Goal: Task Accomplishment & Management: Complete application form

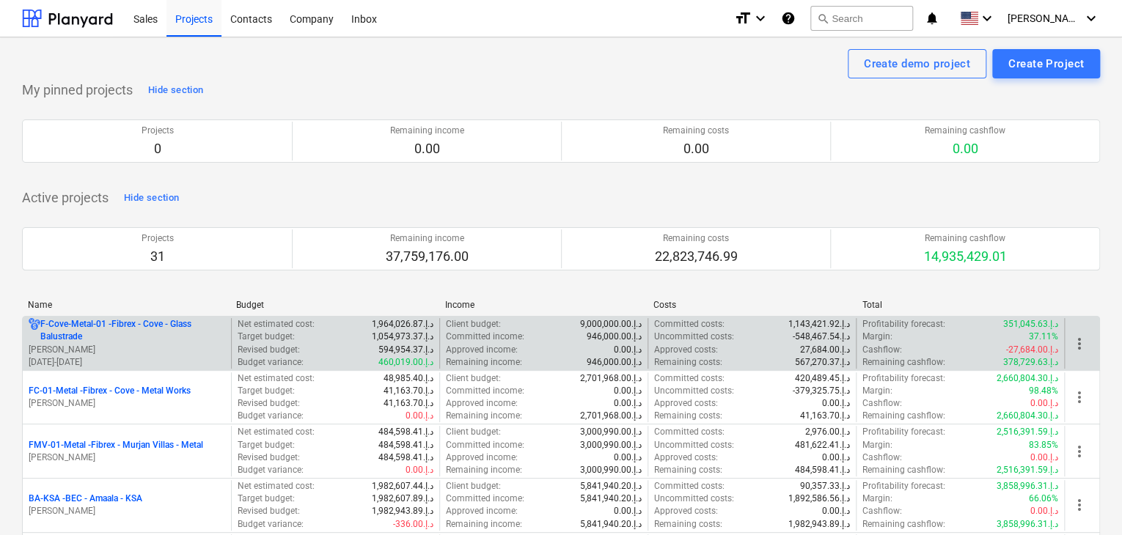
click at [168, 356] on p "01.06.2024 - 31.12.2024" at bounding box center [127, 362] width 197 height 12
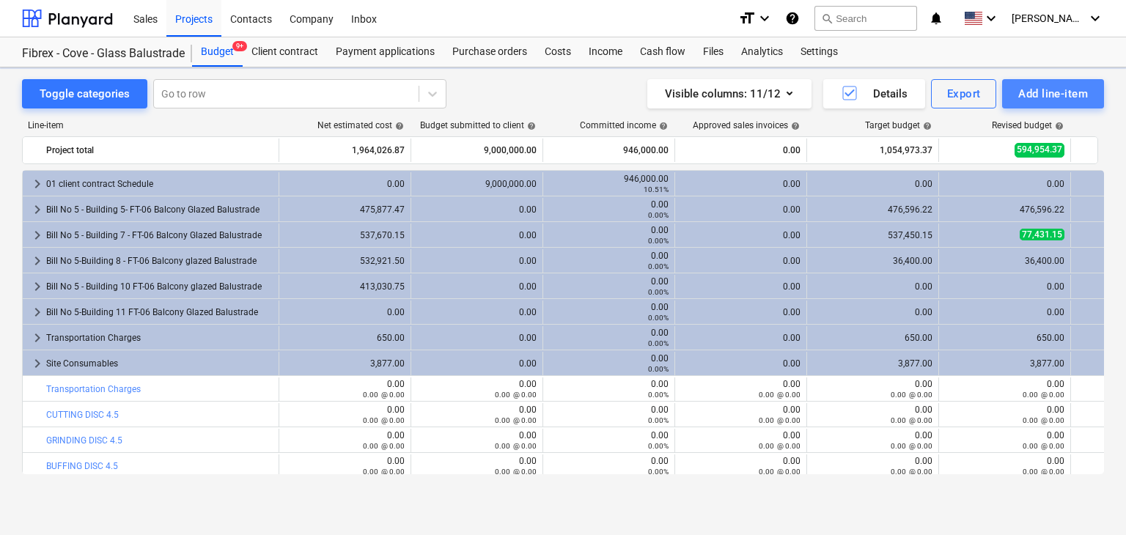
click at [1022, 92] on div "Add line-item" at bounding box center [1054, 93] width 70 height 19
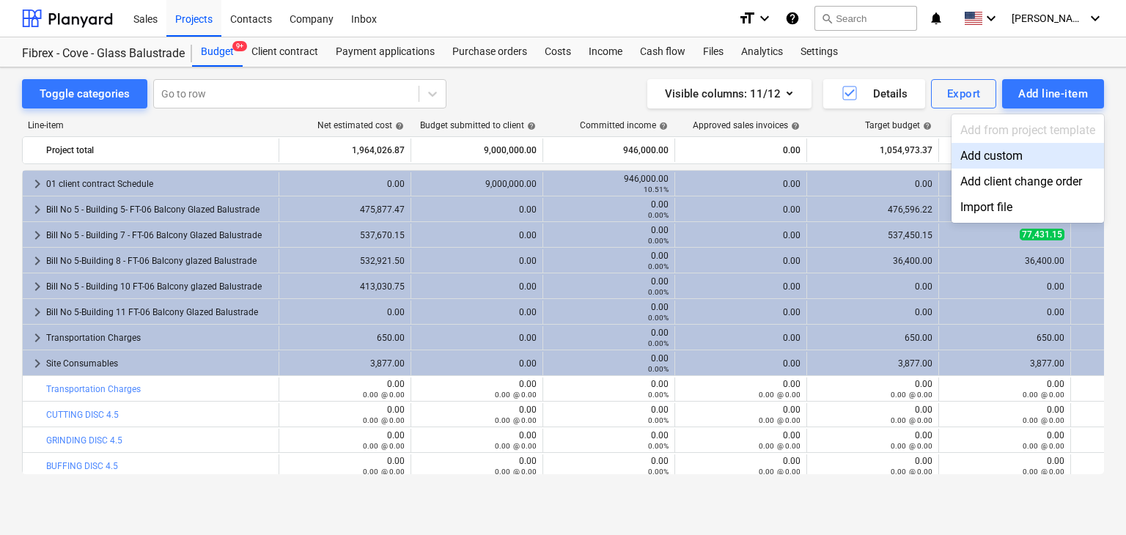
click at [990, 157] on div "Add custom" at bounding box center [1028, 156] width 153 height 26
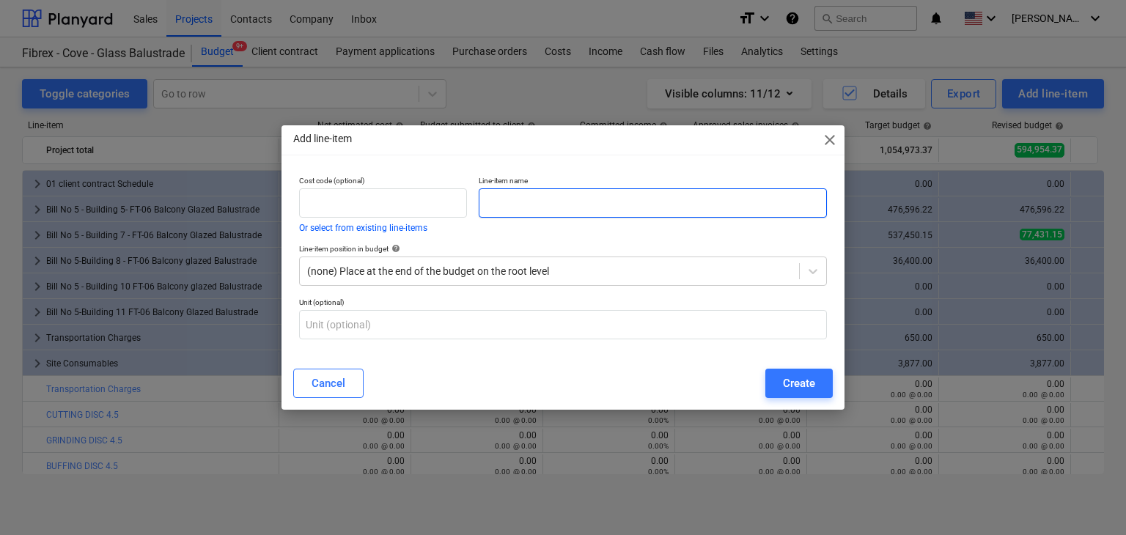
click at [511, 202] on input "text" at bounding box center [653, 202] width 348 height 29
paste input "10MM CLEAR +1.52 MM PVB+10 MM CLEAR LAMINATION TEMPERED HS GLASS (129 Pcs - 161…"
type input "10MM CLEAR +1.52 MM PVB+10 MM CLEAR LAMINATION TEMPERED HS GLASS (129 Pcs - 161…"
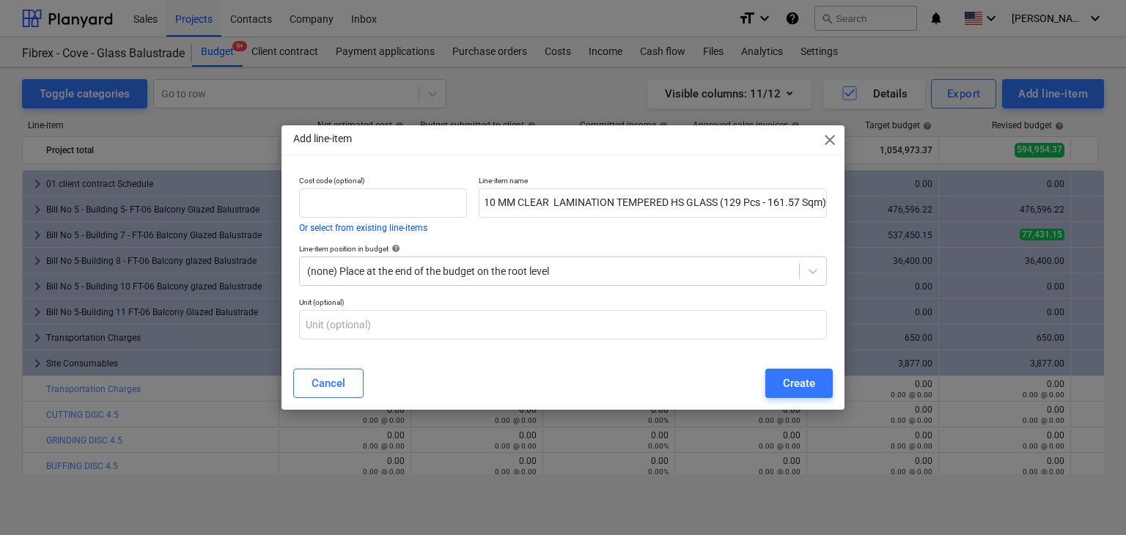
click at [791, 367] on div "Cancel Create" at bounding box center [563, 383] width 557 height 41
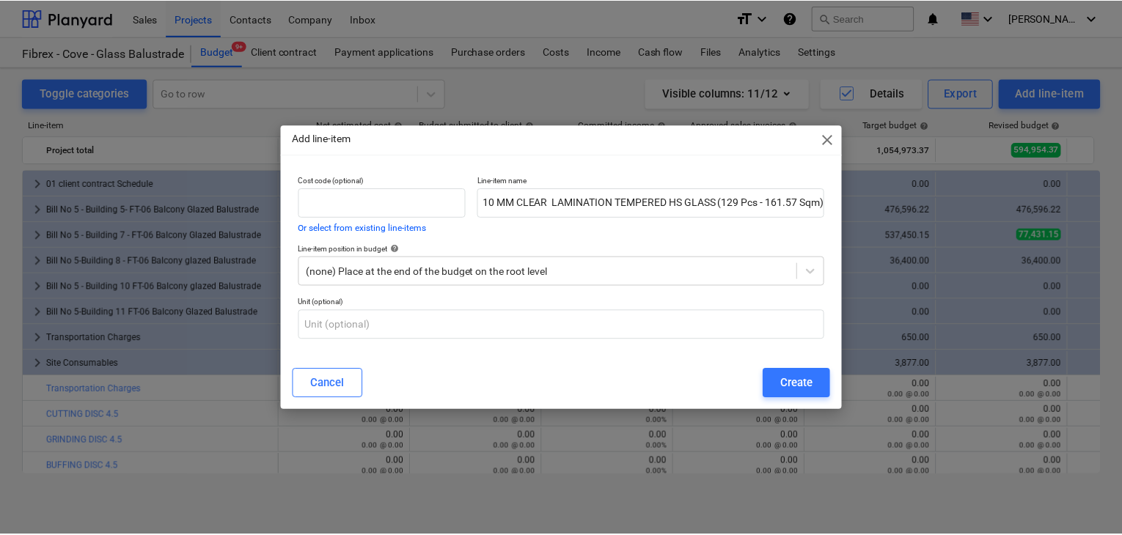
scroll to position [0, 0]
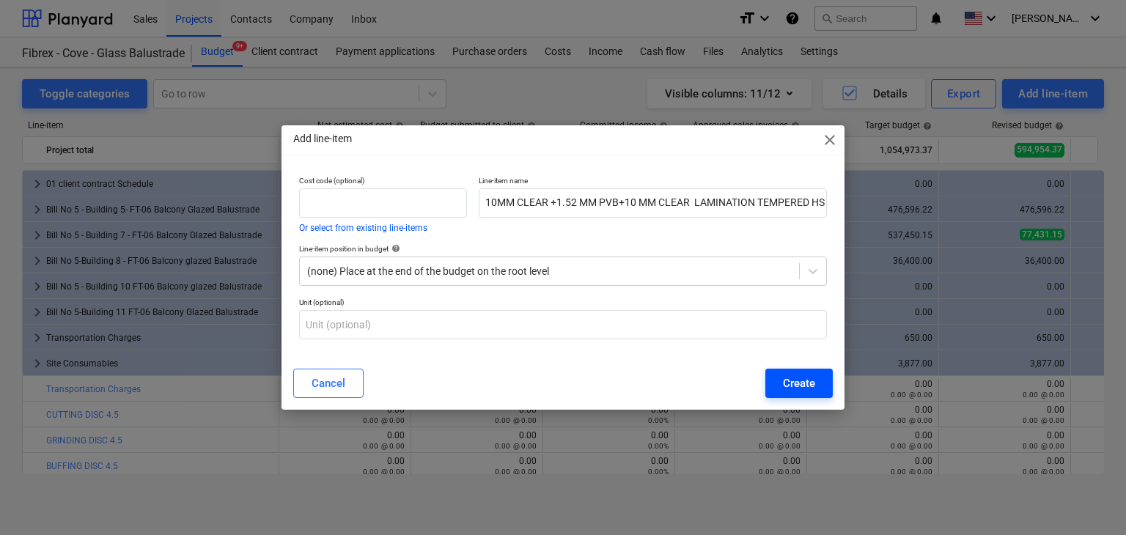
click at [785, 374] on div "Create" at bounding box center [799, 383] width 32 height 19
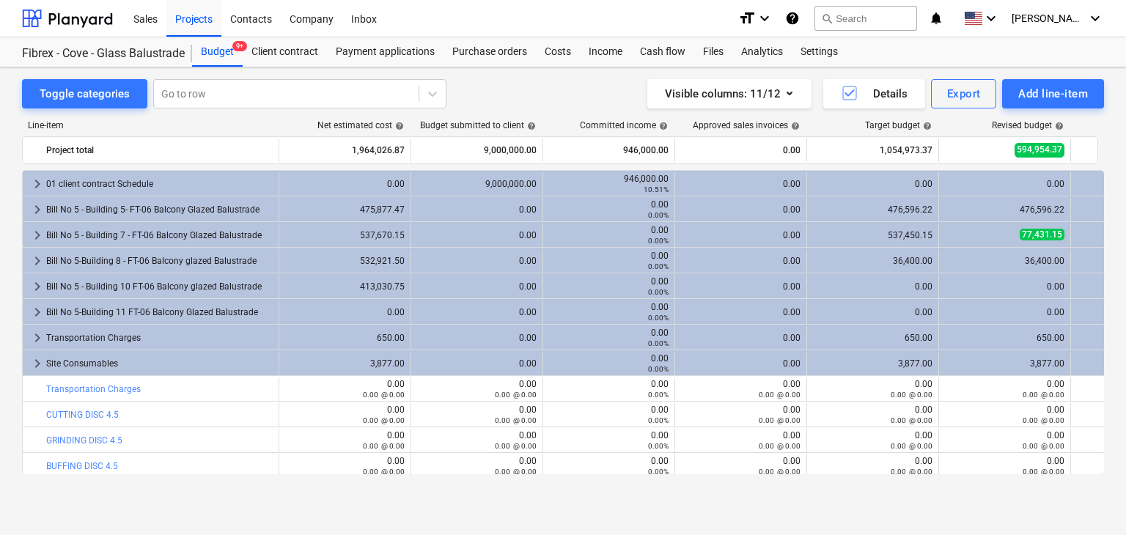
click at [500, 30] on div "Sales Projects Contacts Company Inbox" at bounding box center [426, 18] width 602 height 37
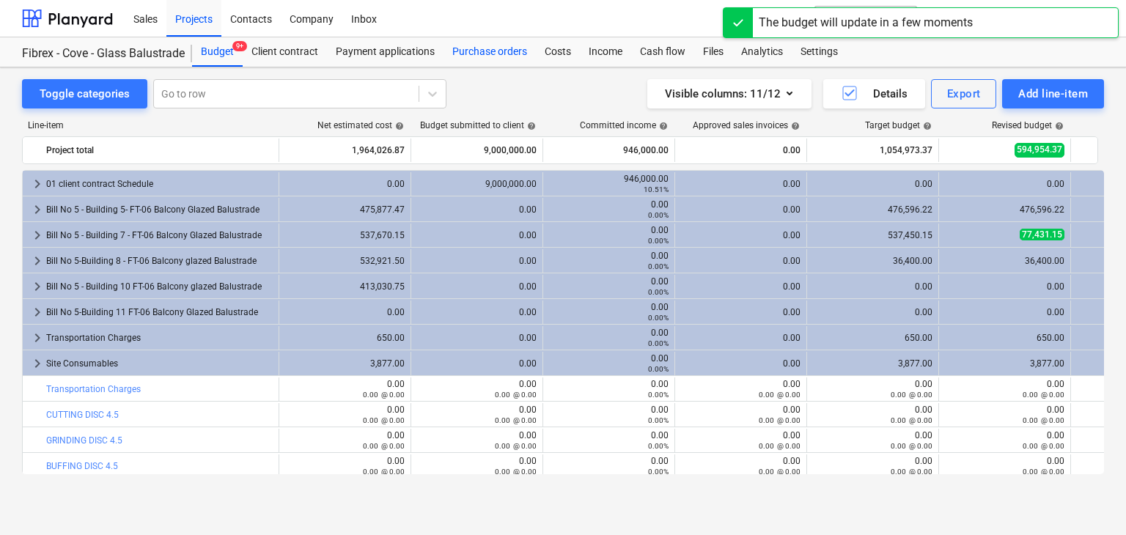
click at [479, 52] on div "Purchase orders" at bounding box center [490, 51] width 92 height 29
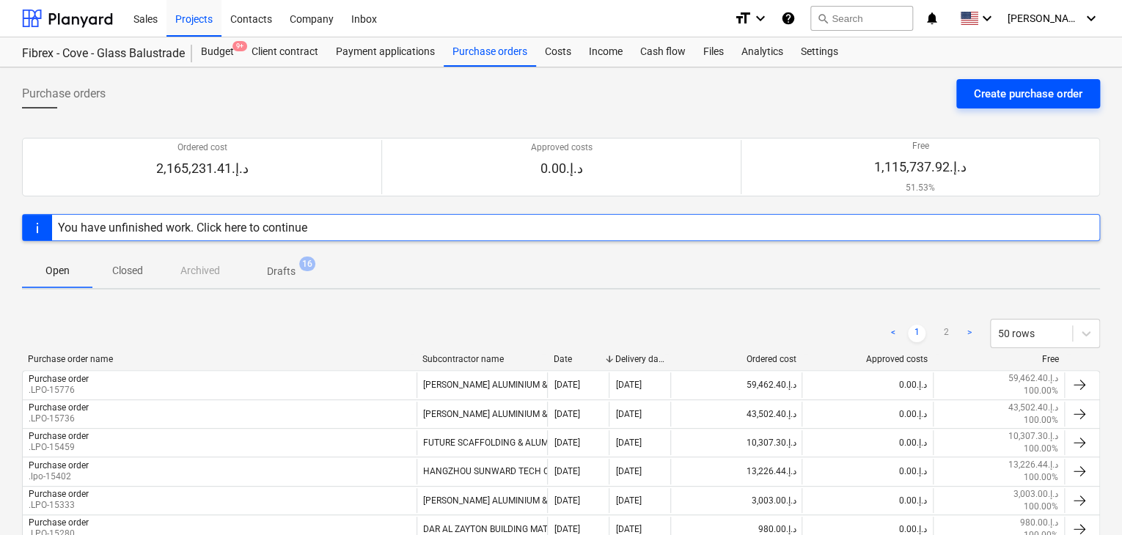
click at [1033, 98] on div "Create purchase order" at bounding box center [1028, 93] width 109 height 19
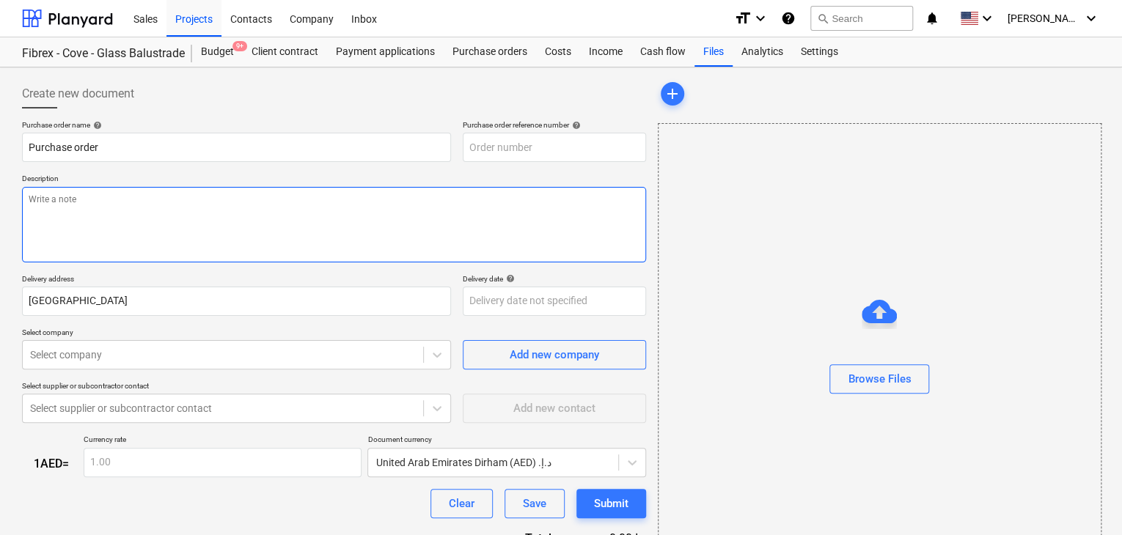
click at [562, 198] on textarea at bounding box center [334, 225] width 624 height 76
type textarea "x"
type input "F-Cove-Metal-01-PO-246"
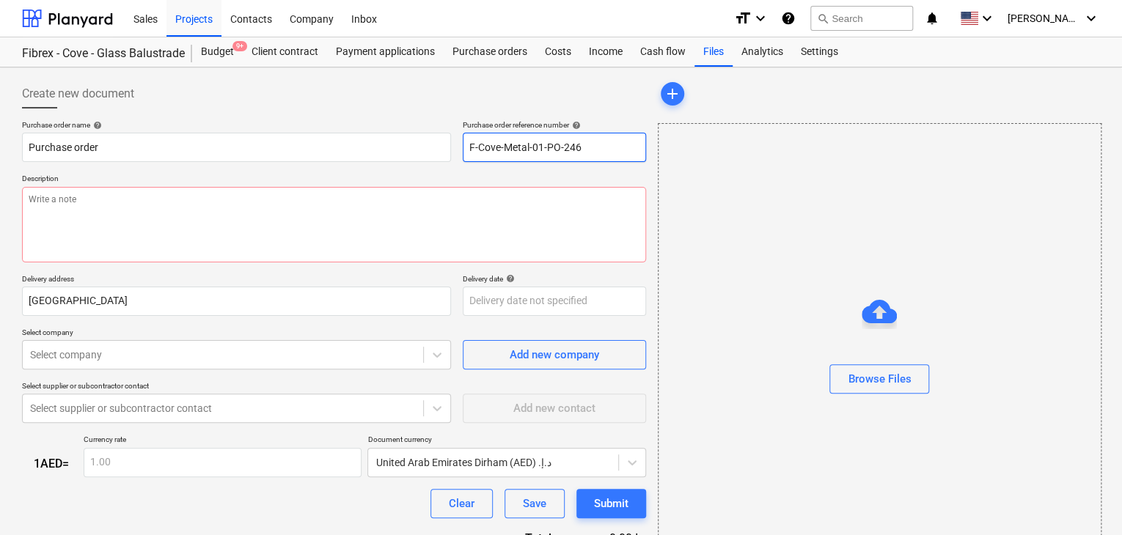
drag, startPoint x: 586, startPoint y: 149, endPoint x: 424, endPoint y: 131, distance: 163.1
click at [428, 131] on div "Purchase order name help Purchase order Purchase order reference number help F-…" at bounding box center [334, 141] width 624 height 42
type textarea "x"
type input "."
type textarea "x"
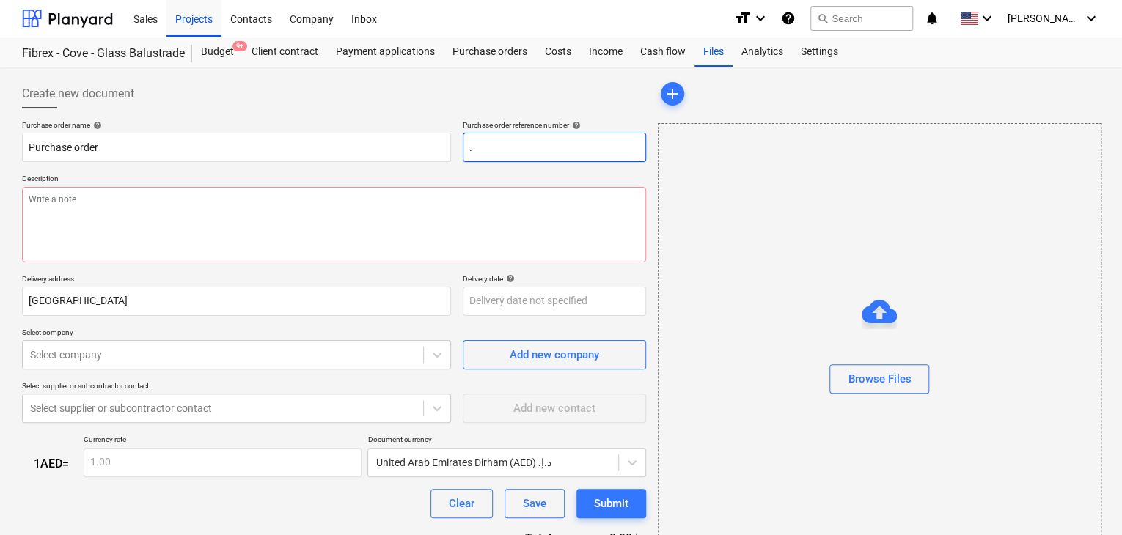
type input ".L"
type textarea "x"
type input ".LP"
type textarea "x"
type input ".LPO"
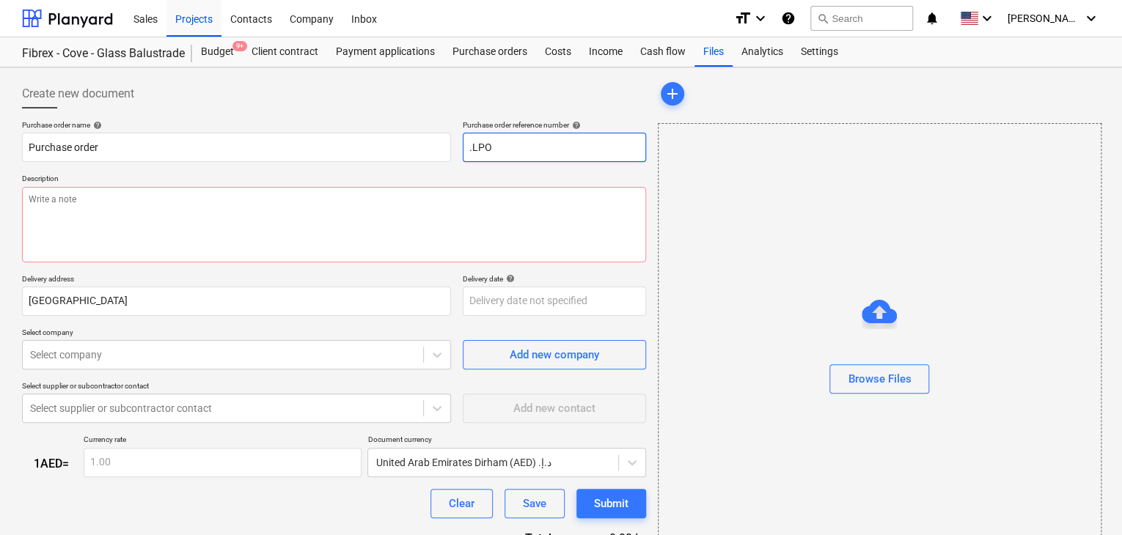
type textarea "x"
type input ".LPO-"
type textarea "x"
type input ".LPO-1"
type textarea "x"
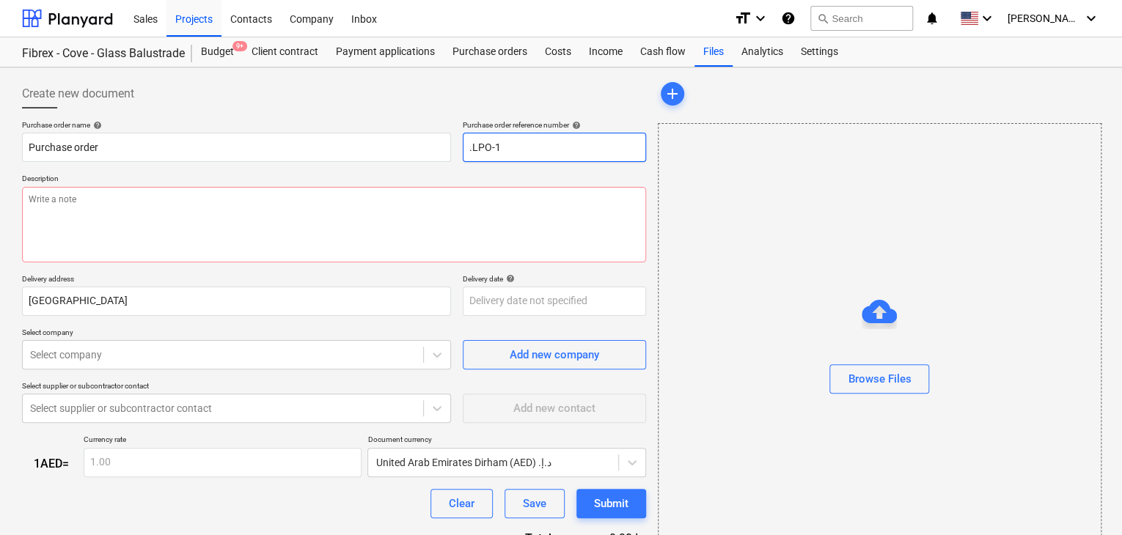
type input ".LPO-15"
type textarea "x"
type input ".LPO-157"
type textarea "x"
type input ".LPO-1577"
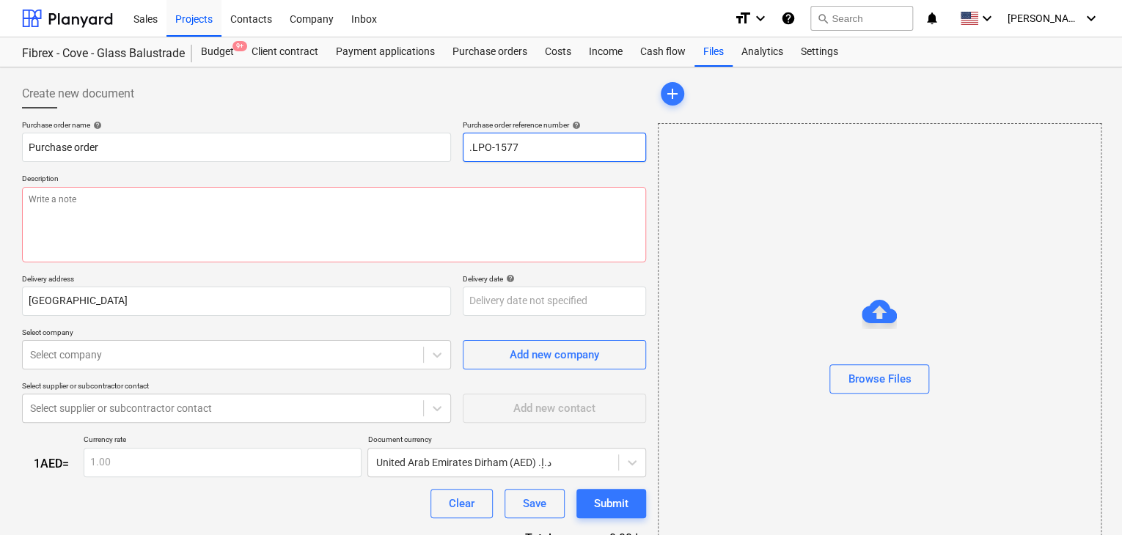
type textarea "x"
type input ".LPO-15776"
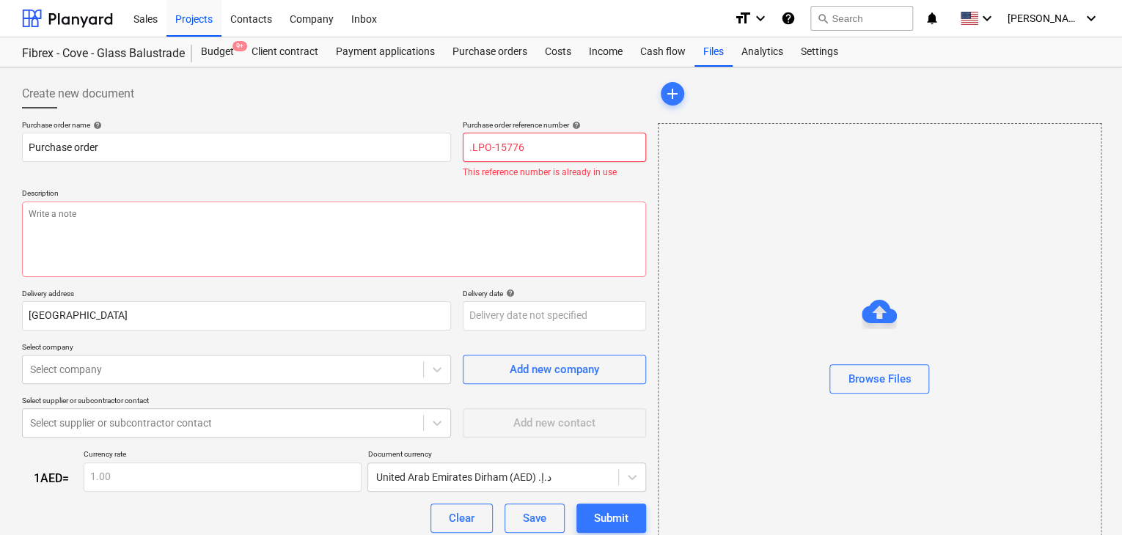
type textarea "x"
type input ".LPO-15776-"
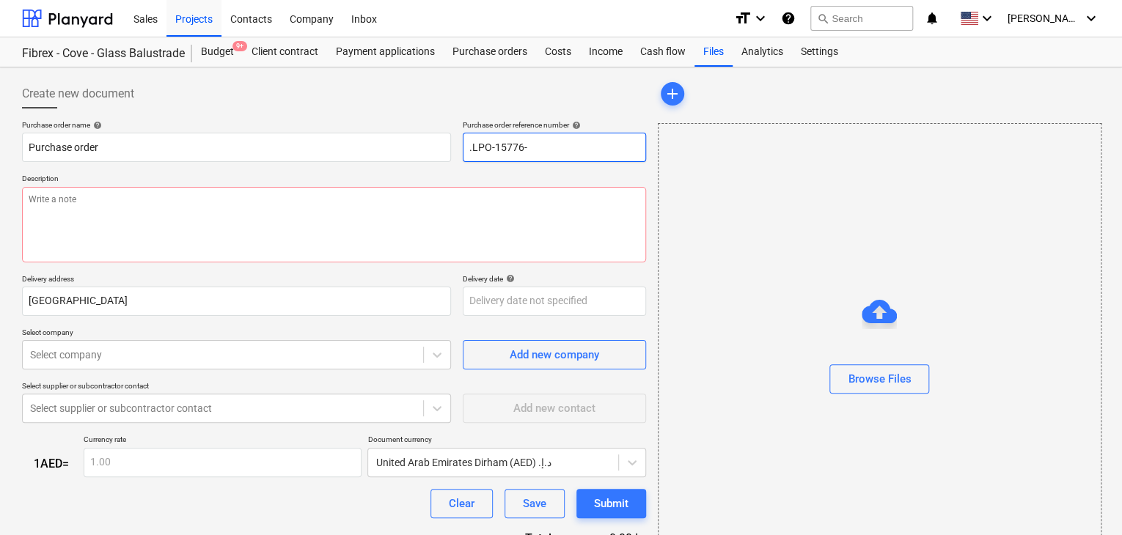
type textarea "x"
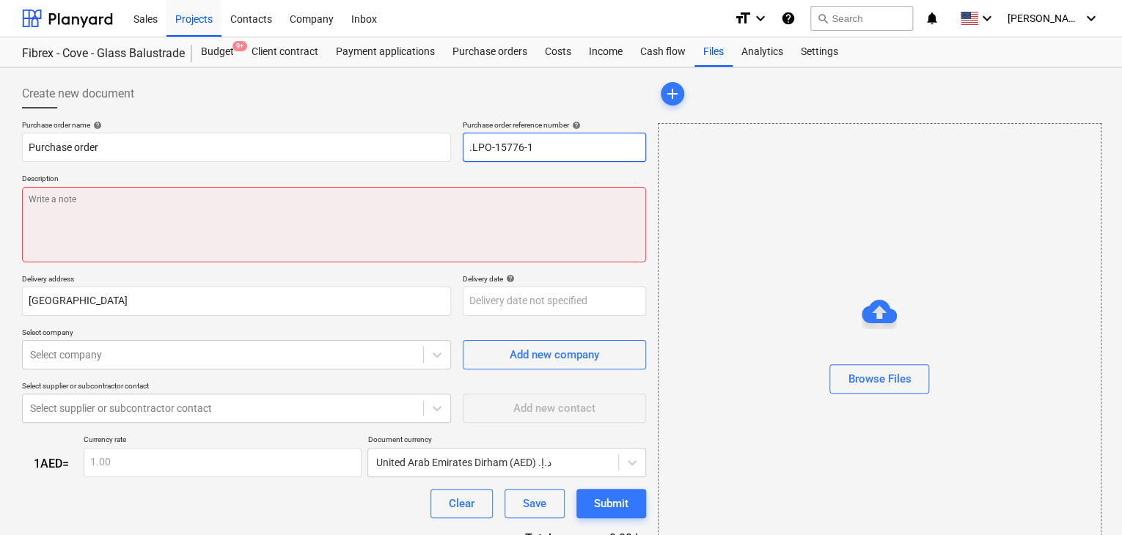
type input ".LPO-15776-1"
click at [461, 202] on textarea at bounding box center [334, 225] width 624 height 76
type textarea "x"
type textarea "1"
type textarea "x"
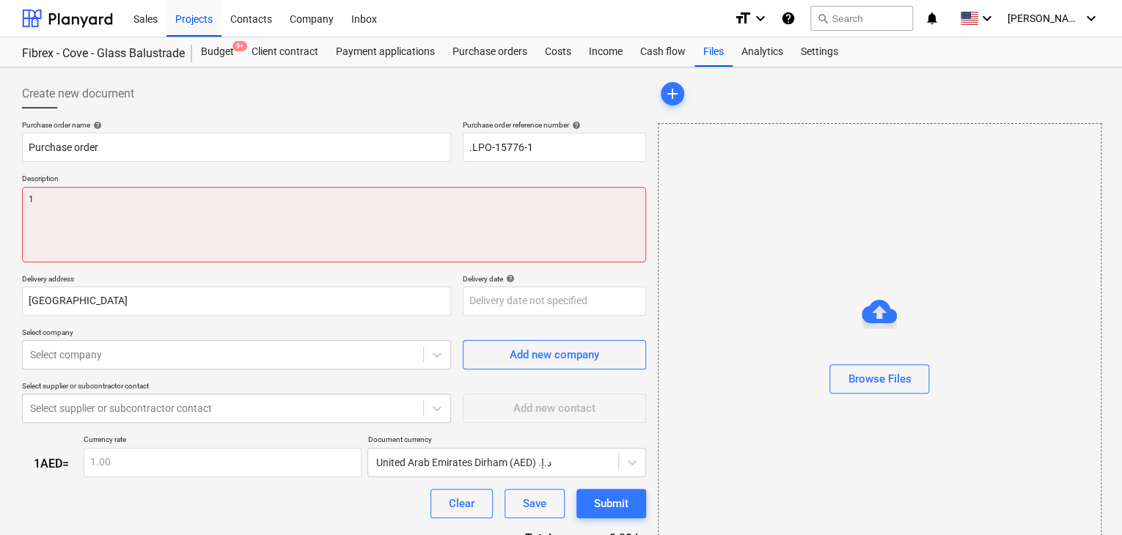
type textarea "15"
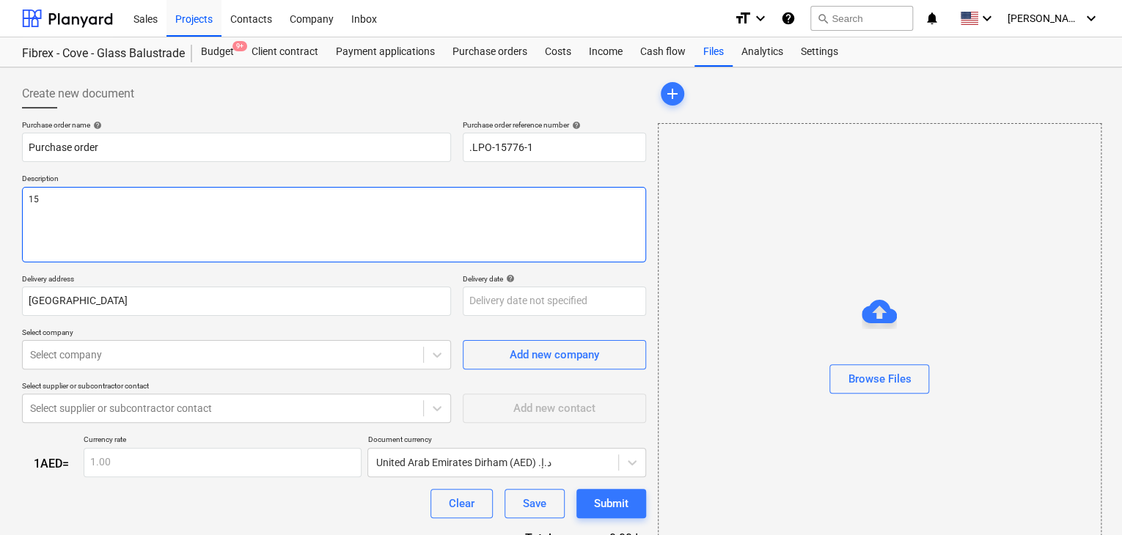
type textarea "x"
type textarea "15/"
type textarea "x"
type textarea "15/O"
type textarea "x"
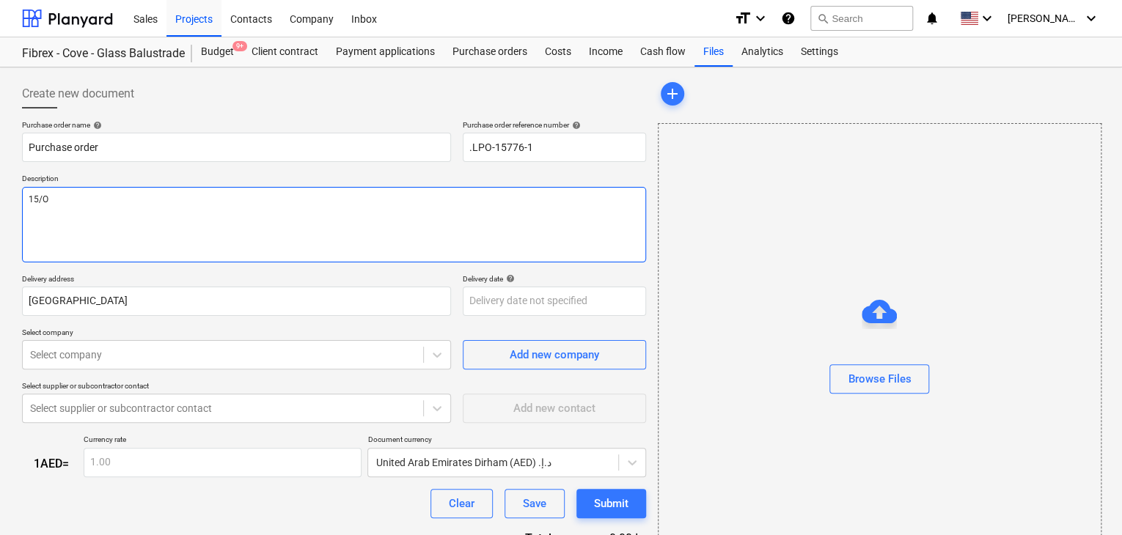
type textarea "15/OC"
type textarea "x"
type textarea "15/OCT"
type textarea "x"
type textarea "15/OCT/"
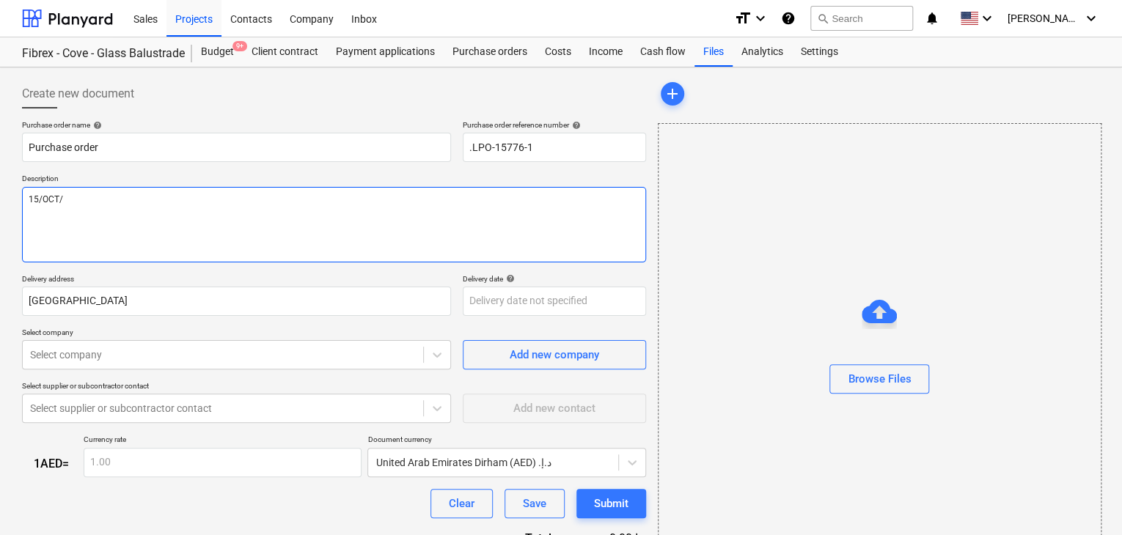
type textarea "x"
type textarea "15/[DATE]"
type textarea "x"
type textarea "[DATE]"
type textarea "x"
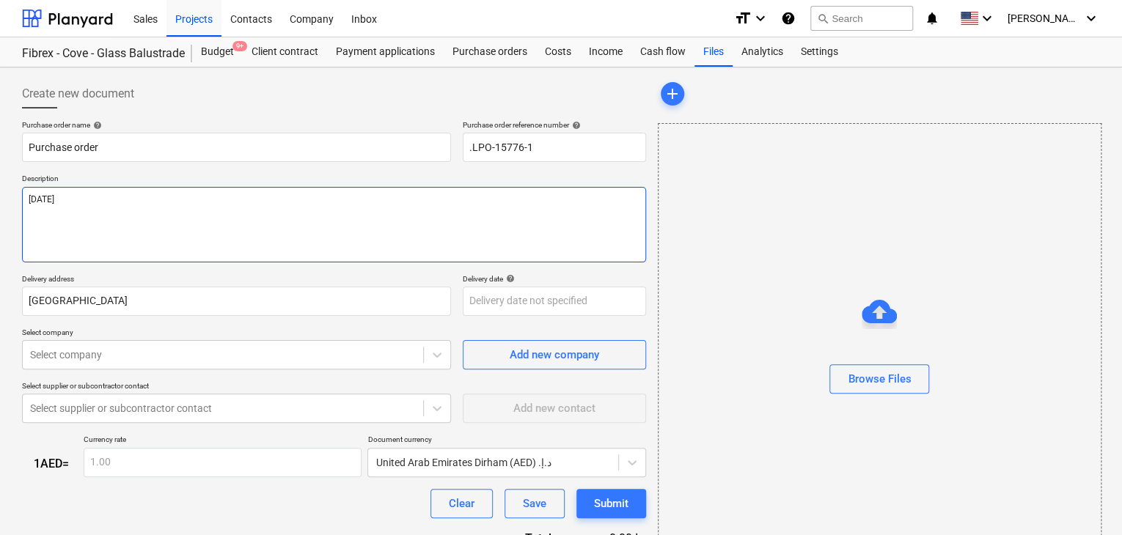
type textarea "[DATE]"
type textarea "x"
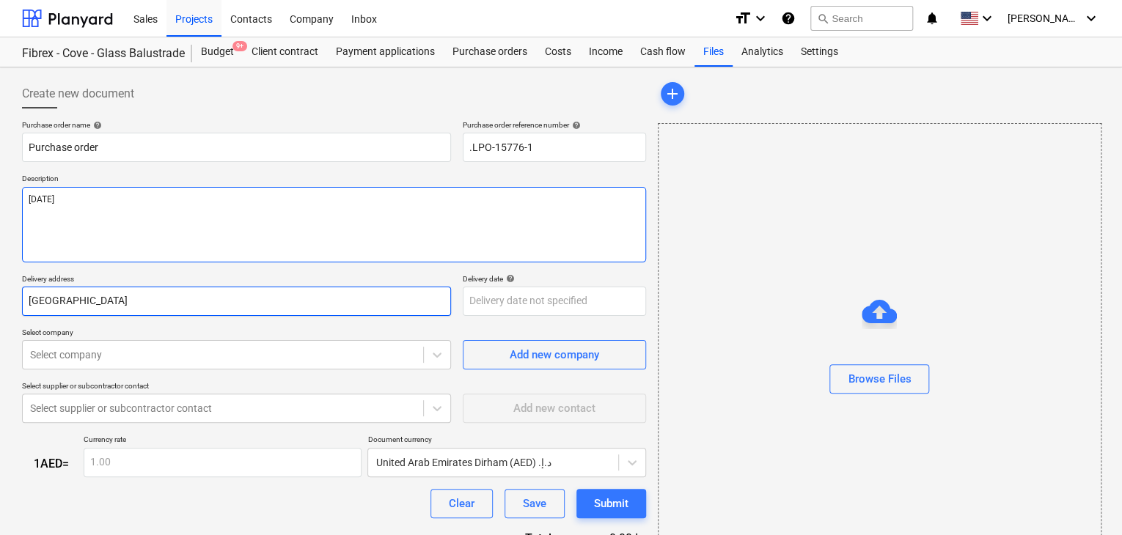
type textarea "[DATE]"
click at [122, 297] on input "Dubai" at bounding box center [236, 301] width 429 height 29
type textarea "x"
type input "Dubai"
type textarea "x"
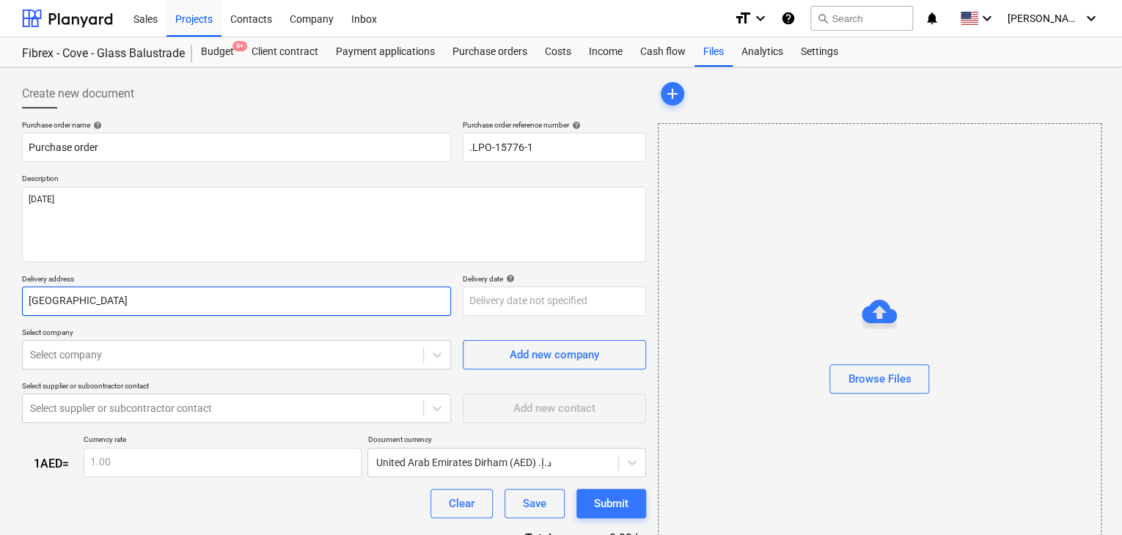
type input "Duba"
type textarea "x"
type input "Dub"
type textarea "x"
type input "Du"
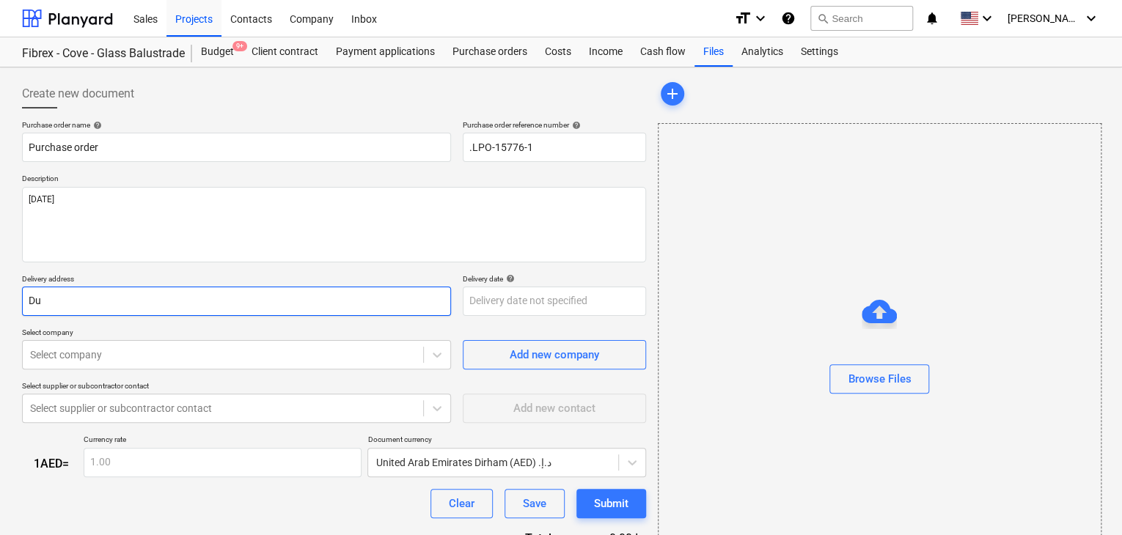
type textarea "x"
type input "D"
type textarea "x"
type input "L"
type textarea "x"
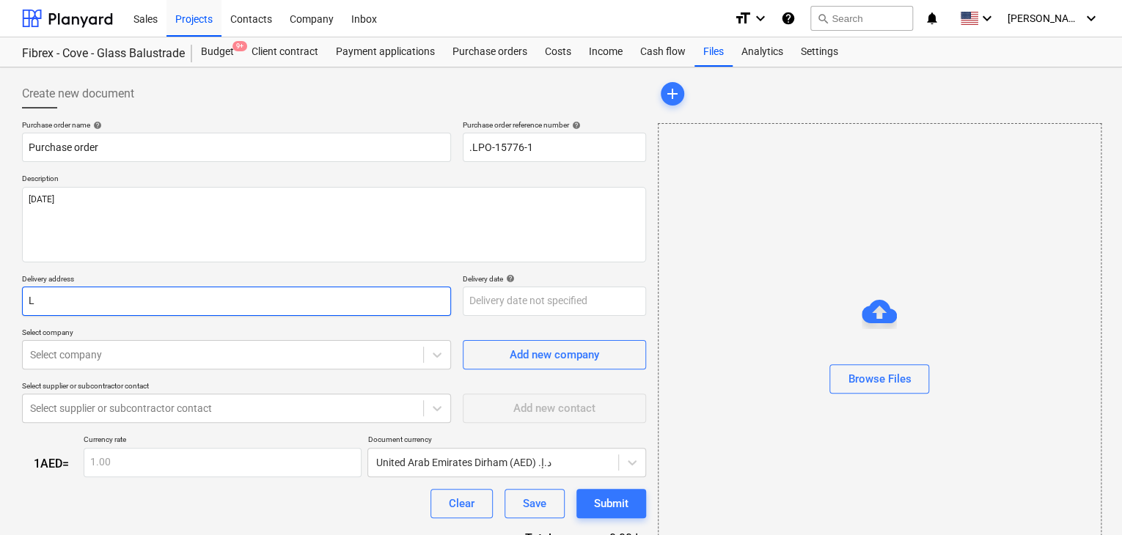
type input "LU"
type textarea "x"
type input "LUCK"
type textarea "x"
type input "LUCKY"
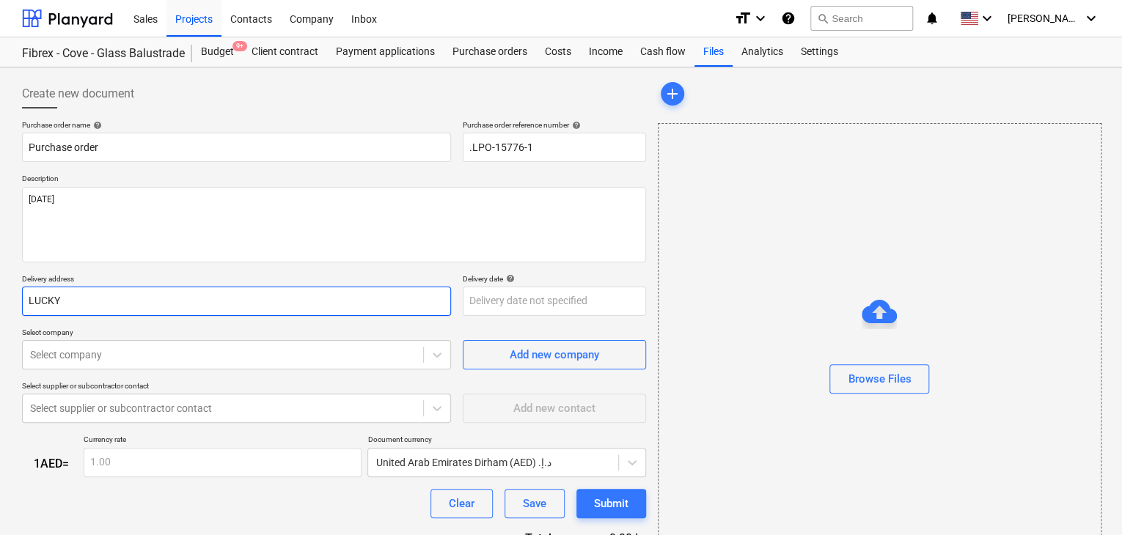
type textarea "x"
type input "LUCKY"
type textarea "x"
type input "LUCKY E"
type textarea "x"
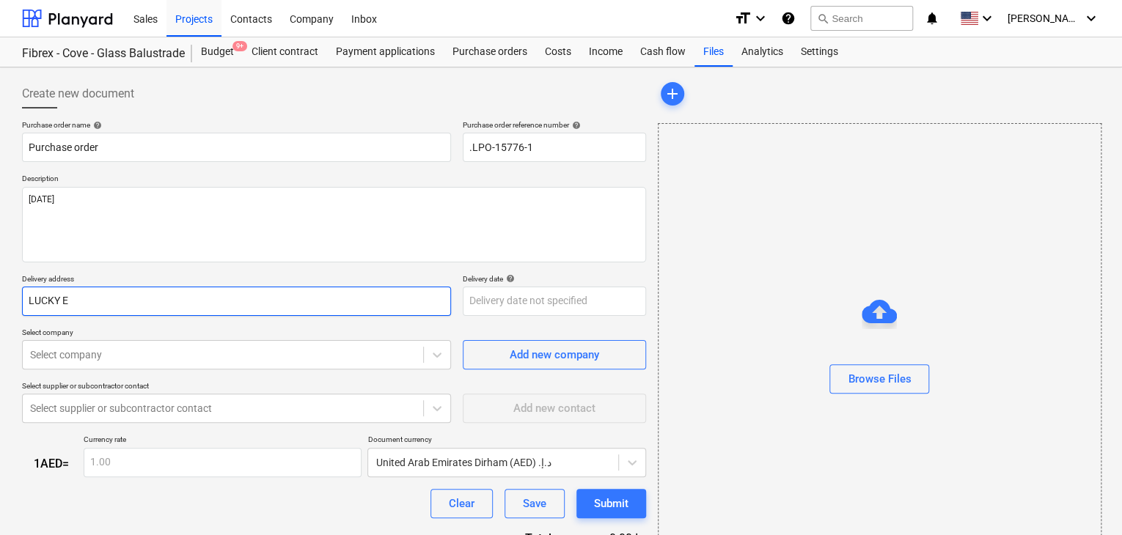
type input "LUCKY EN"
type textarea "x"
type input "LUCKY ENG"
type textarea "x"
type input "LUCKY ENGI"
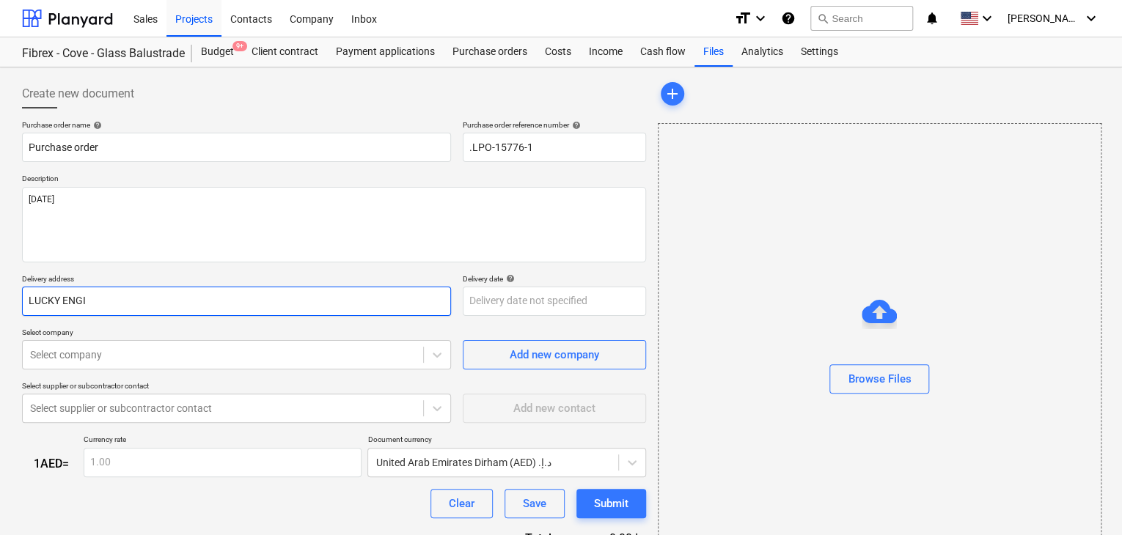
type textarea "x"
type input "LUCKY ENGIN"
type textarea "x"
type input "LUCKY ENGINE"
type textarea "x"
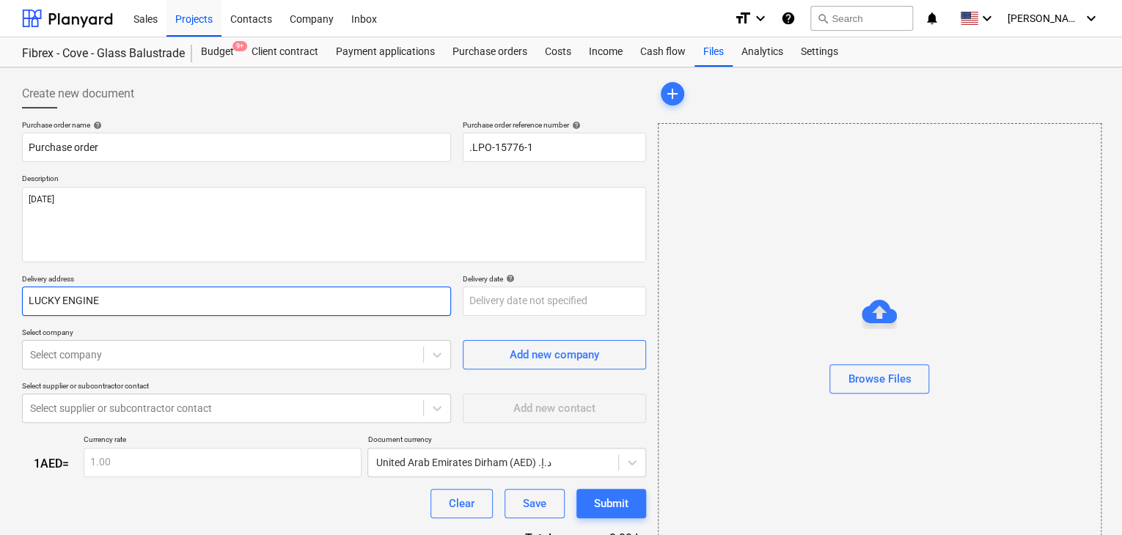
type input "LUCKY ENGINEE"
type textarea "x"
type input "LUCKY ENGINEERI"
type textarea "x"
type input "LUCKY ENGINEERIN"
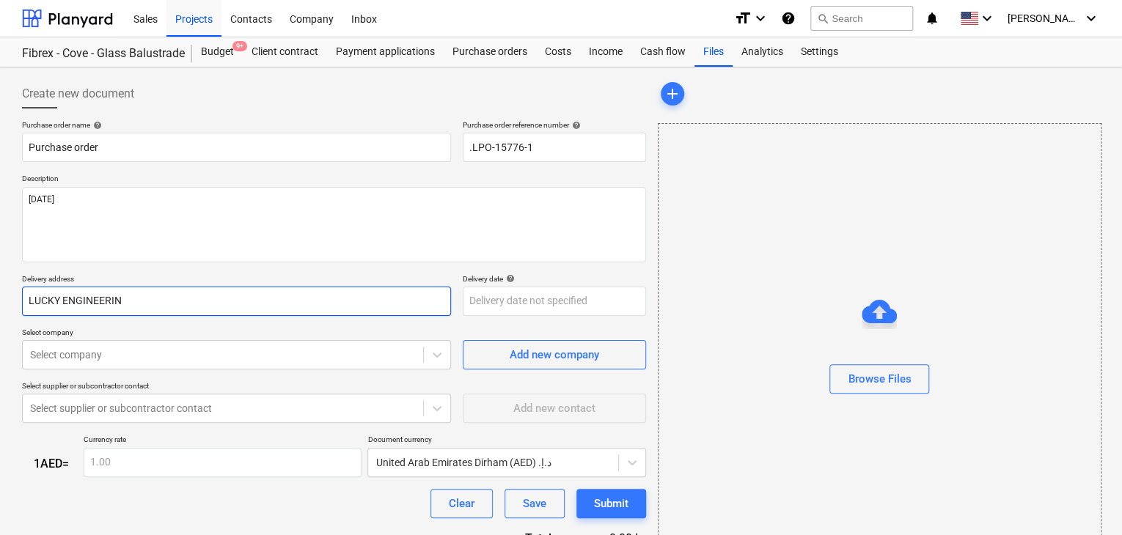
type textarea "x"
type input "LUCKY ENGINEERING"
type textarea "x"
type input "LUCKY ENGINEERING"
type textarea "x"
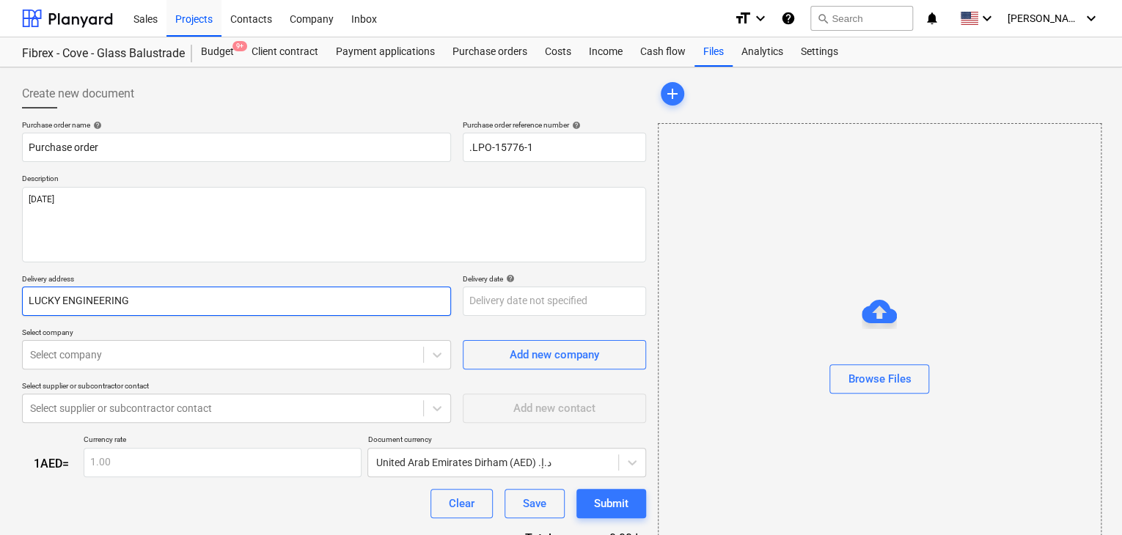
type input "LUCKY ENGINEERING S"
type textarea "x"
type input "LUCKY ENGINEERING SE"
type textarea "x"
type input "LUCKY ENGINEERING SER"
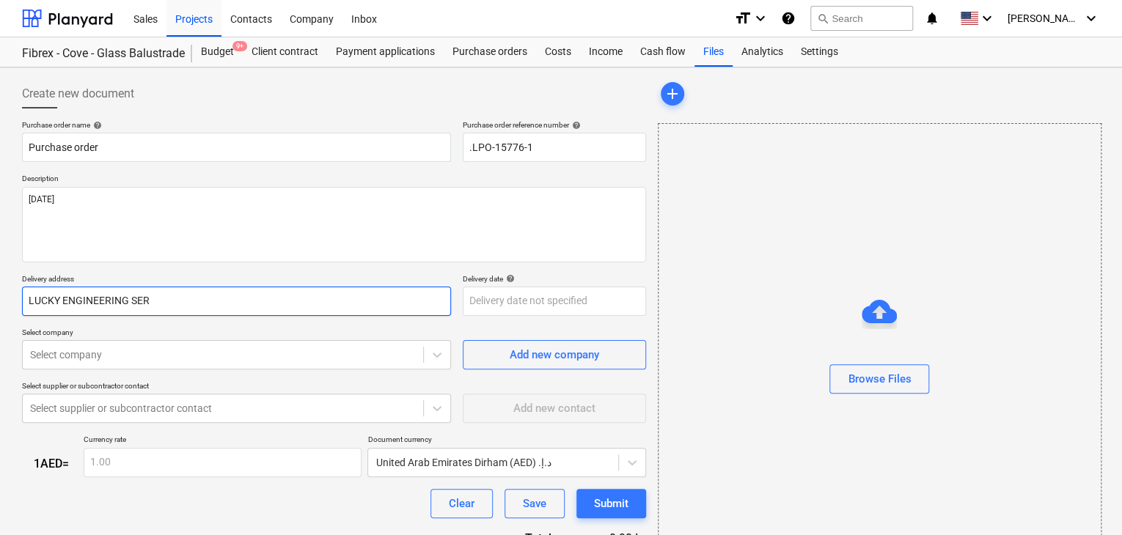
type textarea "x"
type input "LUCKY ENGINEERING SERU"
type textarea "x"
type input "LUCKY ENGINEERING SERUV"
type textarea "x"
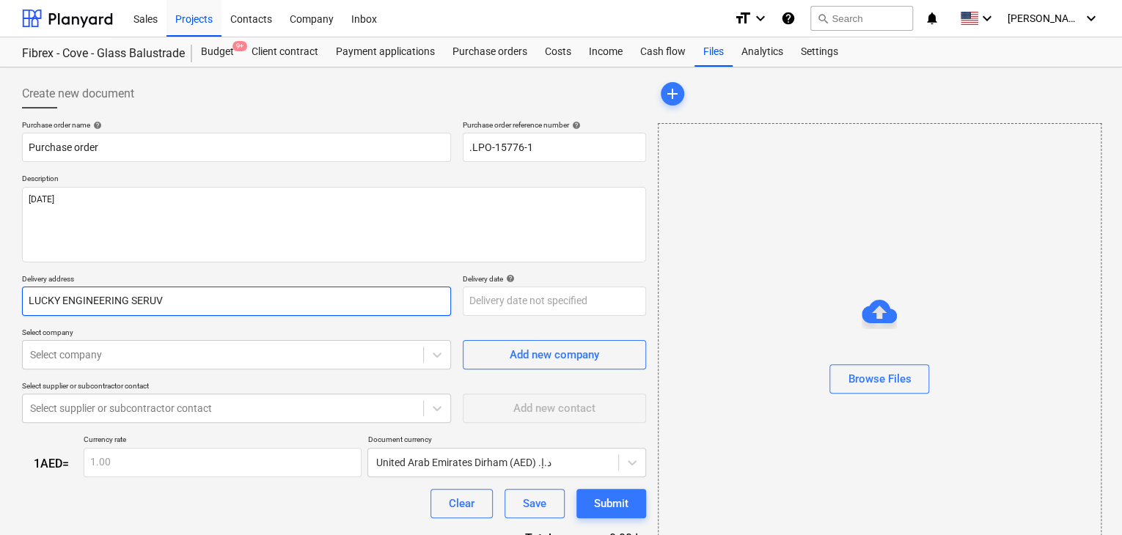
type input "LUCKY ENGINEERING SERUVC"
type textarea "x"
type input "LUCKY ENGINEERING SERUVCE"
type textarea "x"
type input "LUCKY ENGINEERING SERUVCES"
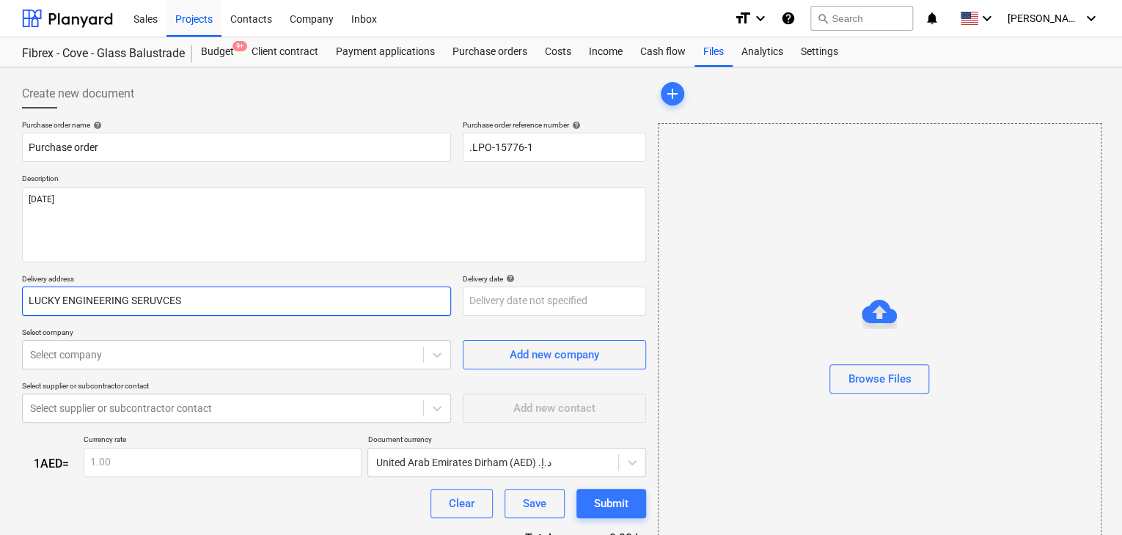
drag, startPoint x: 199, startPoint y: 306, endPoint x: 129, endPoint y: 301, distance: 69.8
click at [129, 301] on input "LUCKY ENGINEERING SERUVCES" at bounding box center [236, 301] width 429 height 29
type textarea "x"
type input "LUCKY ENGINEERING"
type textarea "x"
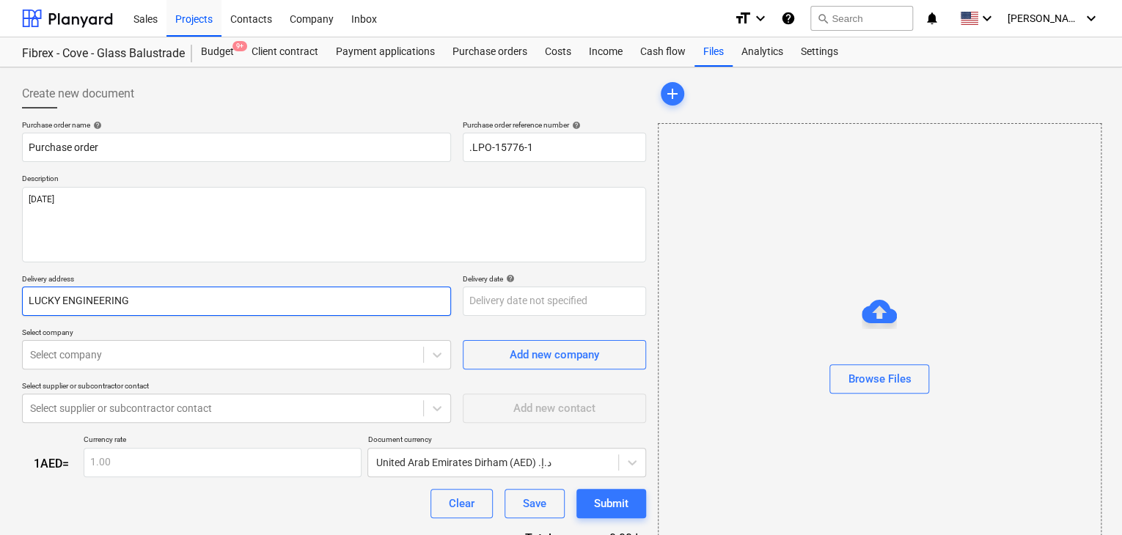
type input "LUCKY ENGINEERING S"
type textarea "x"
type input "LUCKY ENGINEERING SE"
type textarea "x"
type input "LUCKY ENGINEERING SER"
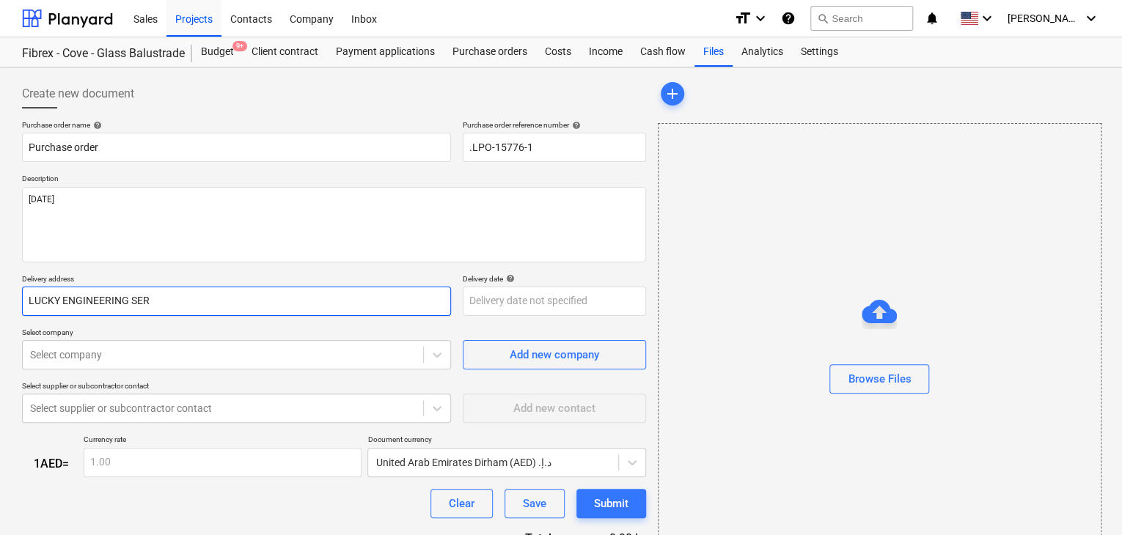
type textarea "x"
type input "LUCKY ENGINEERING SERV"
type textarea "x"
type input "LUCKY ENGINEERING SERVI"
type textarea "x"
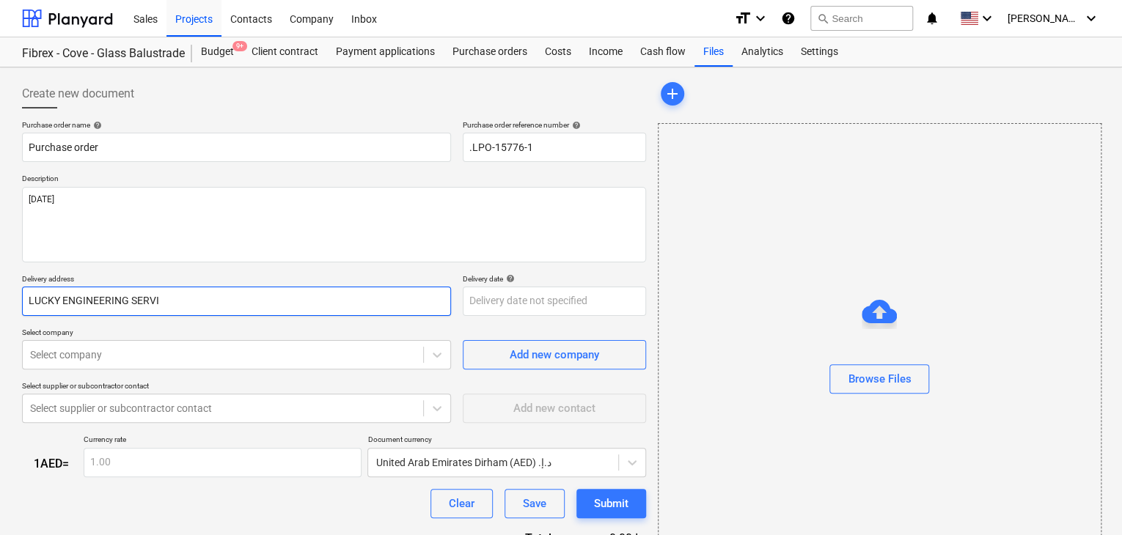
type input "LUCKY ENGINEERING SERVIC"
type textarea "x"
type input "LUCKY ENGINEERING SERVICE"
type textarea "x"
type input "LUCKY ENGINEERING SERVICES"
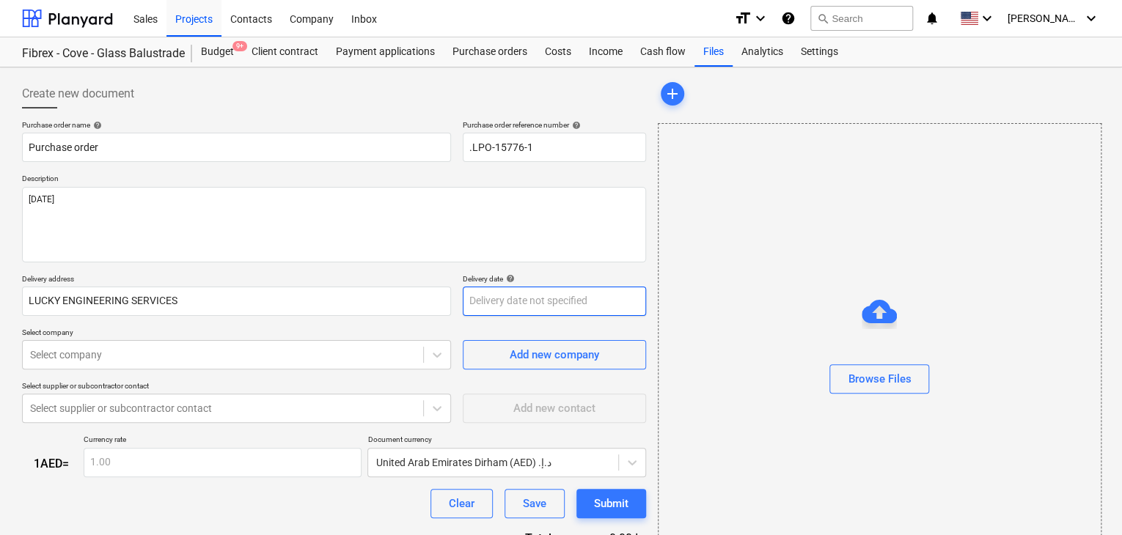
click at [493, 299] on body "Sales Projects Contacts Company Inbox format_size keyboard_arrow_down help sear…" at bounding box center [561, 267] width 1122 height 535
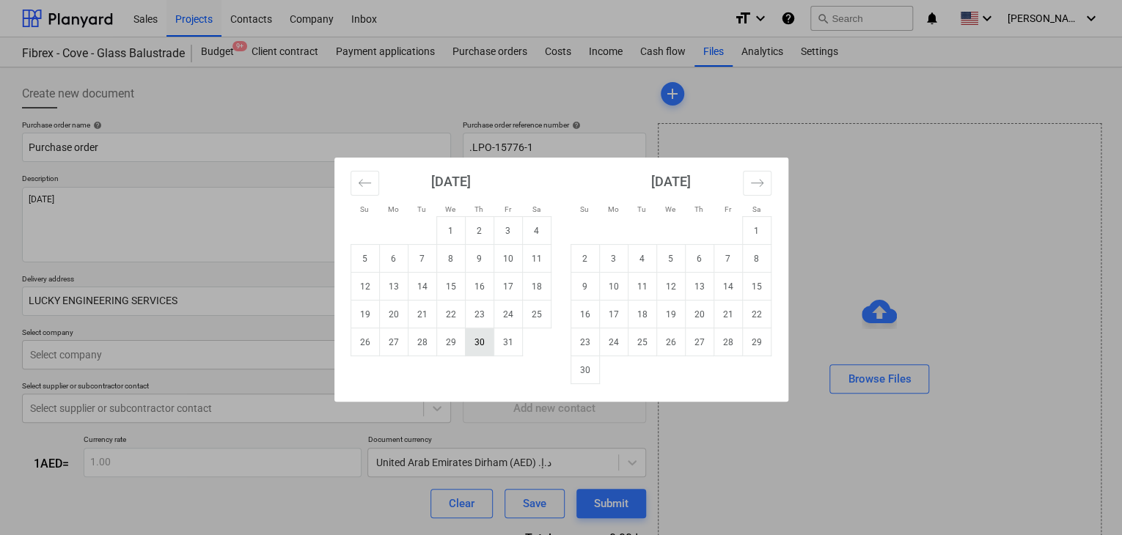
click at [469, 342] on td "30" at bounding box center [479, 343] width 29 height 28
type textarea "x"
type input "30 Oct 2025"
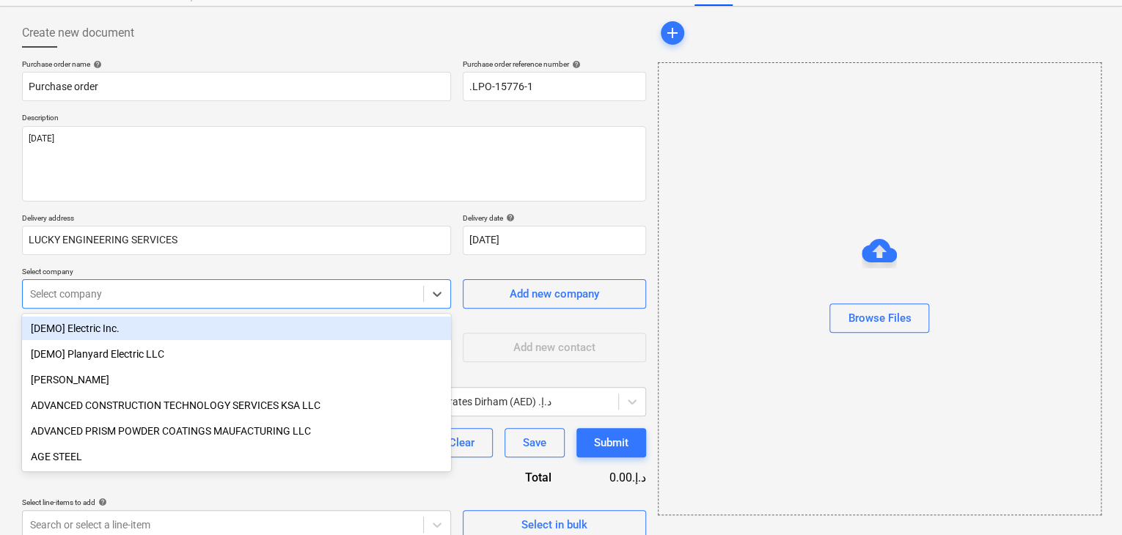
click at [287, 350] on body "Sales Projects Contacts Company Inbox format_size keyboard_arrow_down help sear…" at bounding box center [561, 206] width 1122 height 535
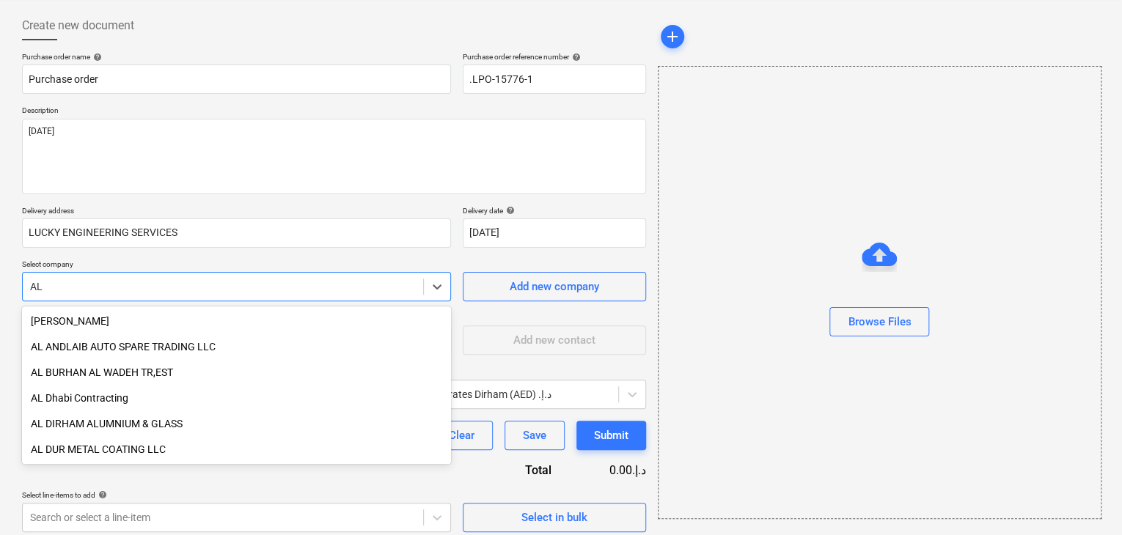
type input "A"
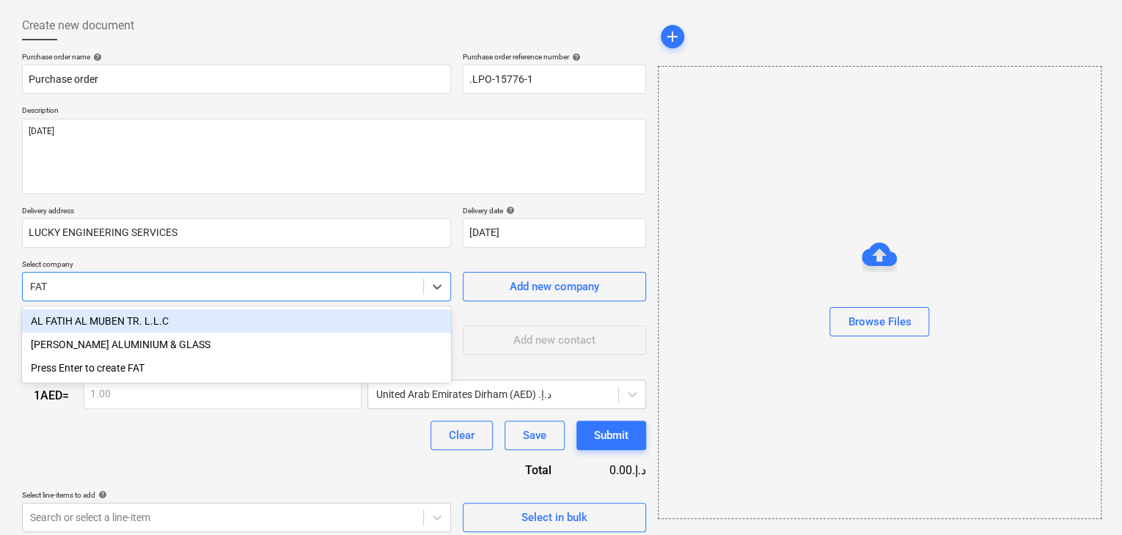
type input "FATE"
click at [309, 320] on div "FATEMA MOHAMMEDI ALUMINIUM & GLASS" at bounding box center [236, 320] width 429 height 23
type textarea "x"
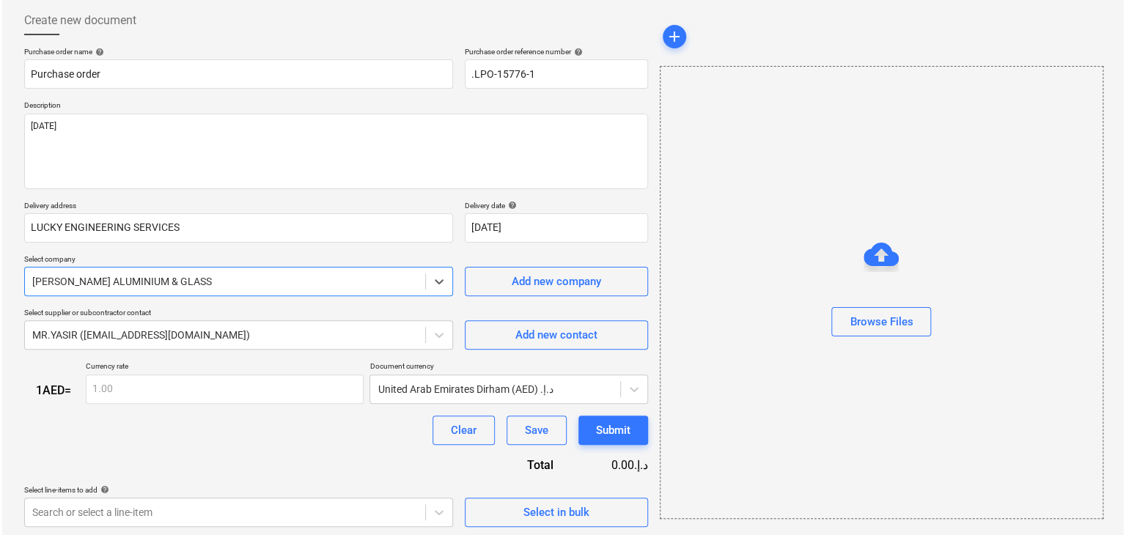
scroll to position [76, 0]
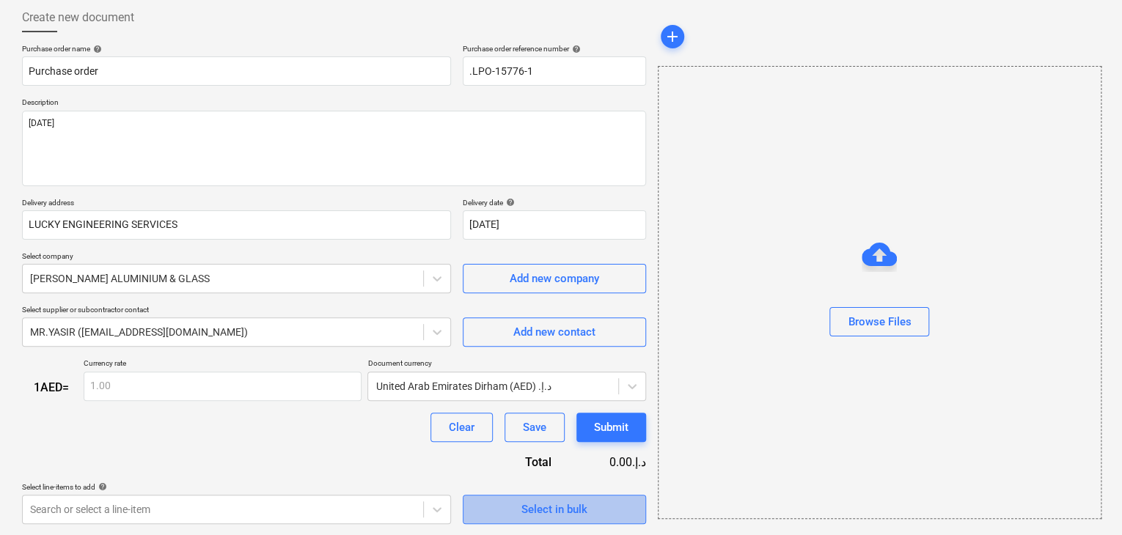
click at [485, 500] on span "Select in bulk" at bounding box center [554, 509] width 147 height 19
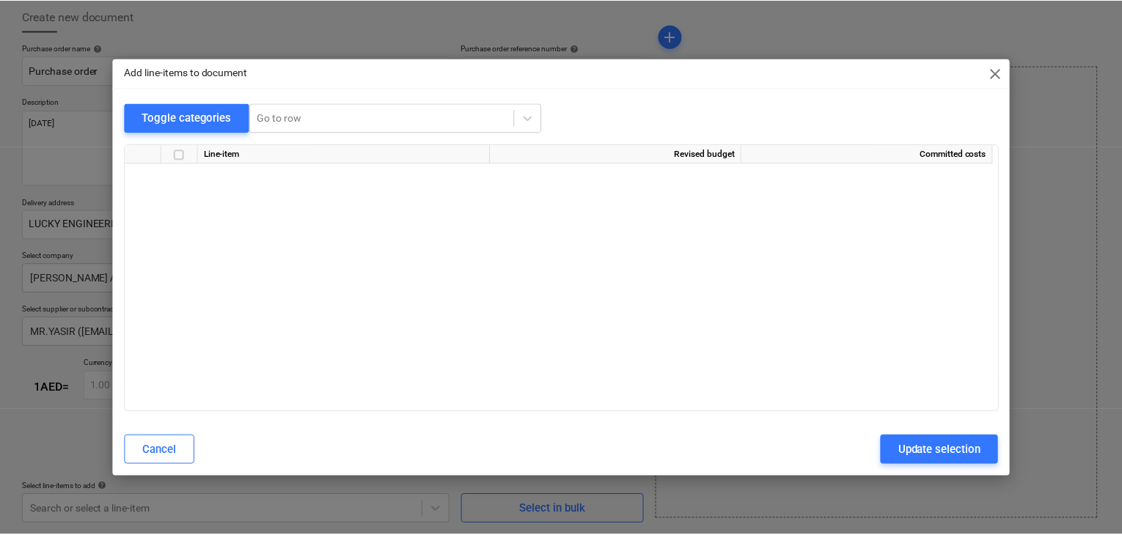
scroll to position [4225, 0]
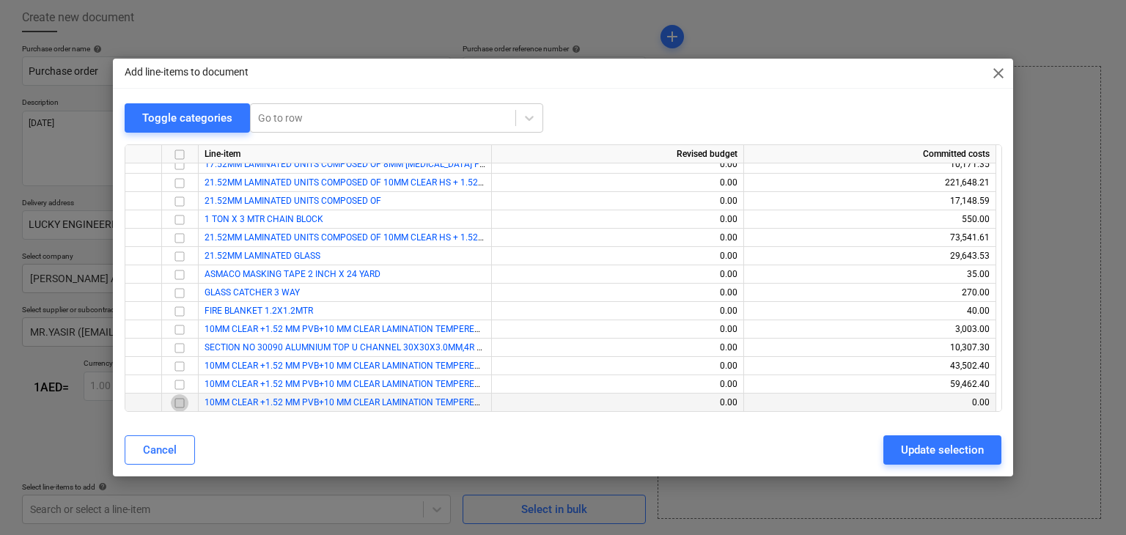
click at [173, 402] on input "checkbox" at bounding box center [180, 404] width 18 height 18
click at [915, 446] on div "Update selection" at bounding box center [942, 450] width 83 height 19
type textarea "x"
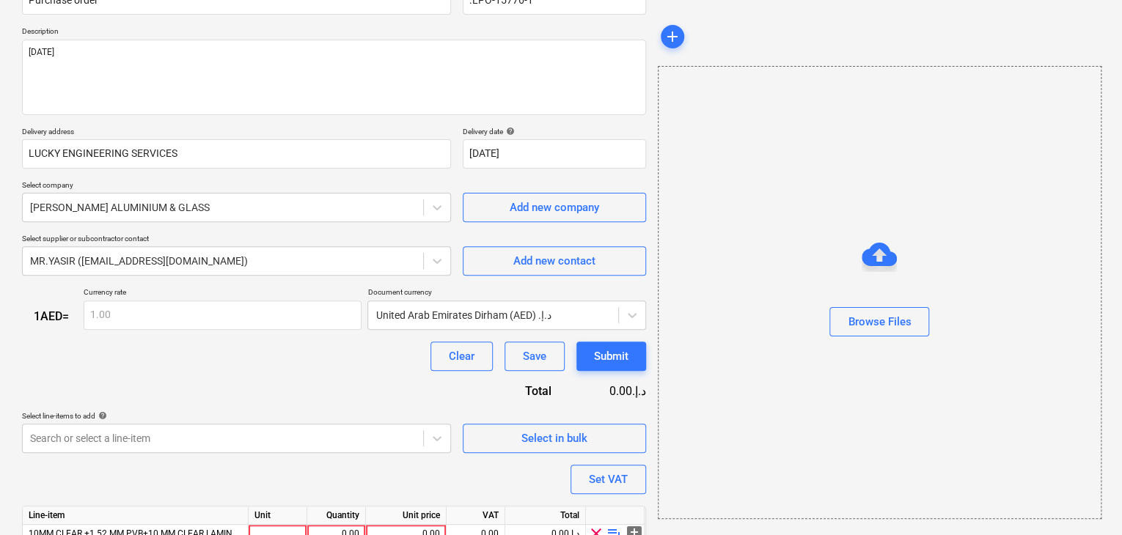
scroll to position [214, 0]
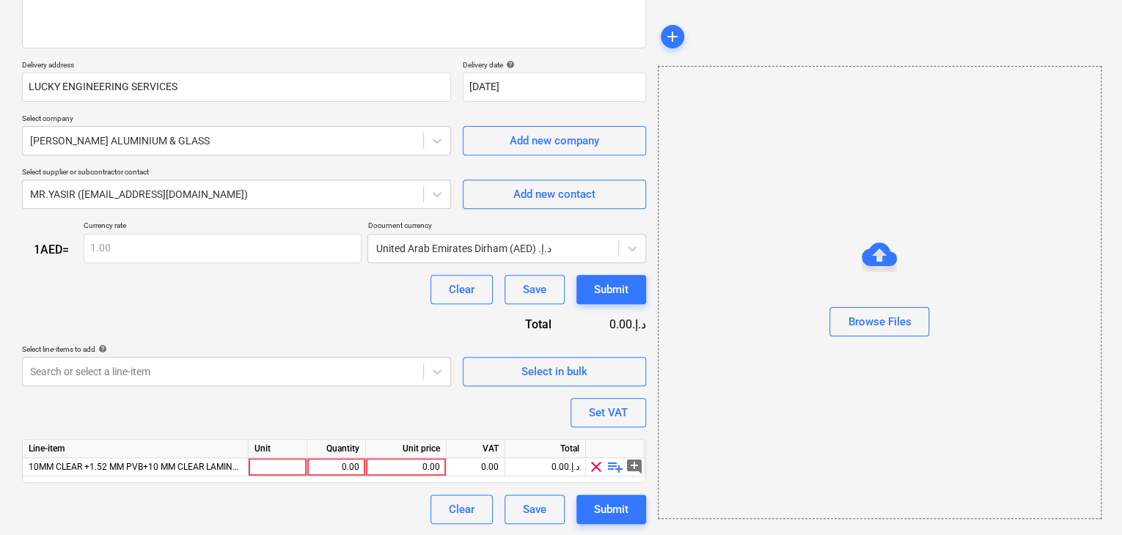
click at [274, 477] on div "Line-item Unit Quantity Unit price VAT Total 10MM CLEAR +1.52 MM PVB+10 MM CLEA…" at bounding box center [334, 461] width 624 height 44
click at [274, 464] on div at bounding box center [278, 467] width 59 height 18
type input "LS"
type textarea "x"
click at [353, 465] on div "0.00" at bounding box center [336, 467] width 46 height 18
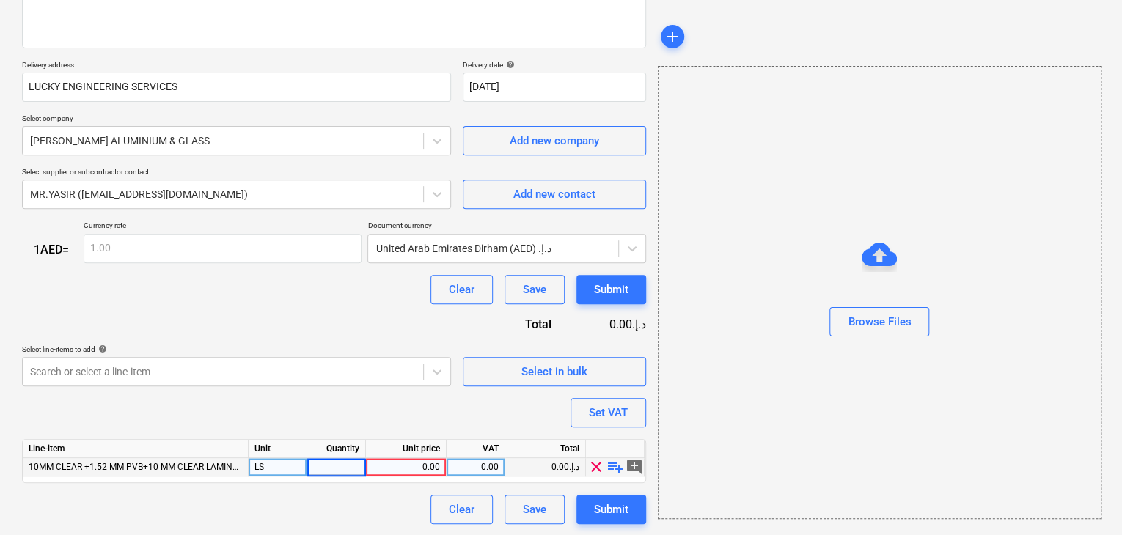
type input "1"
click at [378, 468] on div "0.00" at bounding box center [406, 467] width 68 height 18
type textarea "x"
click at [428, 466] on div "0.00" at bounding box center [406, 467] width 68 height 18
type input "38776.80"
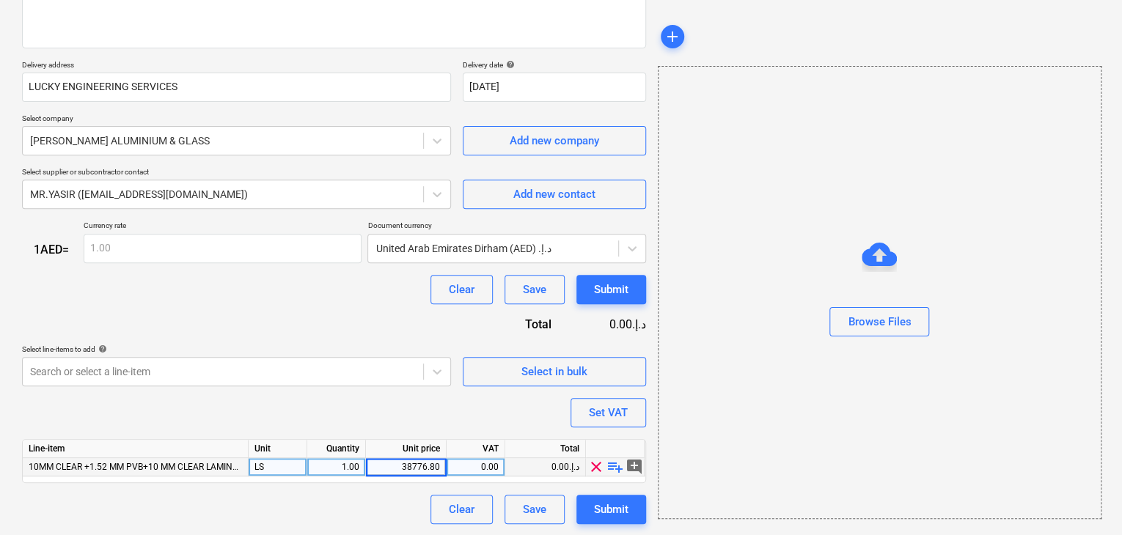
type textarea "x"
drag, startPoint x: 801, startPoint y: 308, endPoint x: 667, endPoint y: 389, distance: 157.0
click at [797, 311] on div "Browse Files" at bounding box center [880, 292] width 442 height 111
click at [625, 408] on div "Set VAT" at bounding box center [608, 412] width 39 height 19
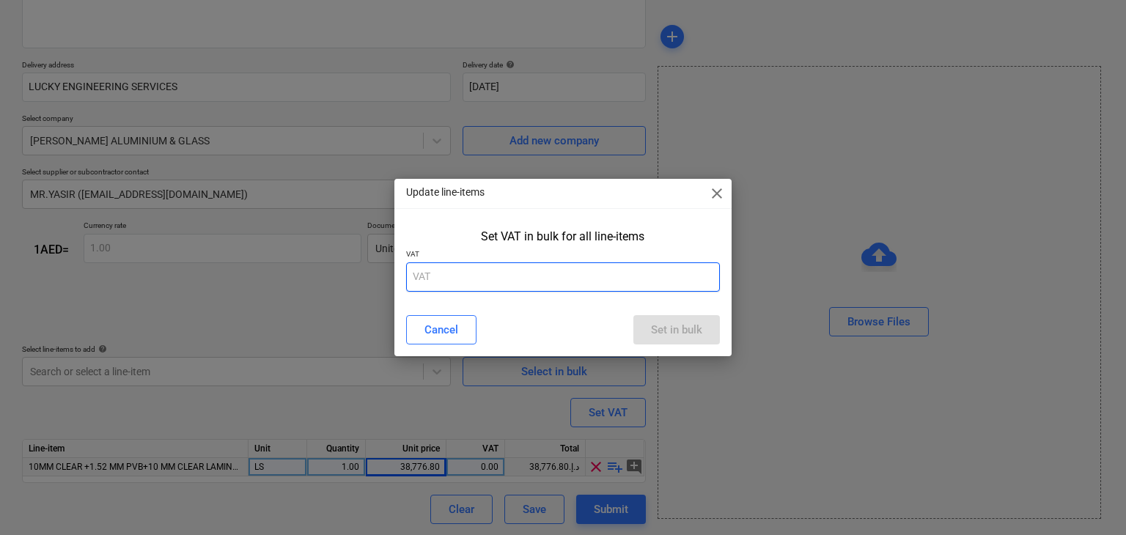
click at [519, 281] on input "text" at bounding box center [563, 277] width 315 height 29
type input "5"
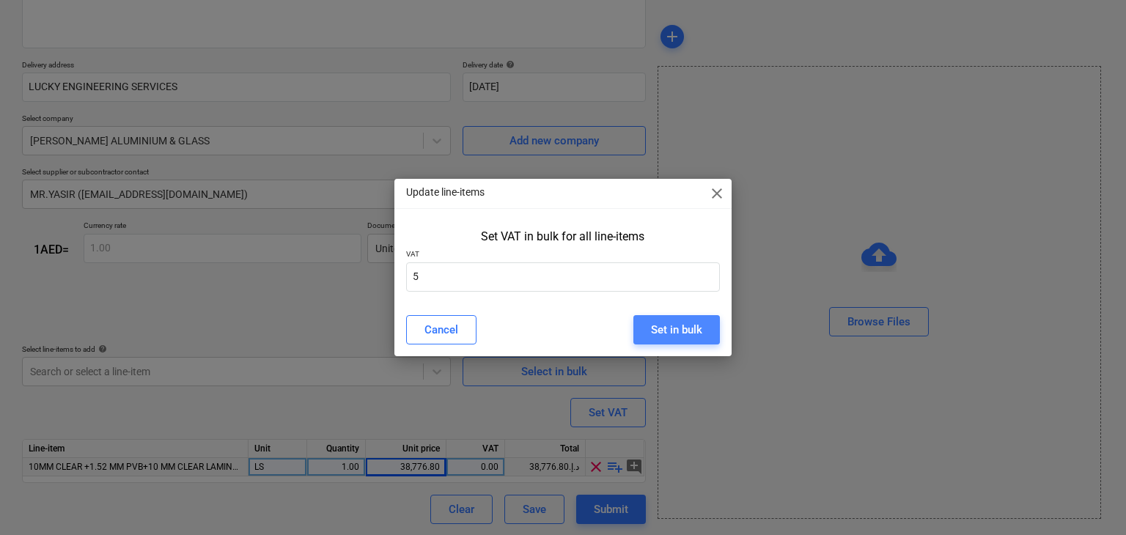
click at [658, 326] on div "Set in bulk" at bounding box center [676, 329] width 51 height 19
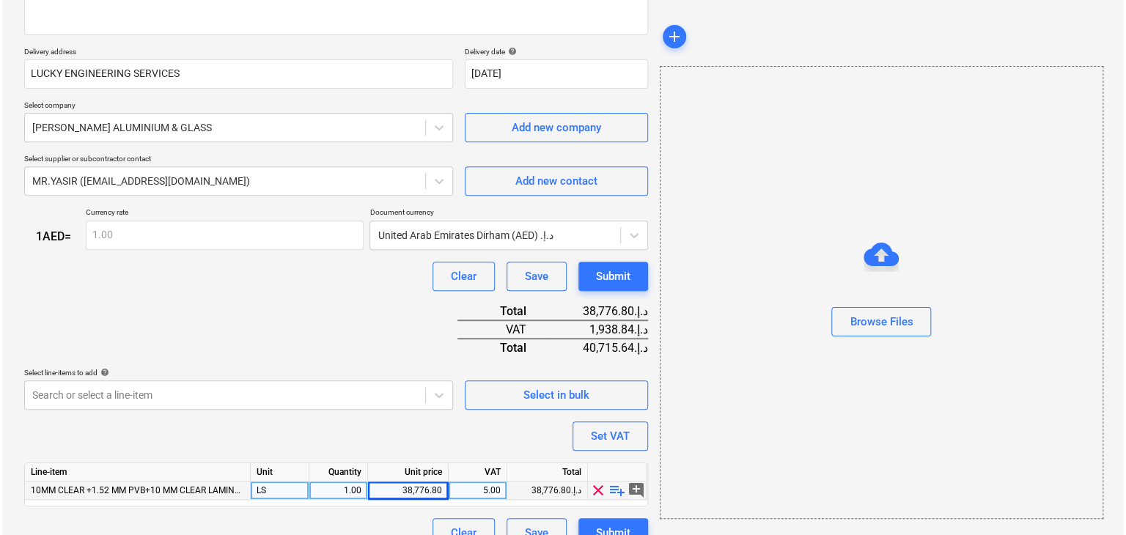
scroll to position [251, 0]
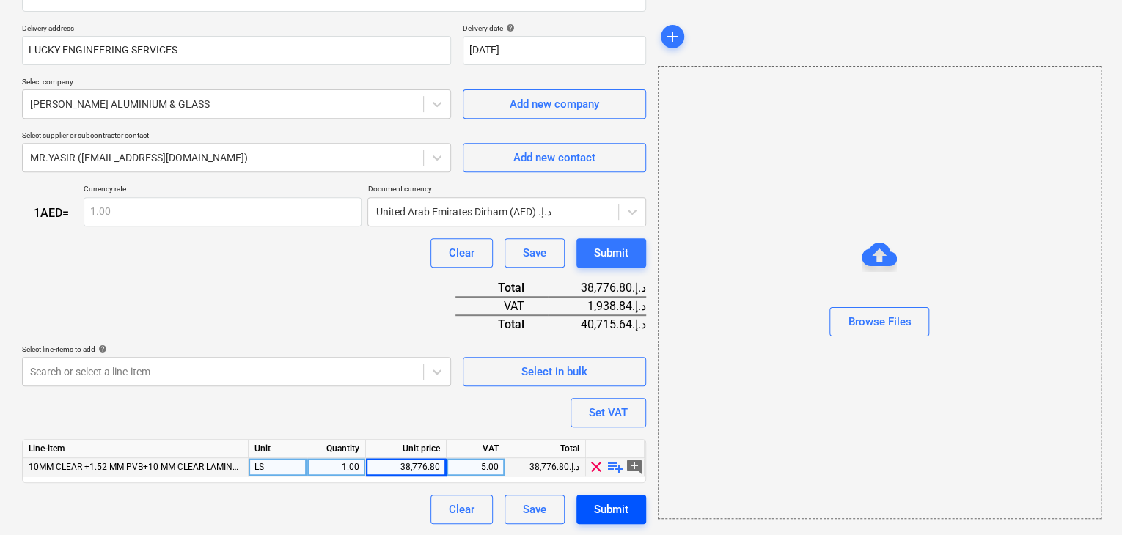
click at [604, 505] on div "Submit" at bounding box center [611, 509] width 34 height 19
type textarea "x"
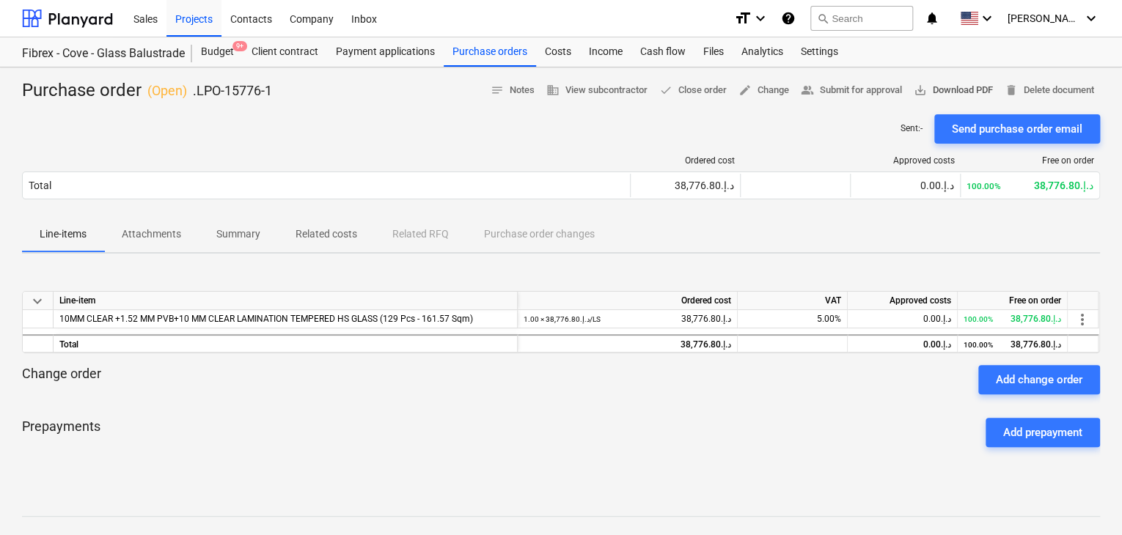
click at [982, 91] on span "save_alt Download PDF" at bounding box center [953, 90] width 79 height 17
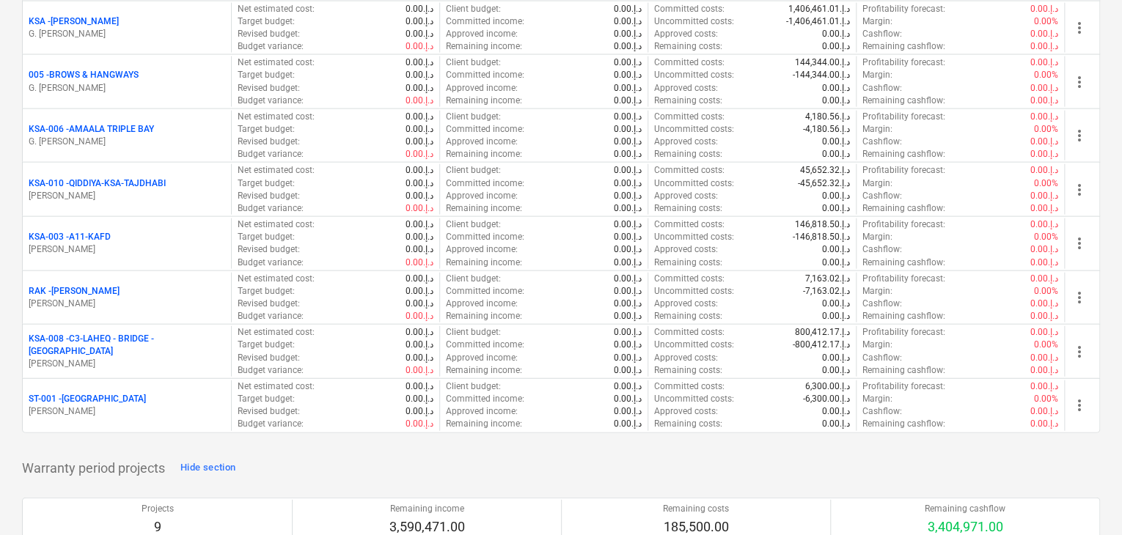
scroll to position [1687, 0]
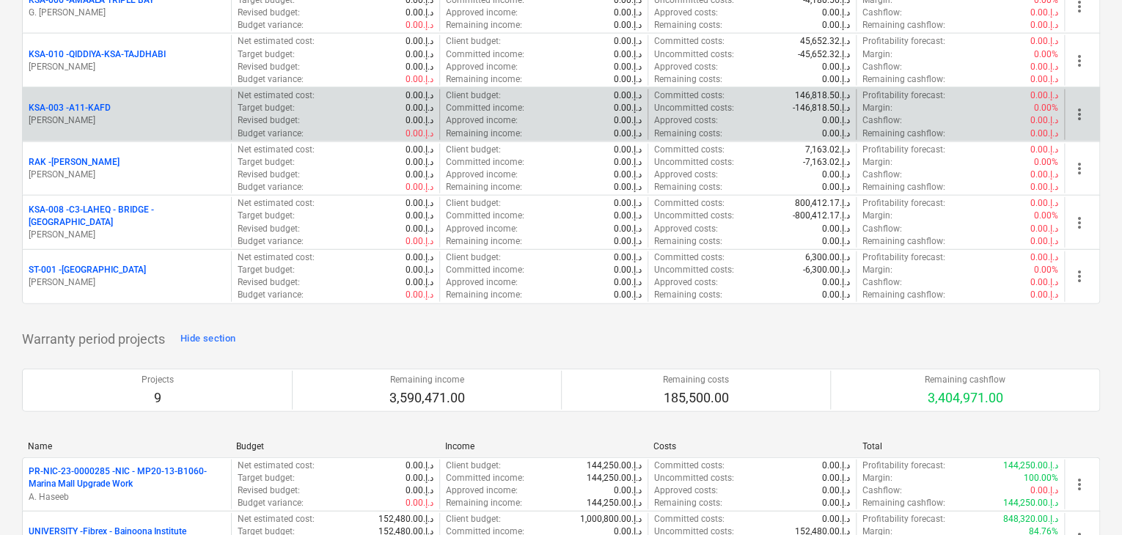
click at [138, 108] on div "KSA-003 - A11-KAFD" at bounding box center [127, 108] width 197 height 12
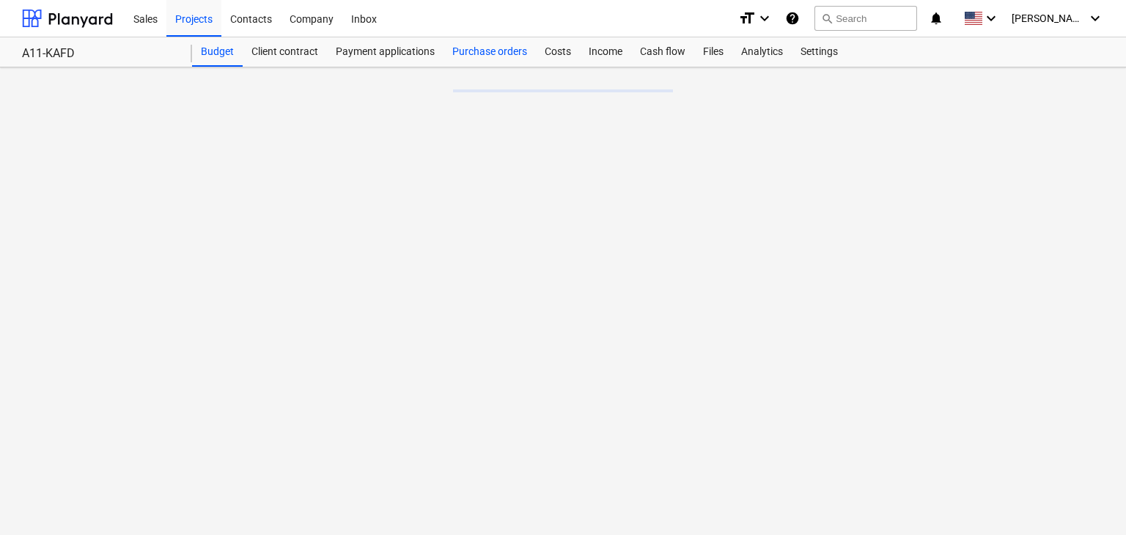
click at [505, 56] on div "Purchase orders" at bounding box center [490, 51] width 92 height 29
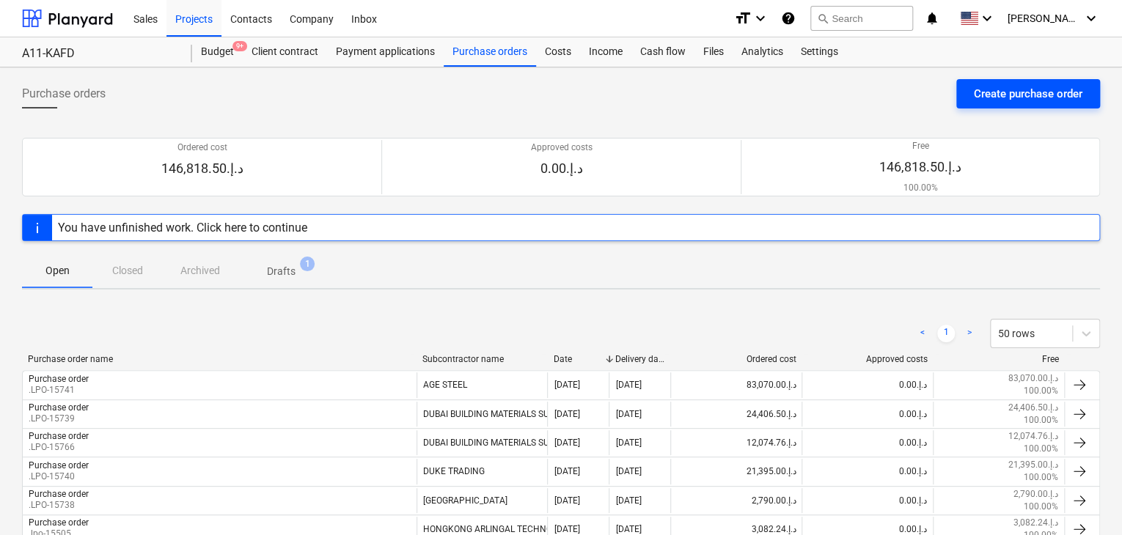
click at [1005, 92] on div "Create purchase order" at bounding box center [1028, 93] width 109 height 19
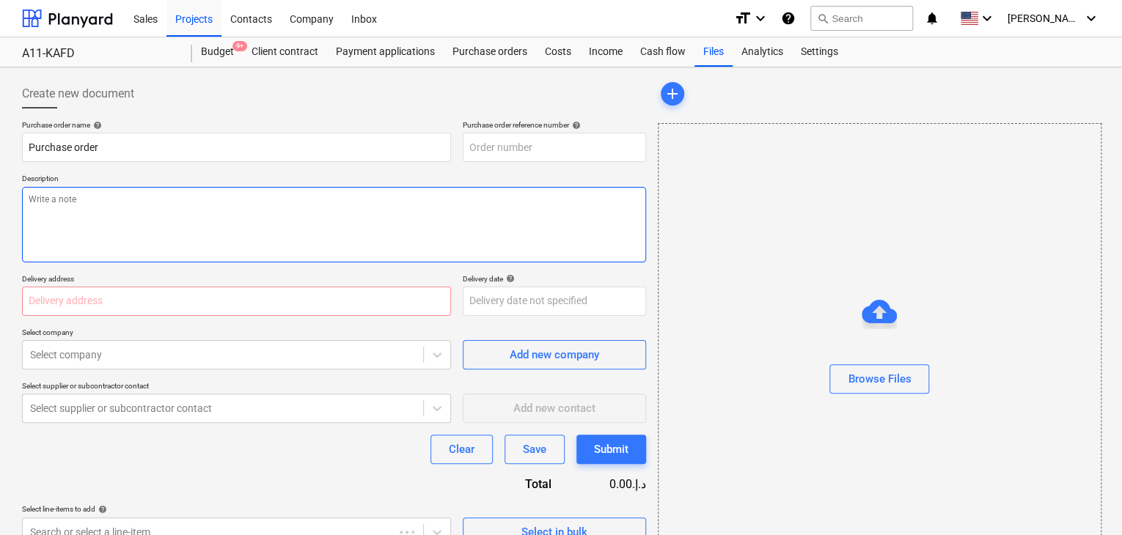
click at [411, 230] on textarea at bounding box center [334, 225] width 624 height 76
type textarea "x"
type input "KSA-003-PO-011"
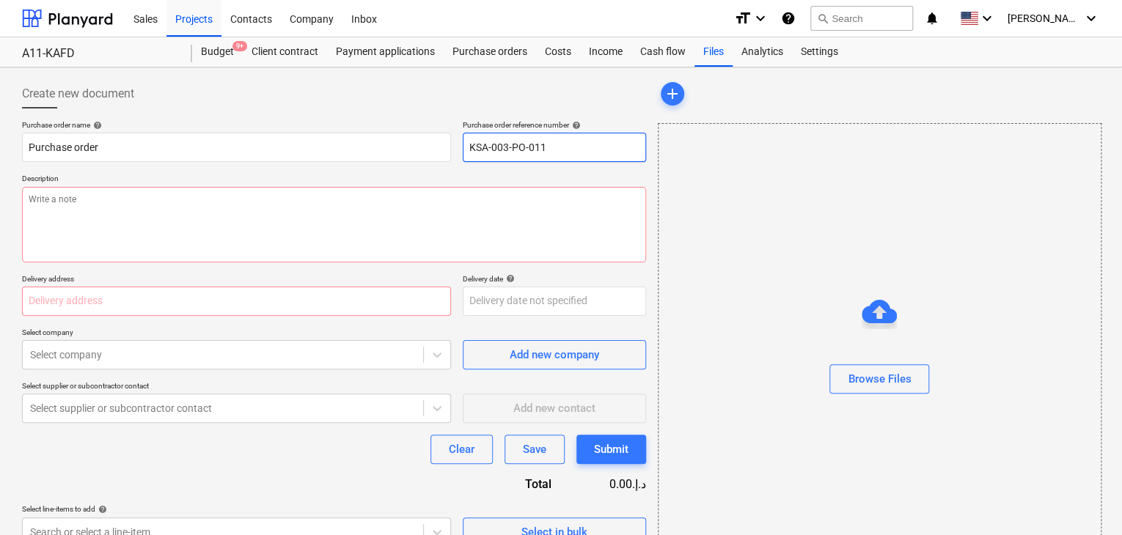
drag, startPoint x: 562, startPoint y: 145, endPoint x: 366, endPoint y: 121, distance: 197.3
click at [366, 121] on div "Purchase order name help Purchase order Purchase order reference number help KS…" at bounding box center [334, 141] width 624 height 42
type textarea "x"
type input "."
type textarea "x"
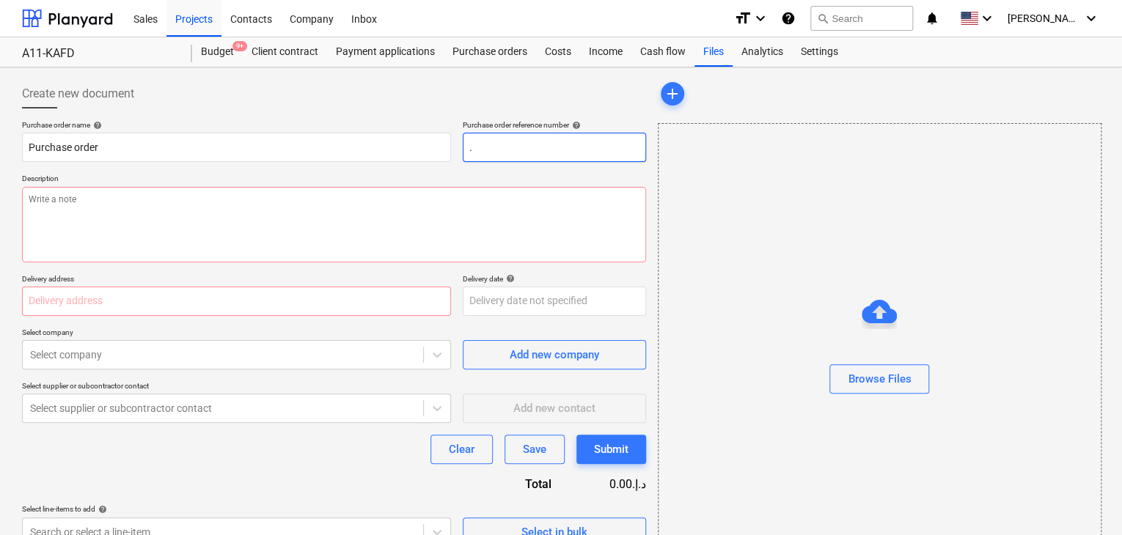
type input ".L"
type textarea "x"
type input ".LP"
type textarea "x"
type input ".LPO"
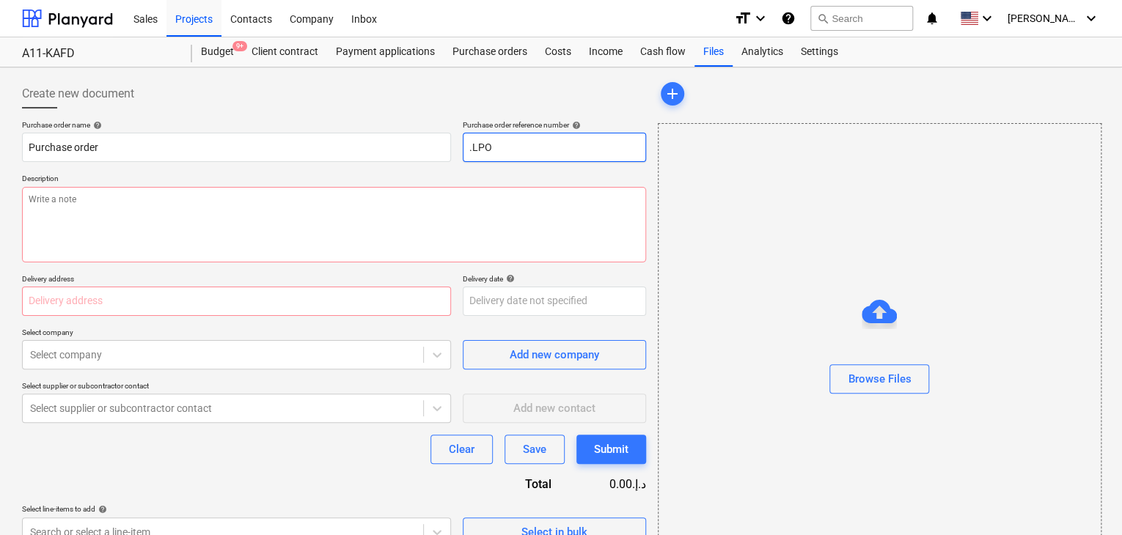
type textarea "x"
type input ".LPO-"
type textarea "x"
type input ".LPO-1"
type textarea "x"
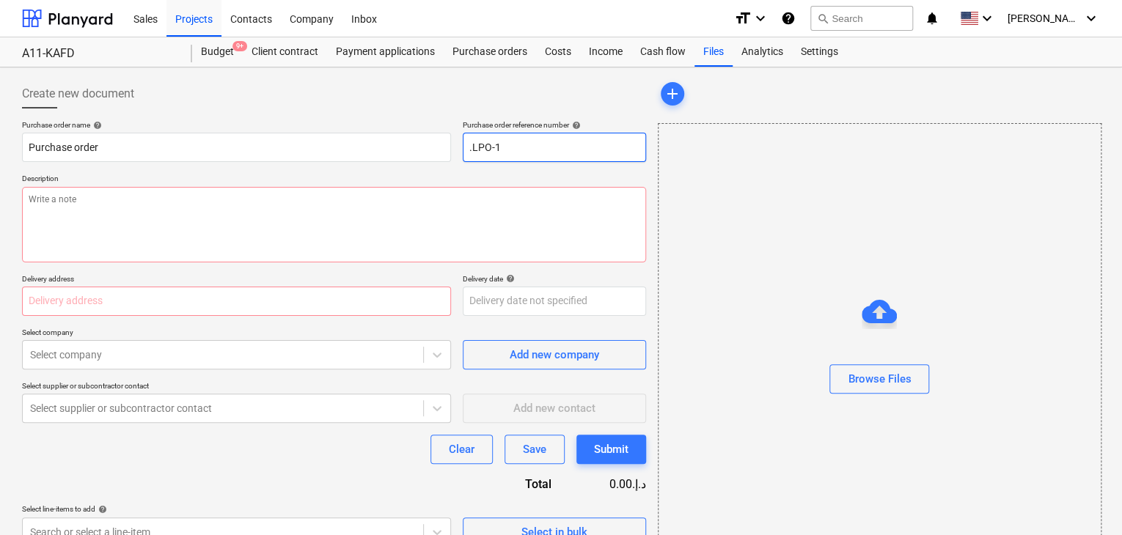
type input ".LPO-15"
type textarea "x"
type input ".LPO-157"
type textarea "x"
type input ".LPO-1578"
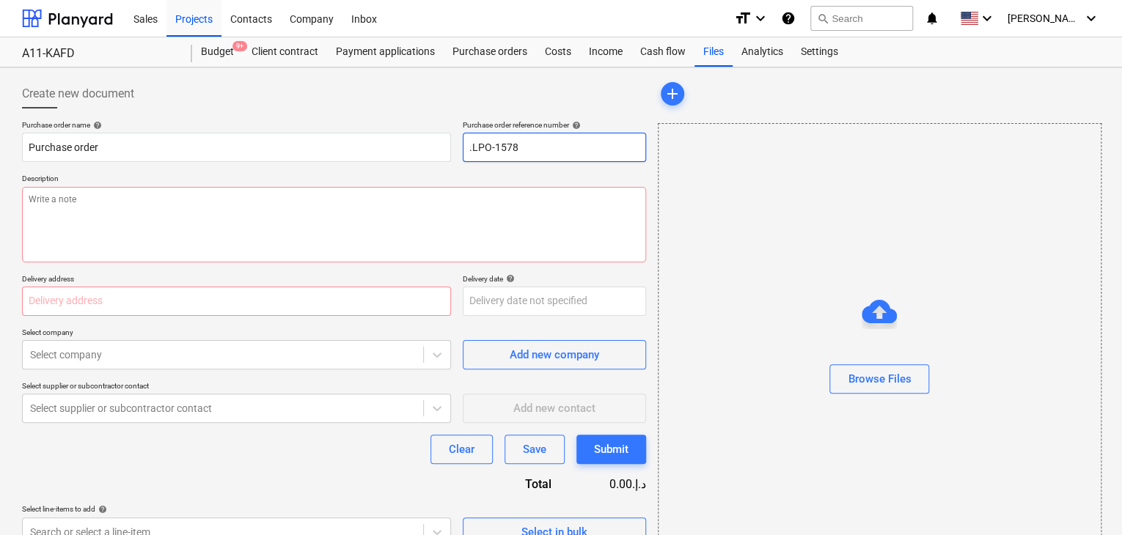
type textarea "x"
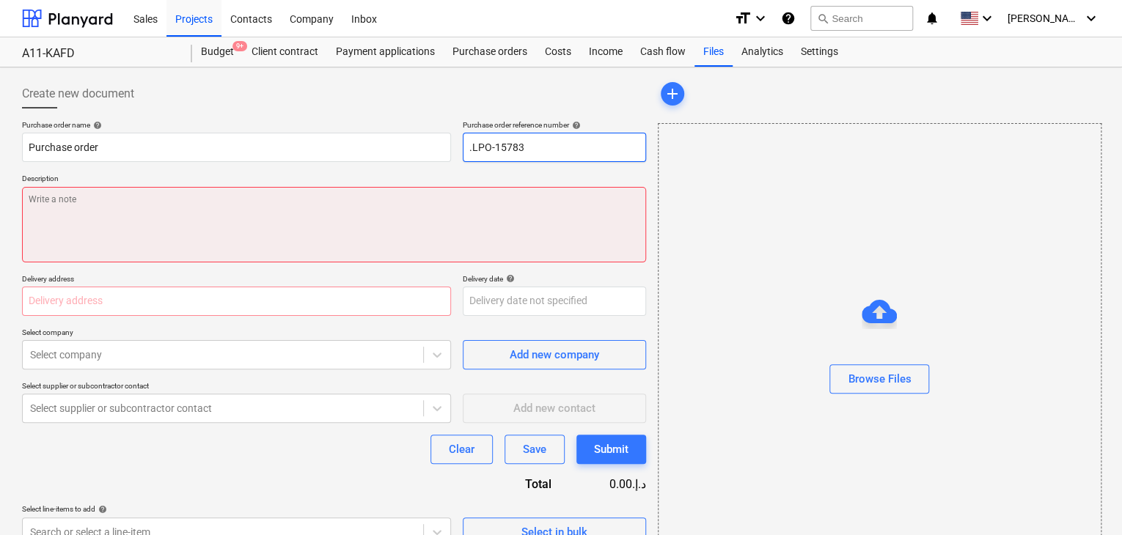
type input ".LPO-15783"
click at [353, 187] on textarea at bounding box center [334, 225] width 624 height 76
type textarea "x"
type textarea "1"
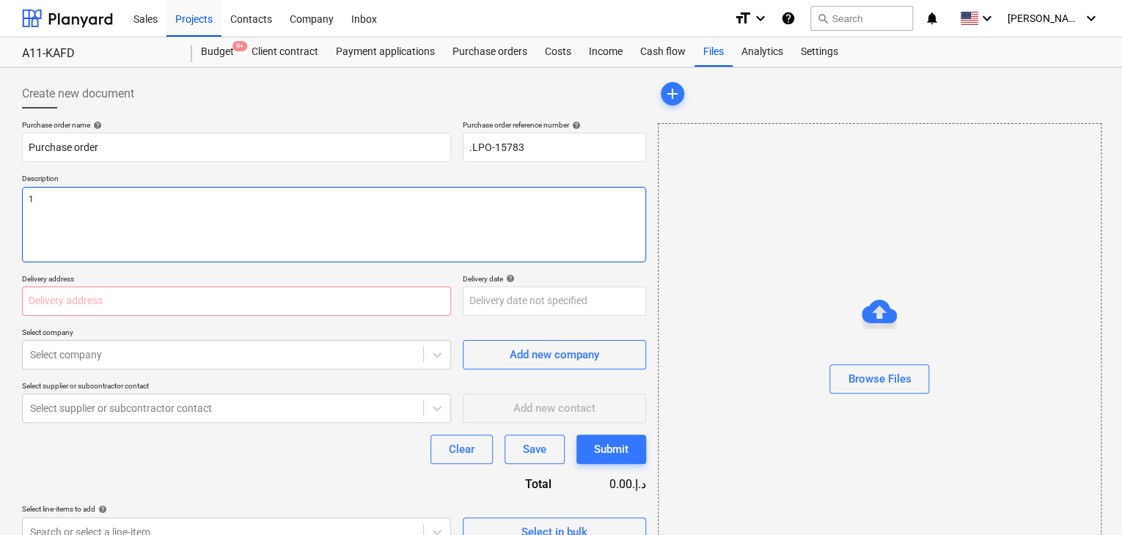
type textarea "x"
type textarea "16"
type textarea "x"
type textarea "16/"
type textarea "x"
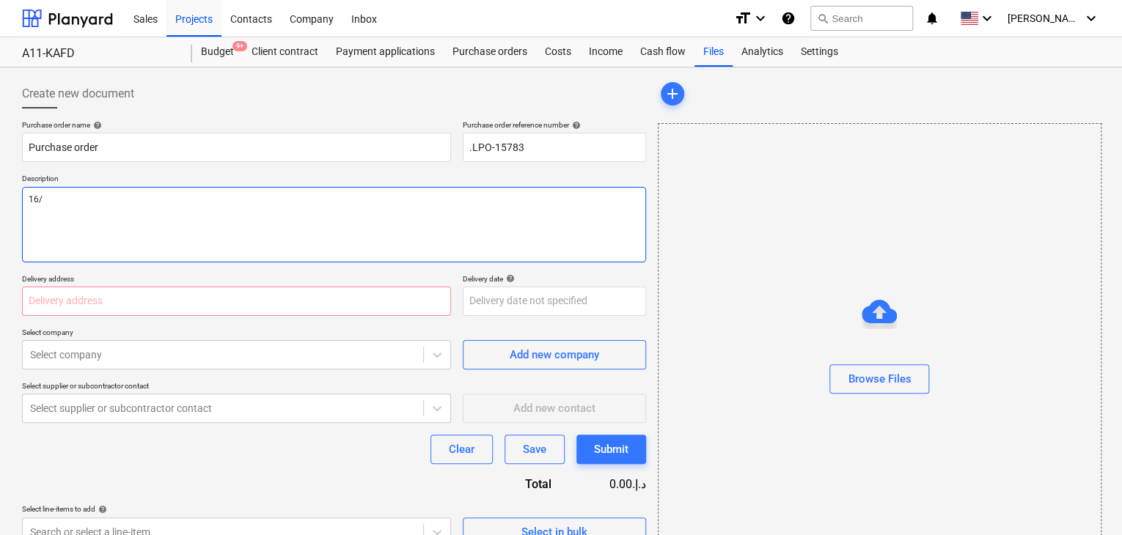
type textarea "16/O"
type textarea "x"
type textarea "16/OC"
type textarea "x"
type textarea "16/OCT"
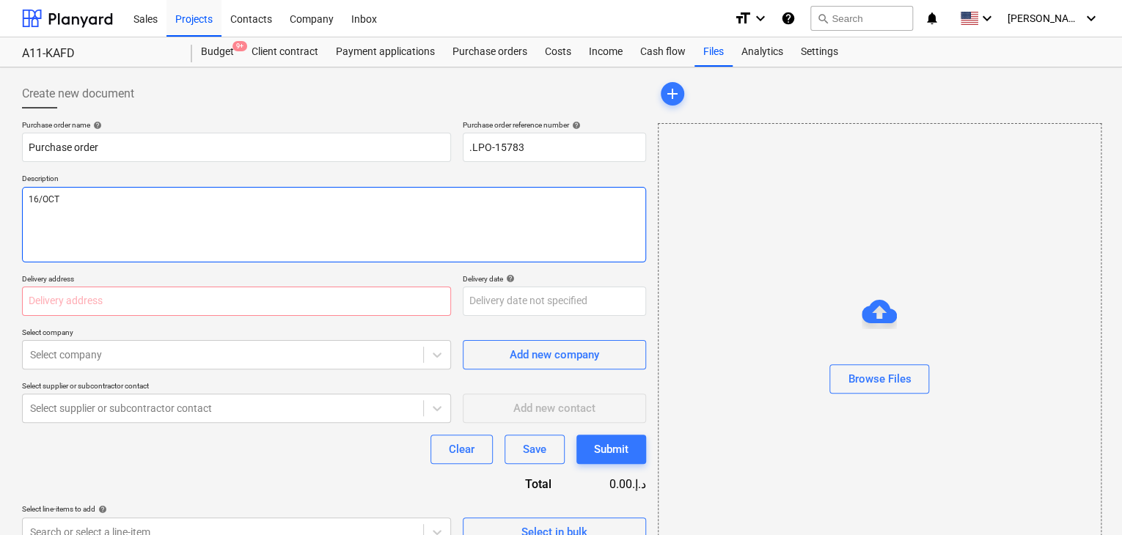
type textarea "x"
type textarea "16/OCT/"
type textarea "x"
type textarea "16/[DATE]"
type textarea "x"
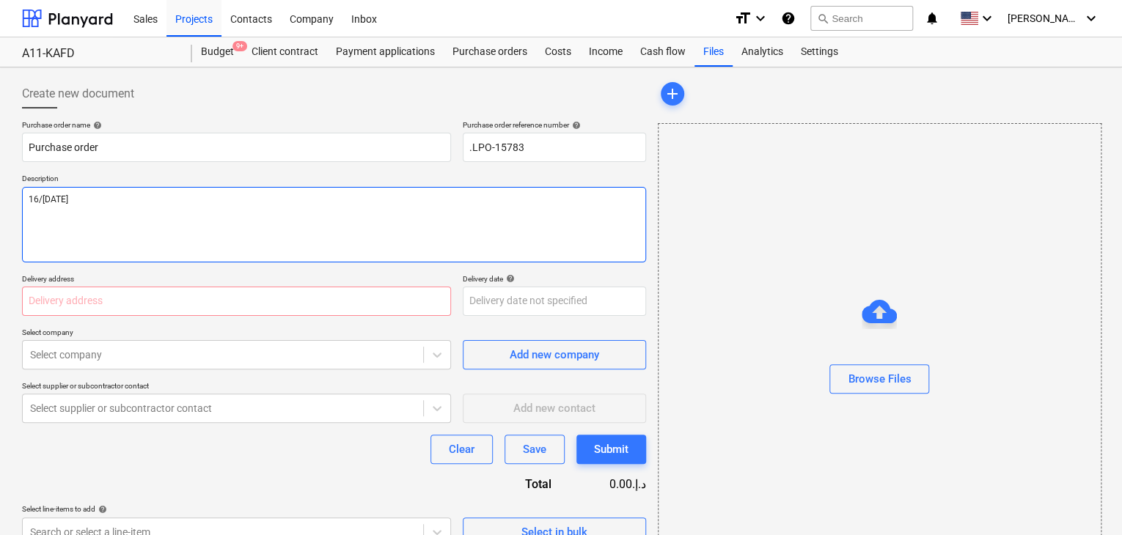
type textarea "[DATE]"
type textarea "x"
type textarea "[DATE]"
type textarea "x"
type textarea "[DATE]"
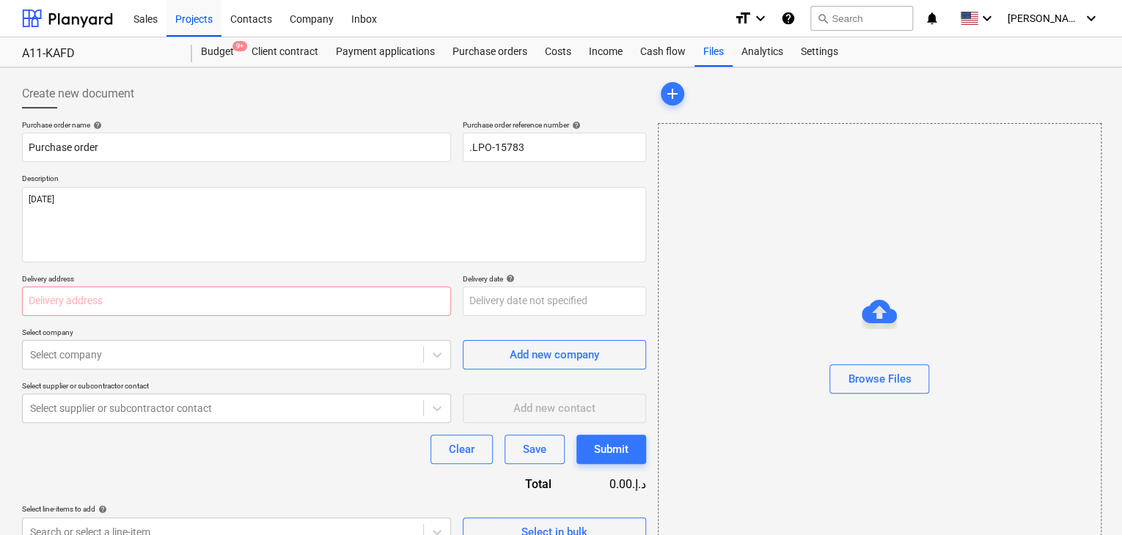
click at [57, 284] on p "Delivery address" at bounding box center [236, 280] width 429 height 12
click at [59, 303] on input "text" at bounding box center [236, 301] width 429 height 29
type textarea "x"
type input "L"
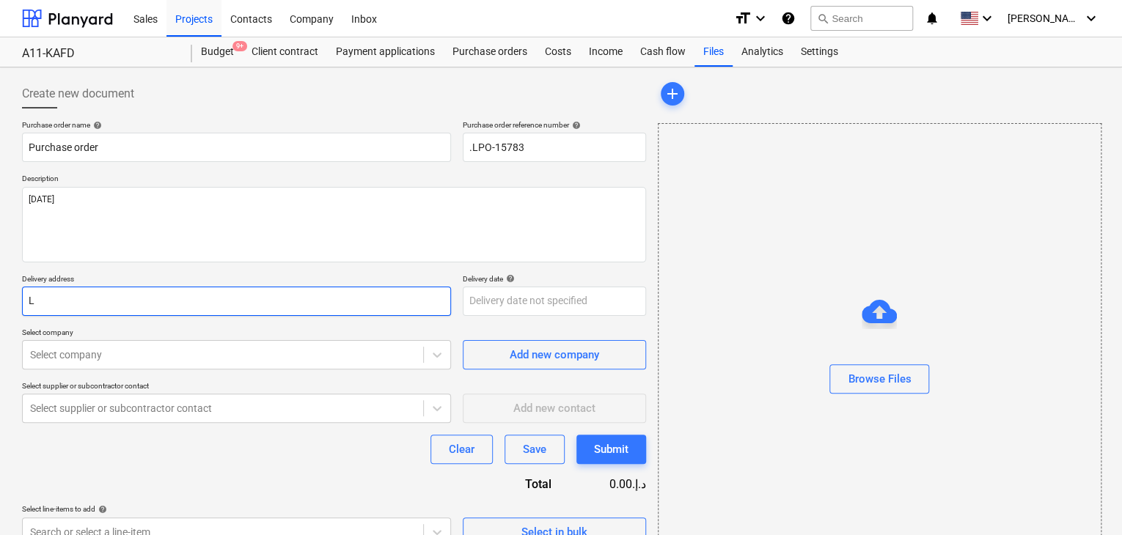
type textarea "x"
type input "LU"
type textarea "x"
type input "LUC"
type textarea "x"
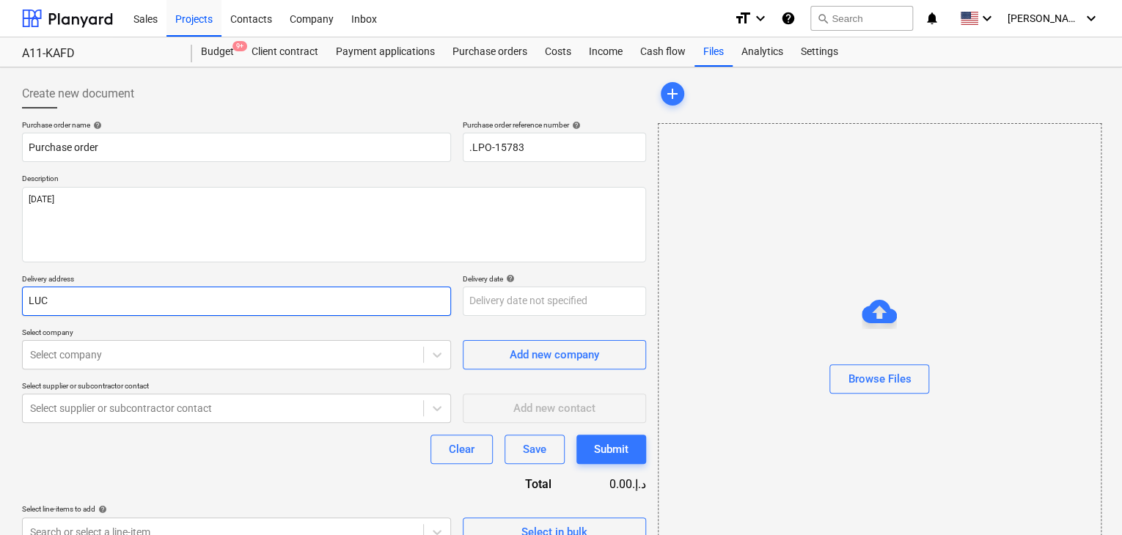
type input "LUCK"
type textarea "x"
type input "LUCKY"
type textarea "x"
type input "LUCKY"
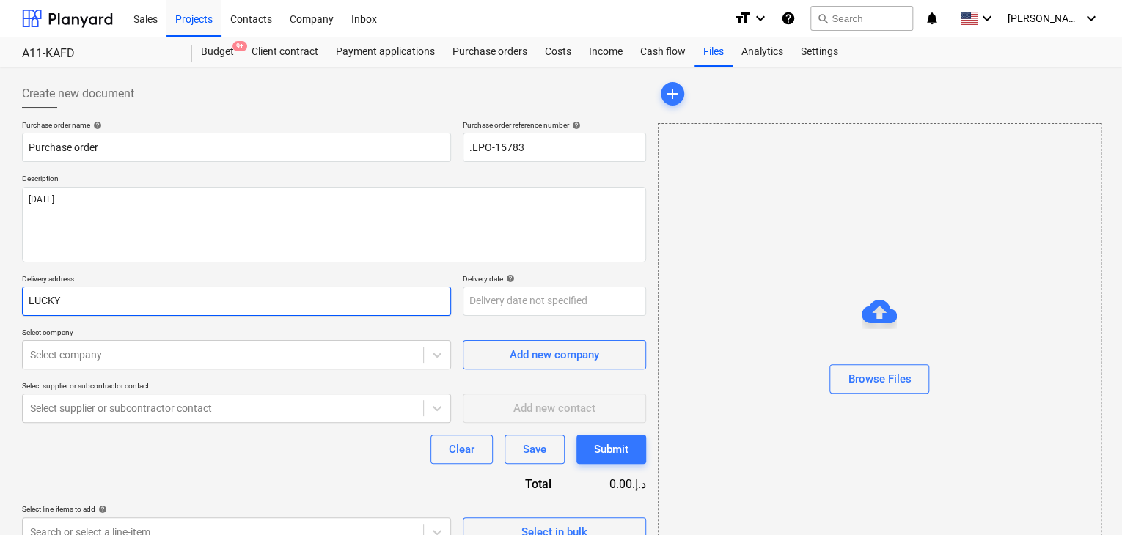
type textarea "x"
type input "LUCKY E"
type textarea "x"
type input "LUCKY EN"
type textarea "x"
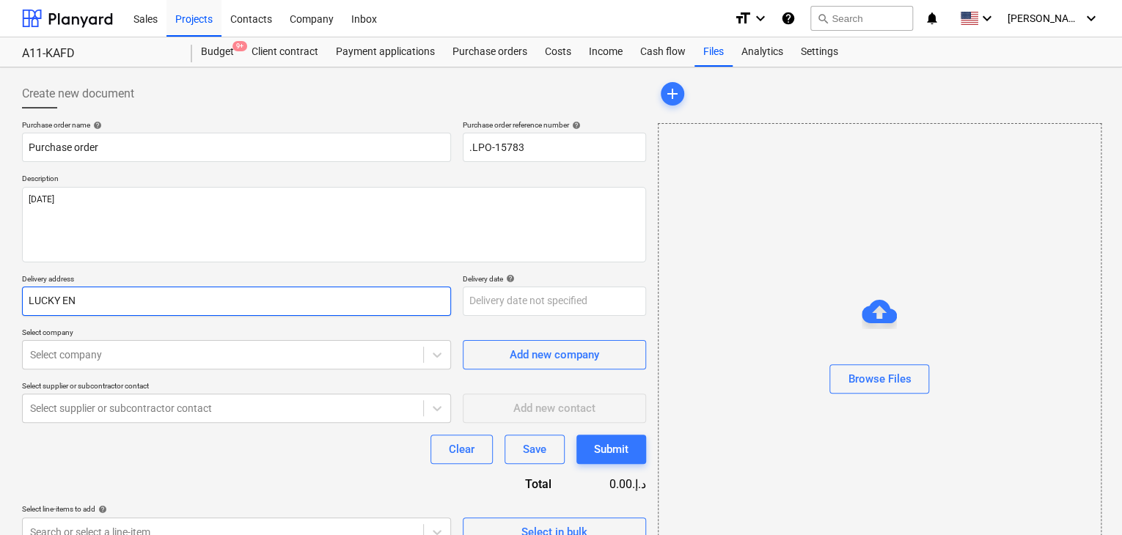
type input "LUCKY ENG"
type textarea "x"
type input "LUCKY ENGI"
type textarea "x"
type input "LUCKY ENGIN"
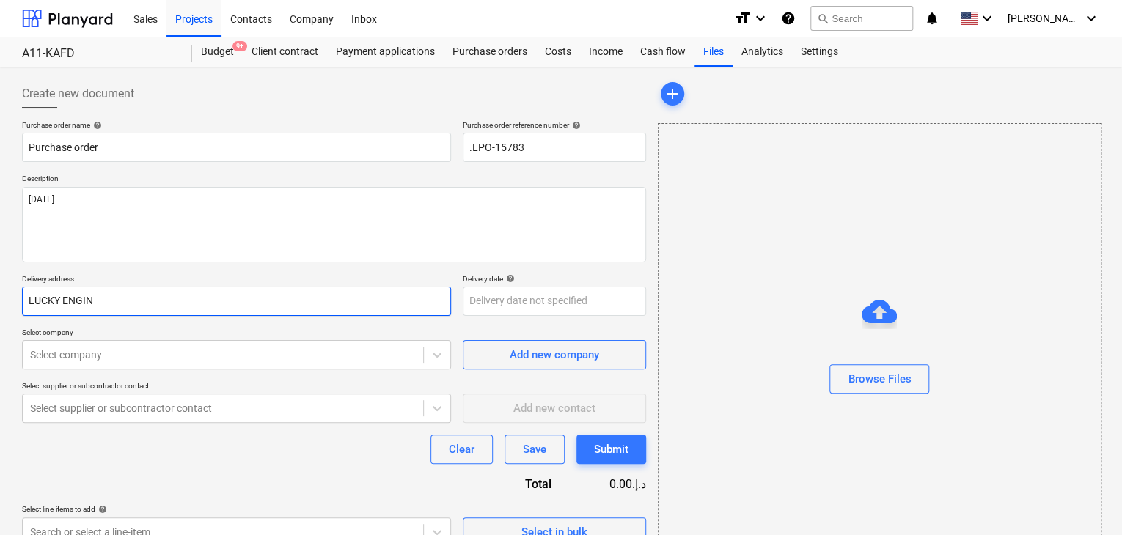
type textarea "x"
type input "LUCKY ENGINE"
type textarea "x"
type input "LUCKY ENGINEE"
type textarea "x"
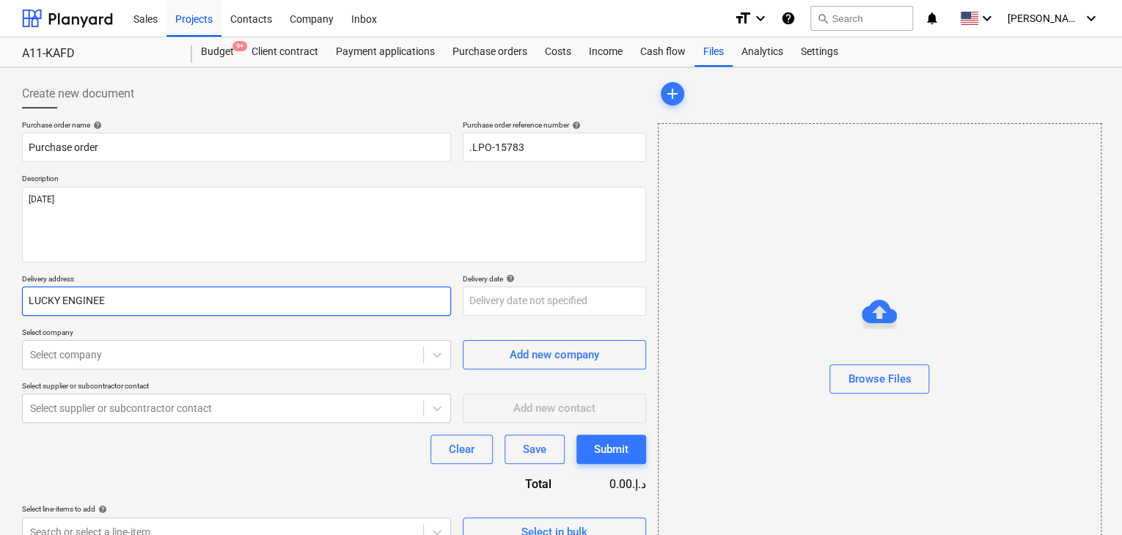
type input "LUCKY ENGINEER"
type textarea "x"
type input "LUCKY ENGINEERI"
type textarea "x"
type input "LUCKY ENGINEERIN"
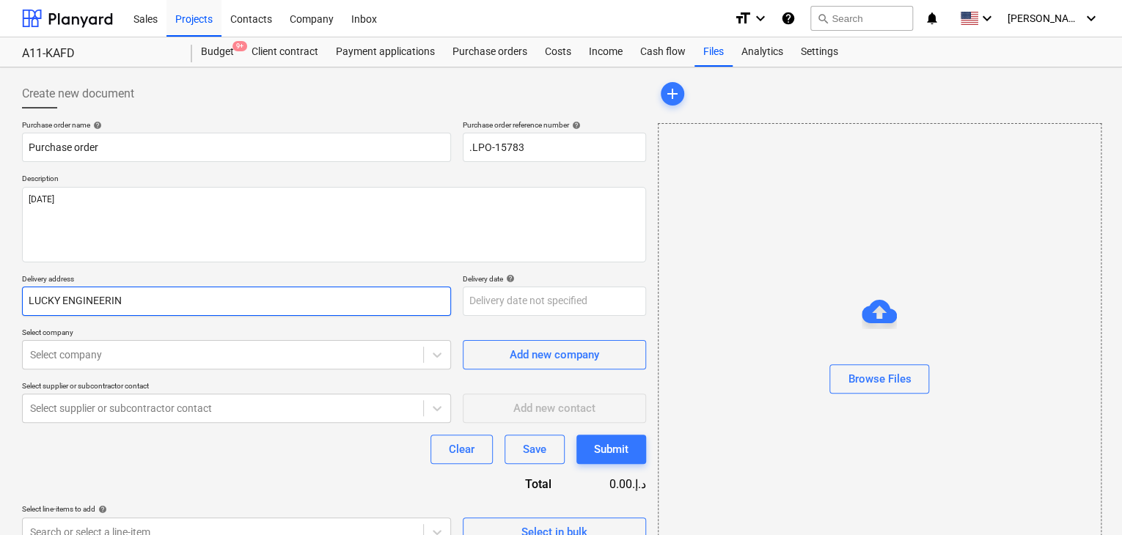
type textarea "x"
type input "LUCKY ENGINEERINGS"
type textarea "x"
type input "LUCKY ENGINEERINGS"
type textarea "x"
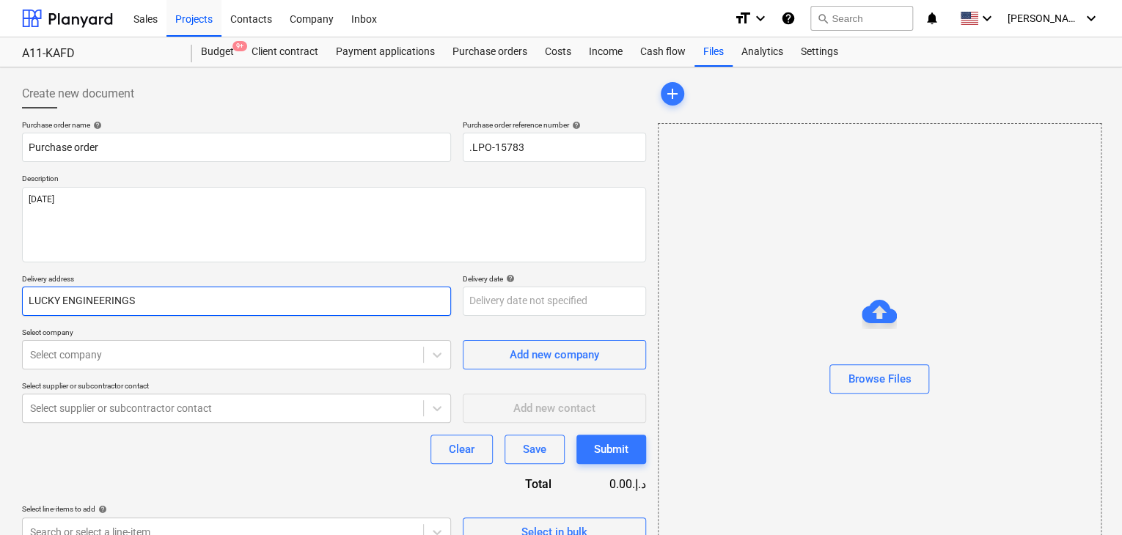
type input "LUCKY ENGINEERINGS E"
type textarea "x"
type input "LUCKY ENGINEERINGS ER"
type textarea "x"
type input "LUCKY ENGINEERINGS ERV"
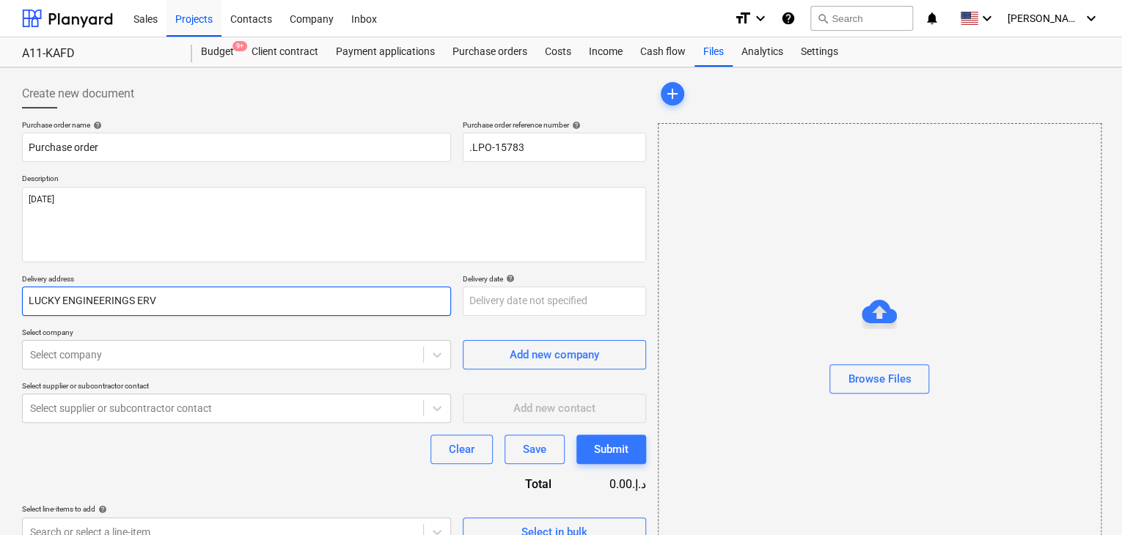
type textarea "x"
type input "LUCKY ENGINEERINGS ERVI"
type textarea "x"
type input "LUCKY ENGINEERINGS ERVIC"
type textarea "x"
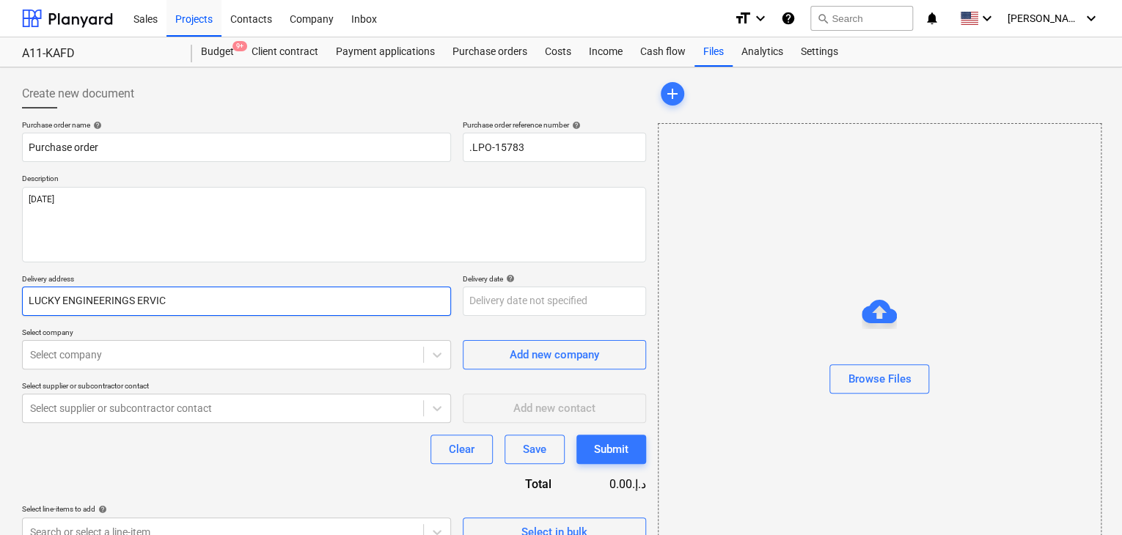
type input "LUCKY ENGINEERINGS ERVICE"
type textarea "x"
type input "LUCKY ENGINEERINGS ERVICES"
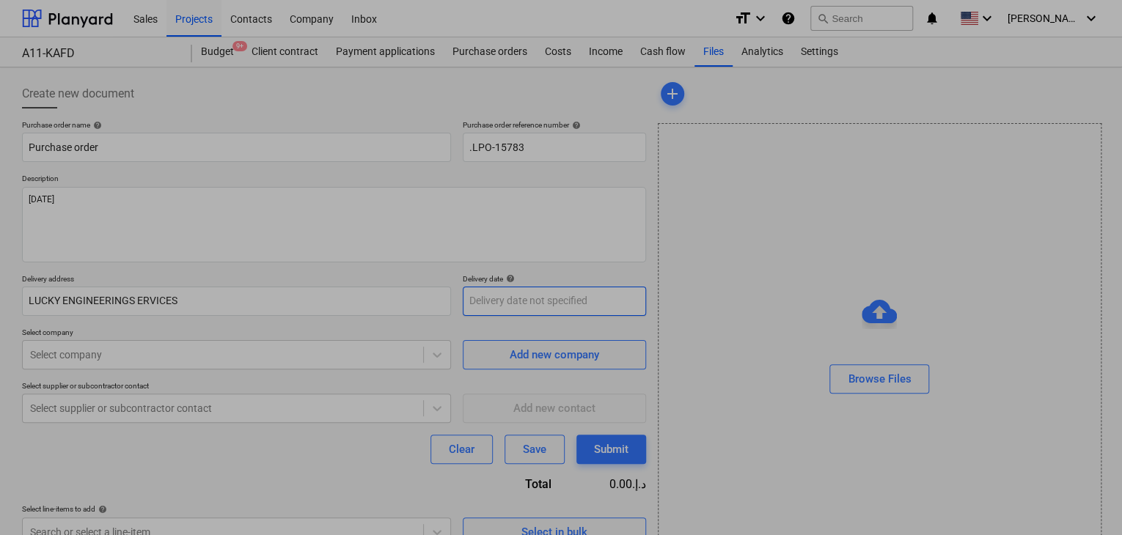
click at [471, 289] on body "Sales Projects Contacts Company Inbox format_size keyboard_arrow_down help sear…" at bounding box center [561, 267] width 1122 height 535
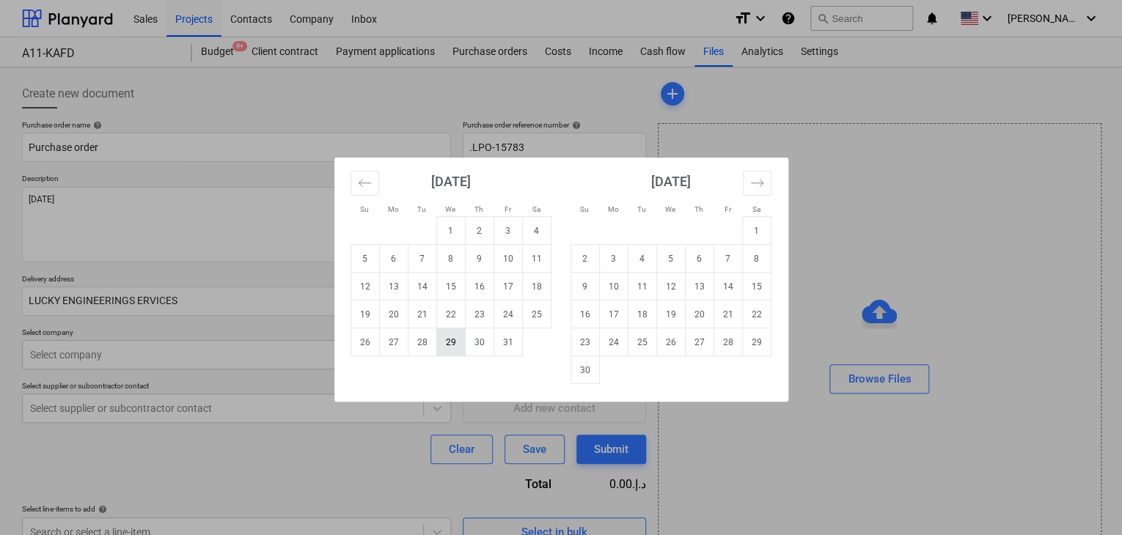
click at [446, 347] on td "29" at bounding box center [450, 343] width 29 height 28
type textarea "x"
type input "[DATE]"
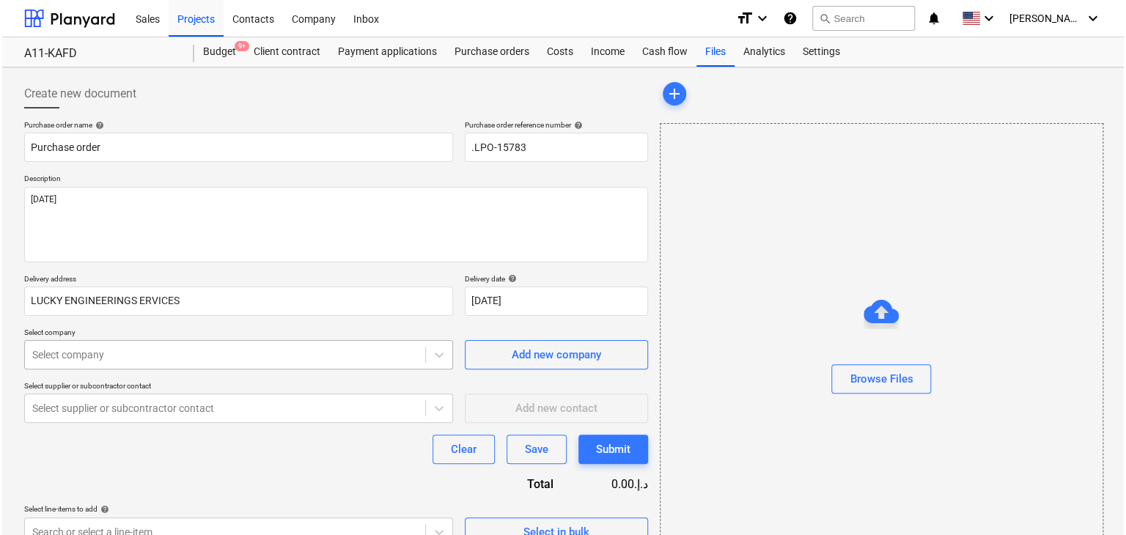
scroll to position [52, 0]
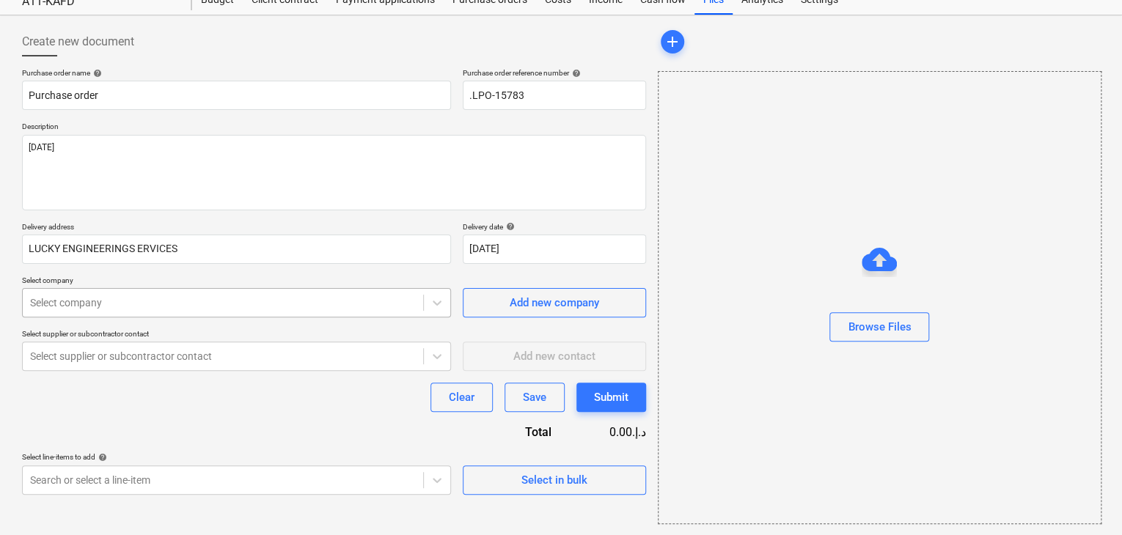
click at [76, 346] on body "Sales Projects Contacts Company Inbox format_size keyboard_arrow_down help sear…" at bounding box center [561, 215] width 1122 height 535
type textarea "x"
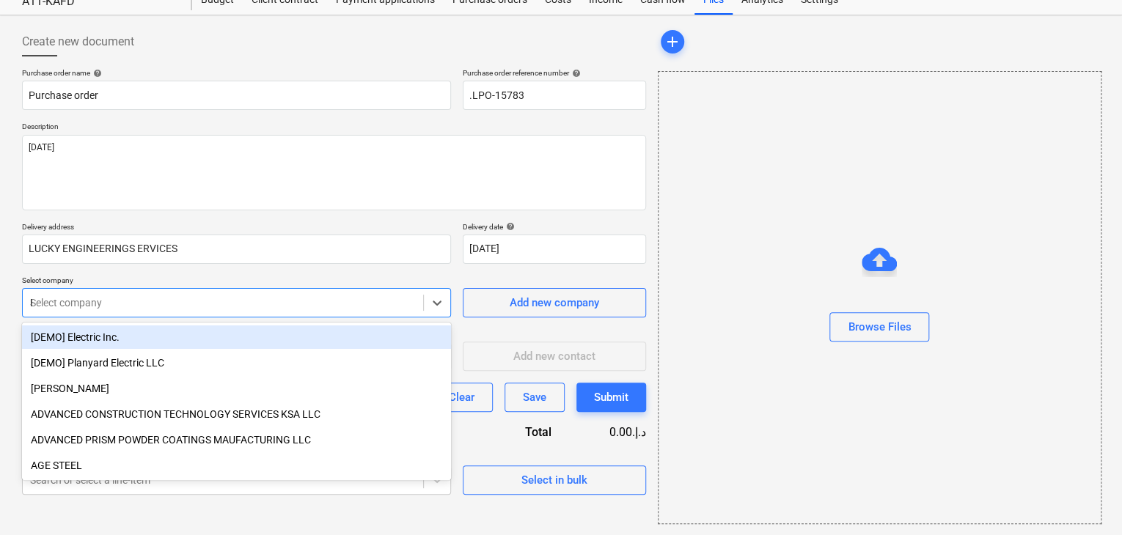
type input "FAR"
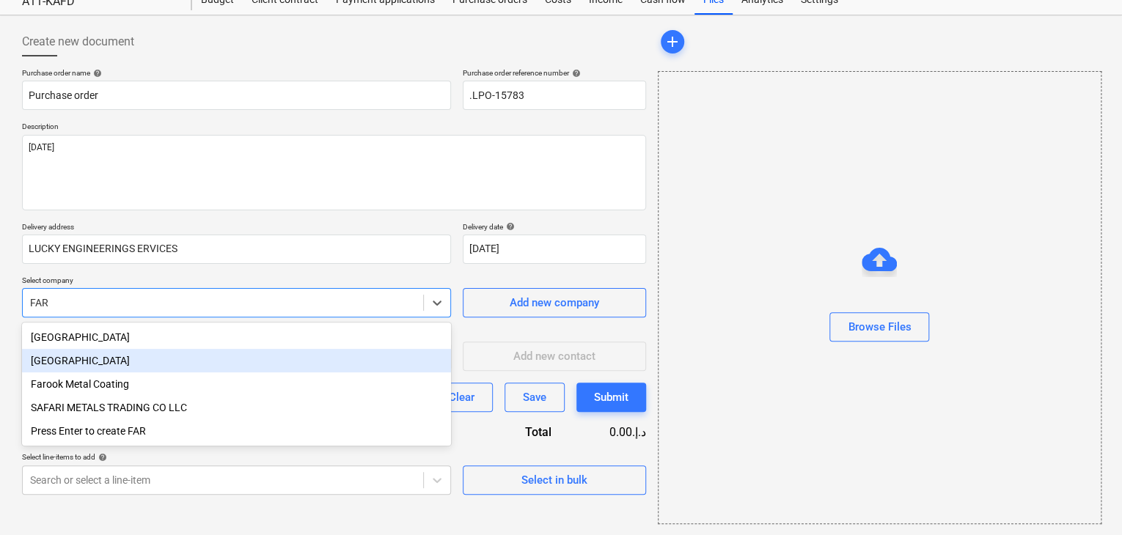
click at [69, 359] on div "[GEOGRAPHIC_DATA]" at bounding box center [236, 360] width 429 height 23
type textarea "x"
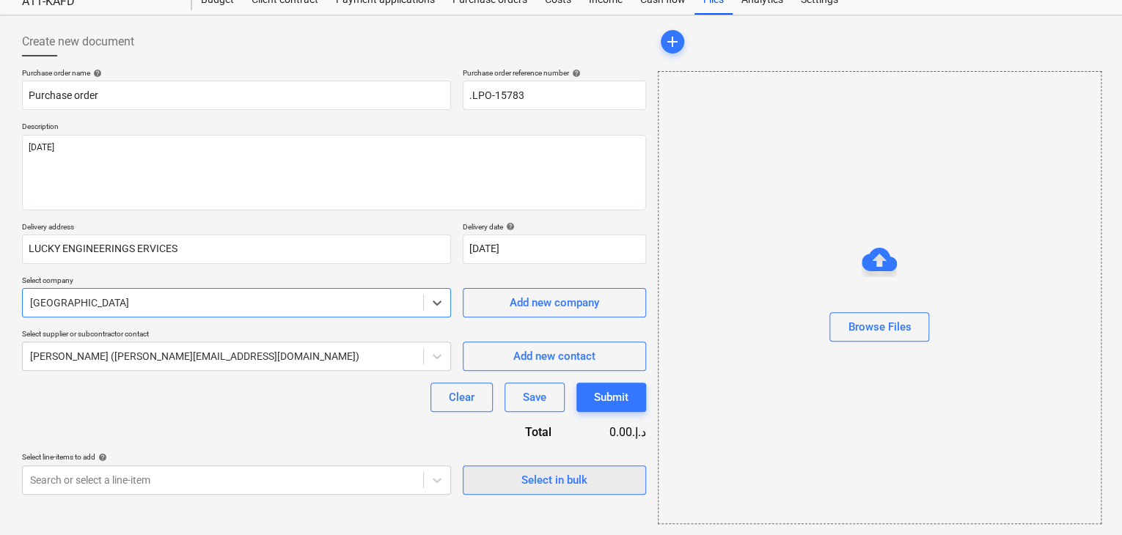
click at [500, 479] on span "Select in bulk" at bounding box center [554, 480] width 147 height 19
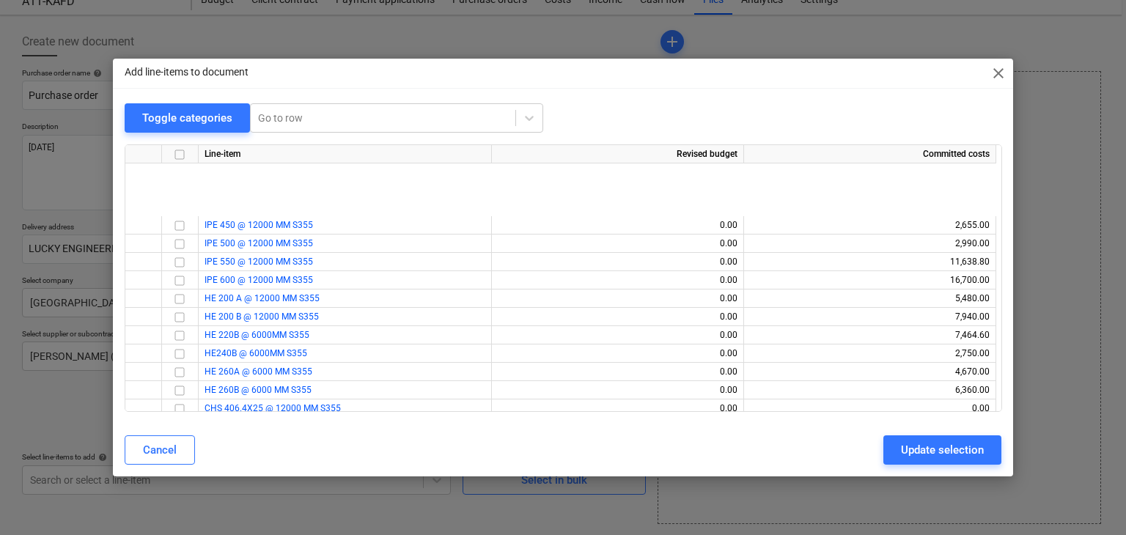
scroll to position [2191, 0]
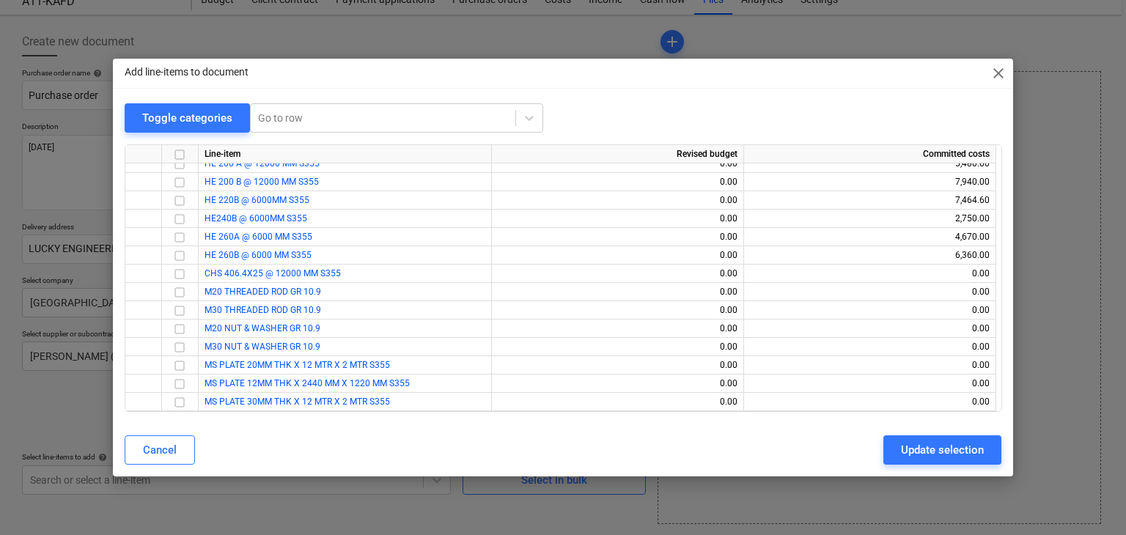
click at [1009, 505] on div "Add line-items to document close Toggle categories Go to row Line-item Revised …" at bounding box center [563, 267] width 1126 height 535
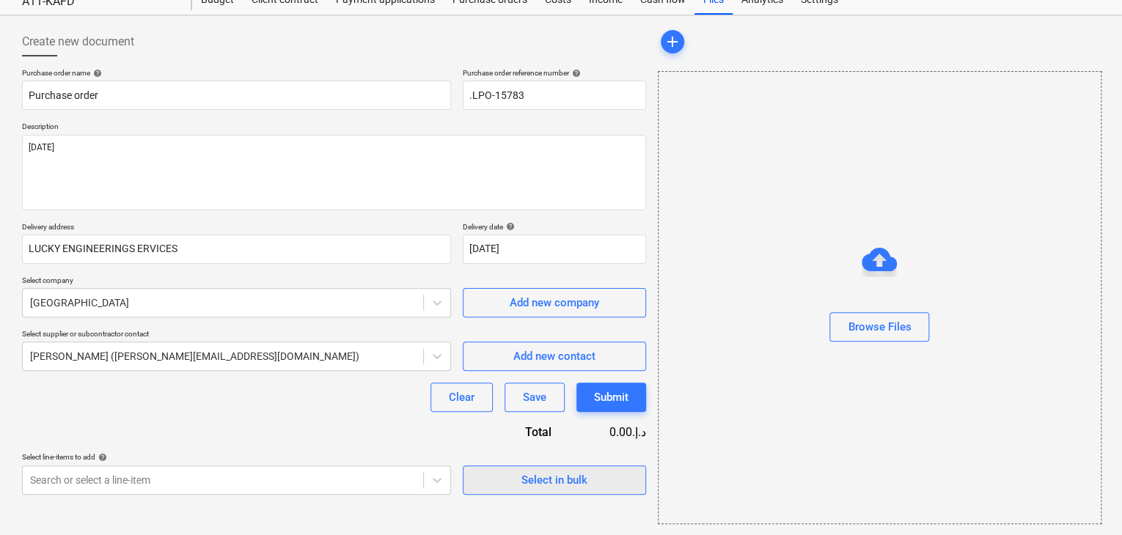
click at [529, 472] on div "Select in bulk" at bounding box center [554, 480] width 66 height 19
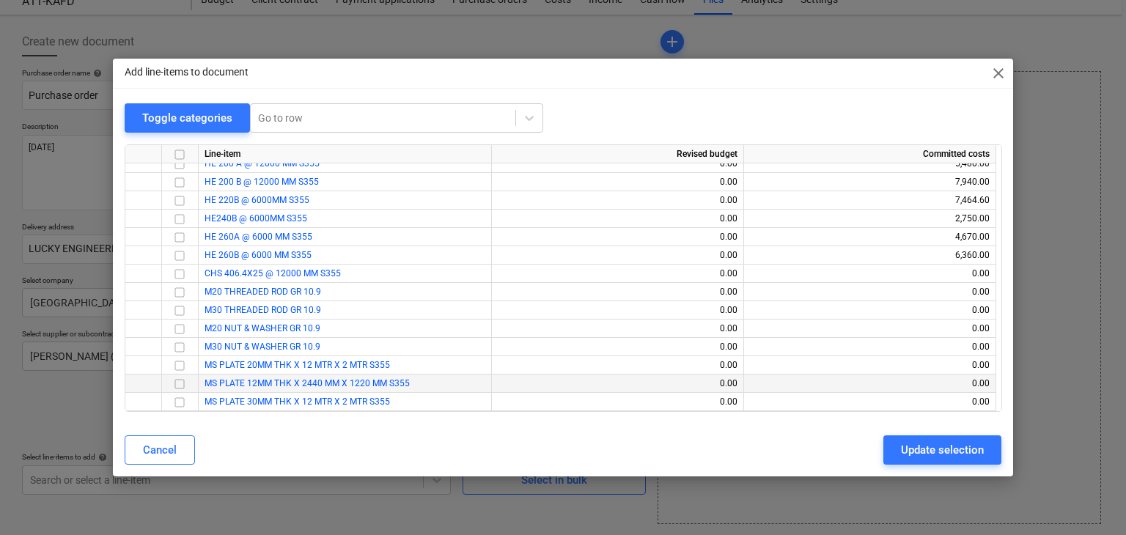
click at [180, 378] on input "checkbox" at bounding box center [180, 384] width 18 height 18
drag, startPoint x: 921, startPoint y: 441, endPoint x: 464, endPoint y: 485, distance: 459.1
click at [918, 441] on div "Update selection" at bounding box center [942, 450] width 83 height 19
type textarea "x"
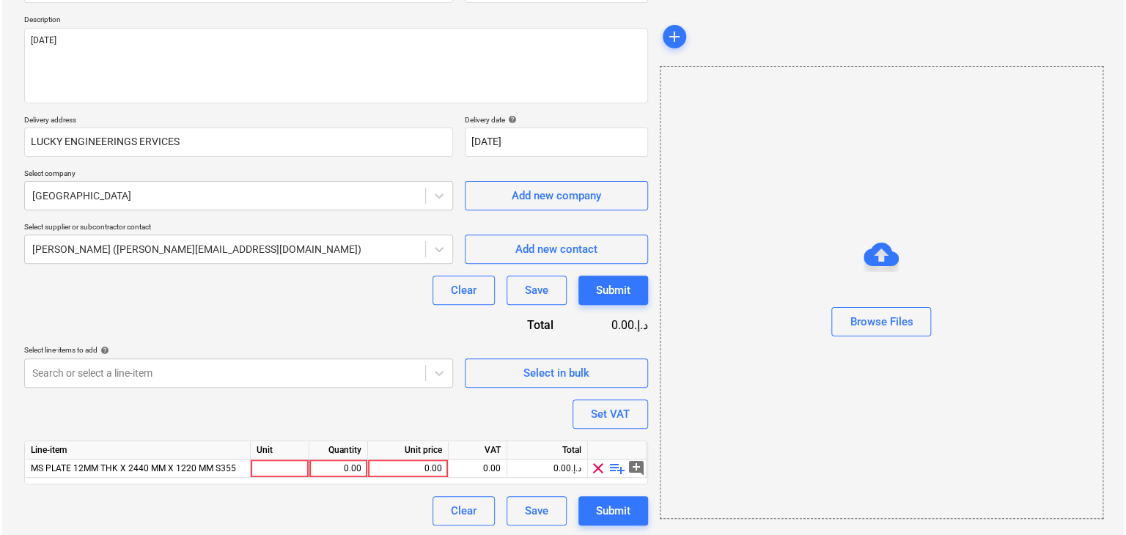
scroll to position [161, 0]
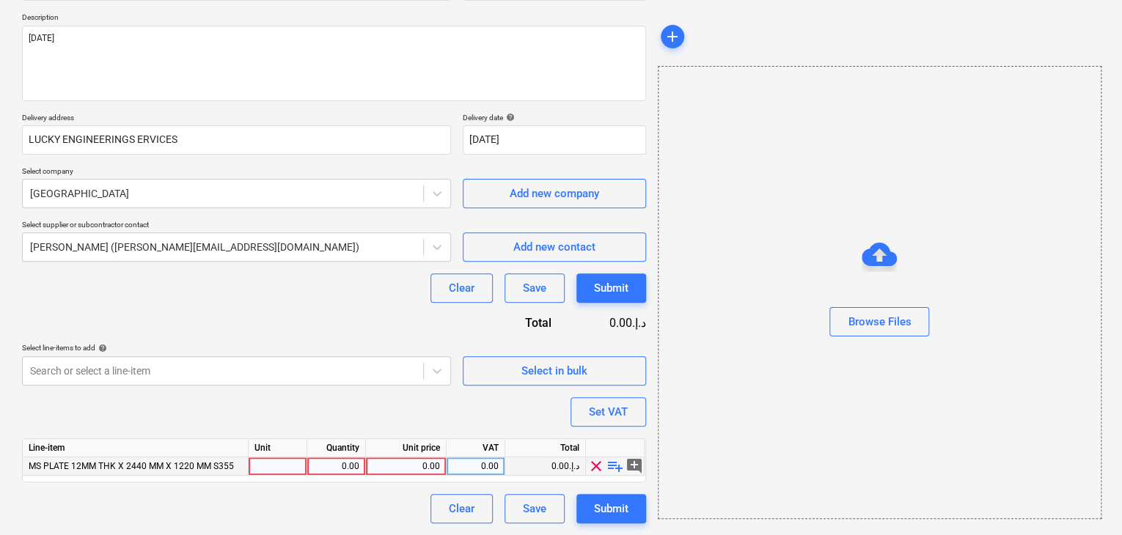
click at [285, 471] on div at bounding box center [278, 467] width 59 height 18
type input "NO"
type textarea "x"
click at [328, 469] on div "0.00" at bounding box center [336, 467] width 46 height 18
type input "1"
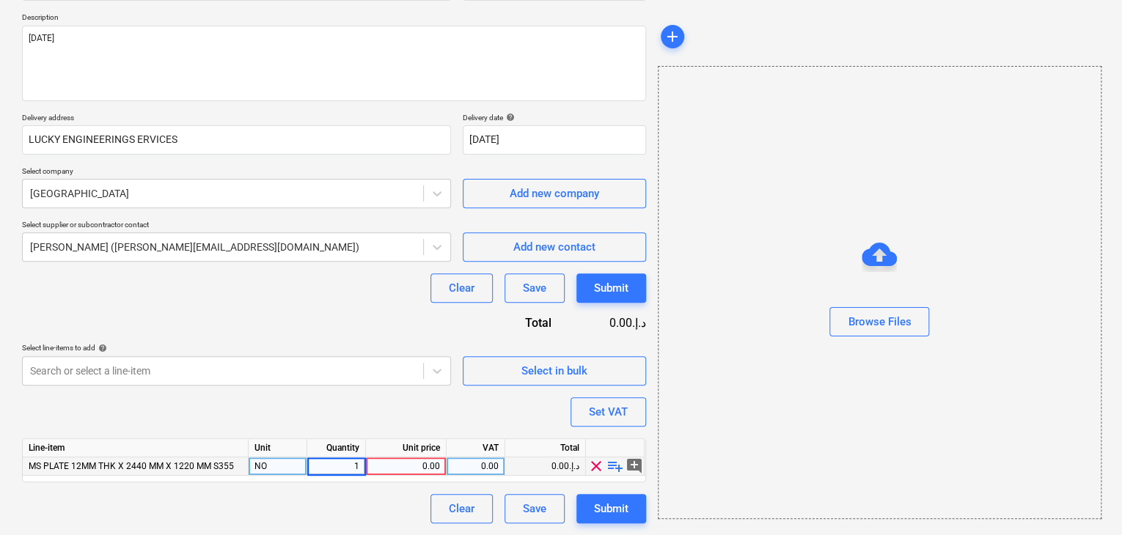
type textarea "x"
click at [409, 461] on div "0.00" at bounding box center [406, 467] width 68 height 18
type input "780"
type textarea "x"
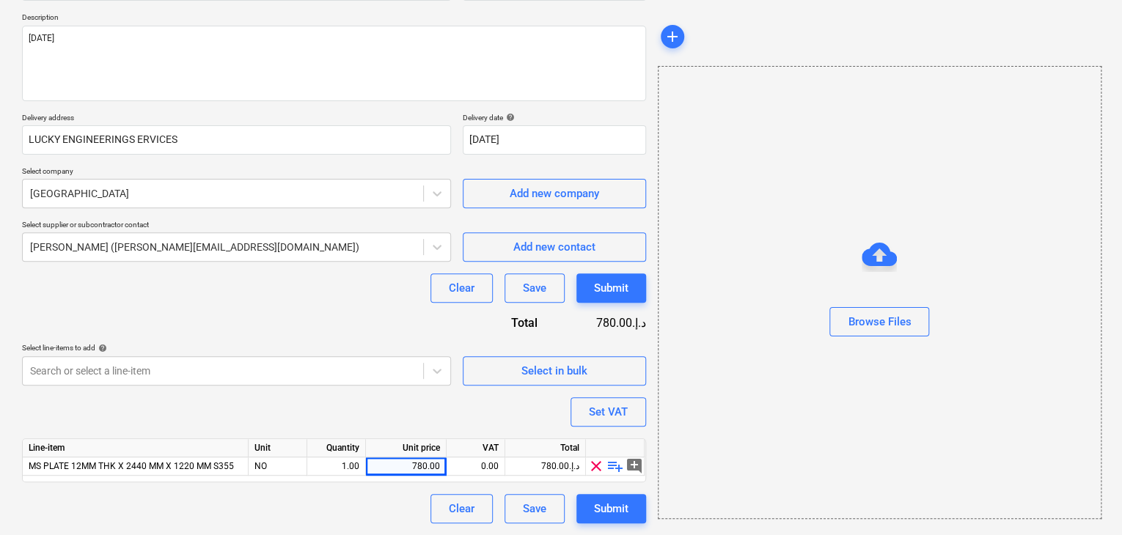
click at [795, 417] on div "Browse Files" at bounding box center [880, 292] width 444 height 453
click at [572, 408] on button "Set VAT" at bounding box center [609, 411] width 76 height 29
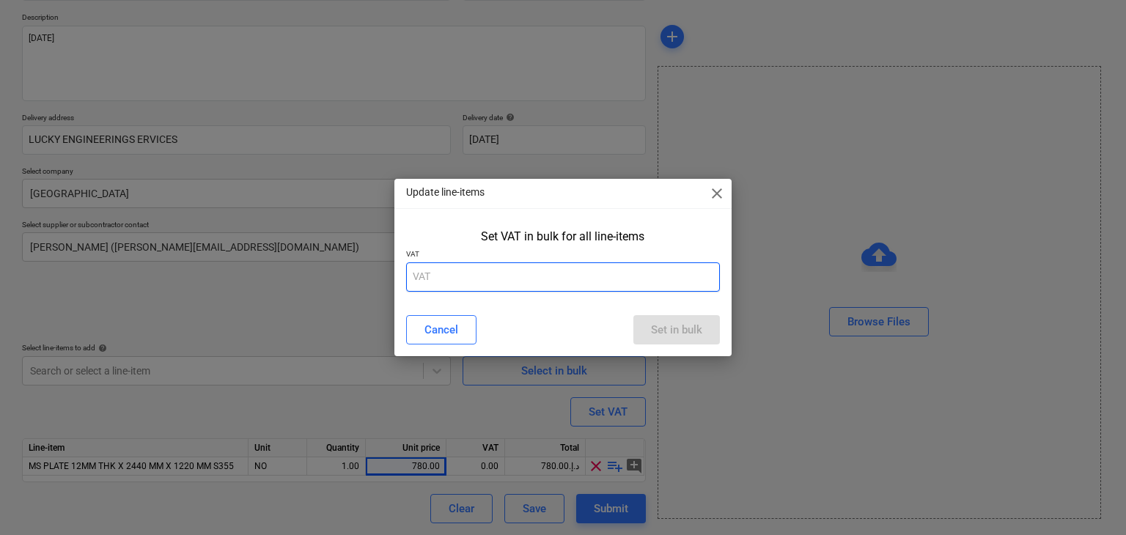
click at [505, 269] on input "text" at bounding box center [563, 277] width 315 height 29
type input "5"
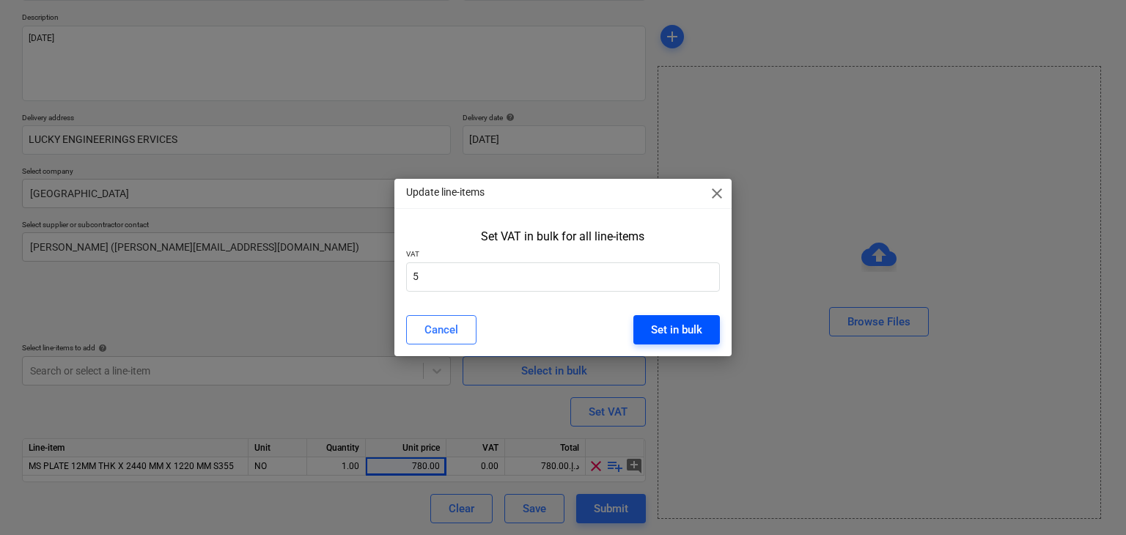
drag, startPoint x: 672, startPoint y: 320, endPoint x: 655, endPoint y: 320, distance: 17.6
click at [672, 320] on div "Set in bulk" at bounding box center [676, 329] width 51 height 19
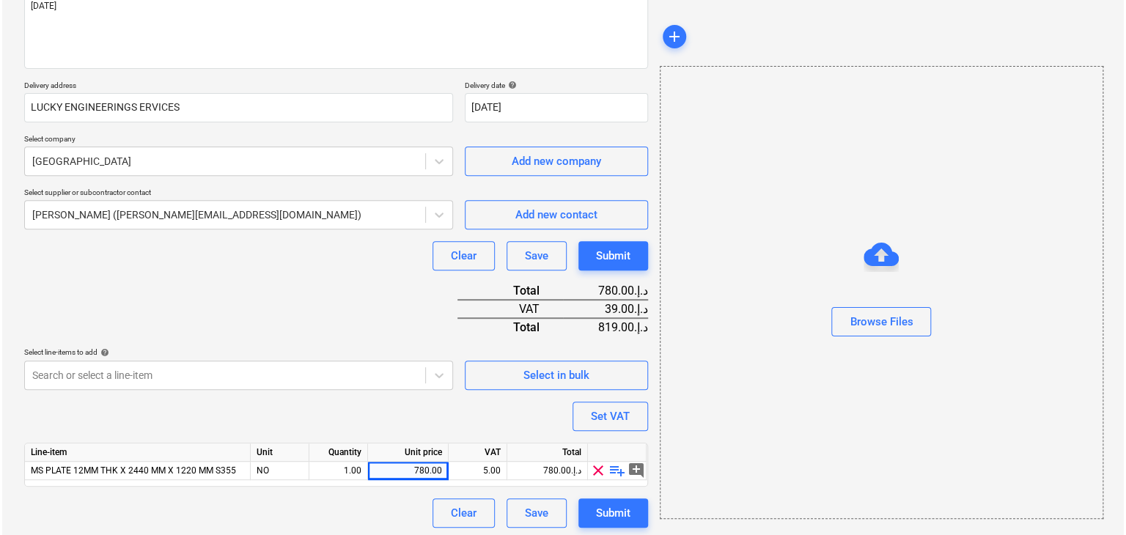
scroll to position [197, 0]
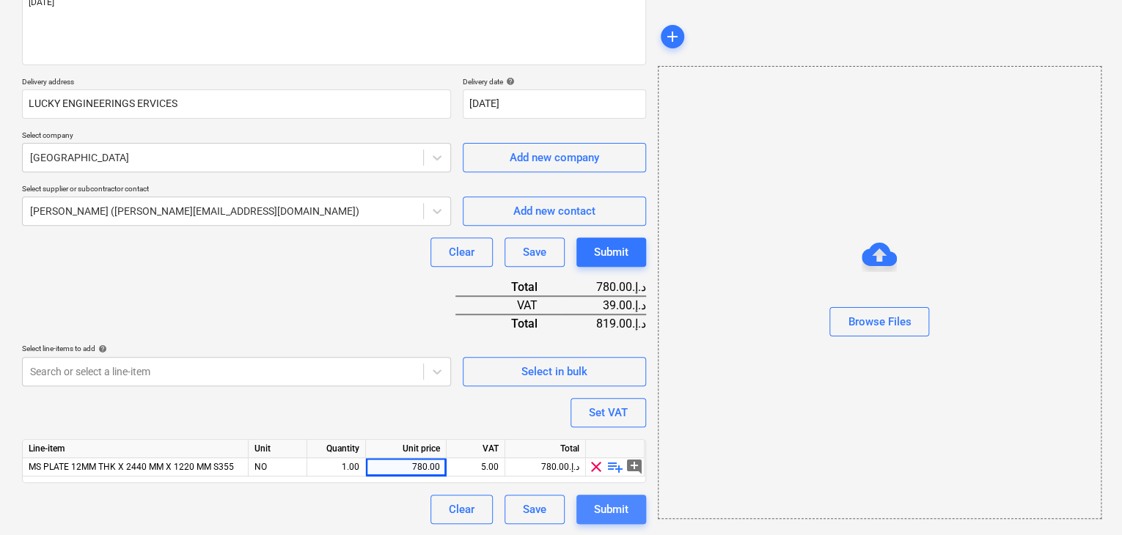
click at [603, 510] on div "Submit" at bounding box center [611, 509] width 34 height 19
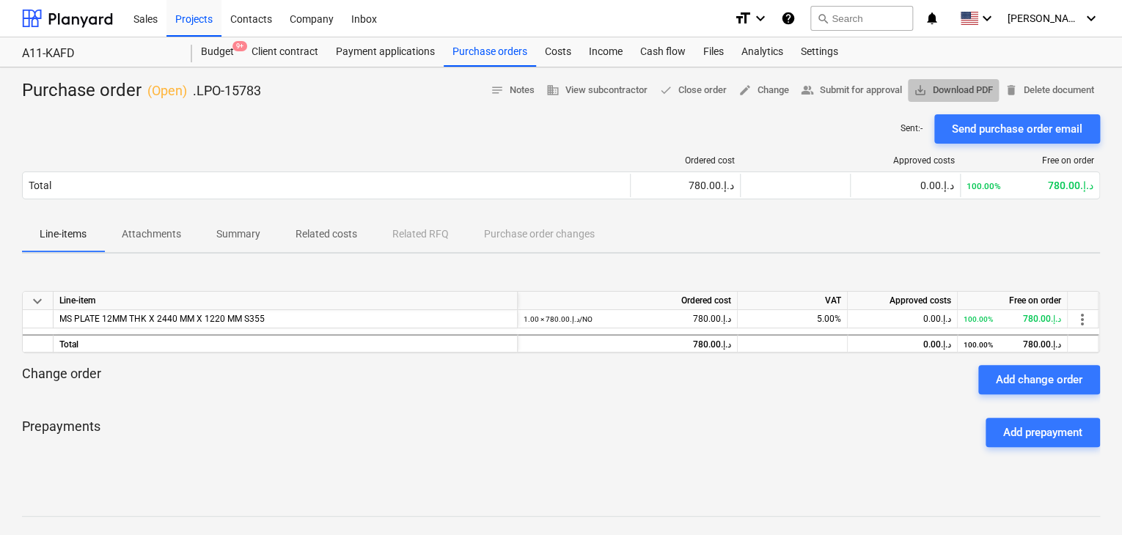
click at [924, 92] on span "save_alt Download PDF" at bounding box center [953, 90] width 79 height 17
click at [960, 95] on span "save_alt Download PDF" at bounding box center [953, 90] width 79 height 17
click at [461, 54] on div "Purchase orders" at bounding box center [490, 51] width 92 height 29
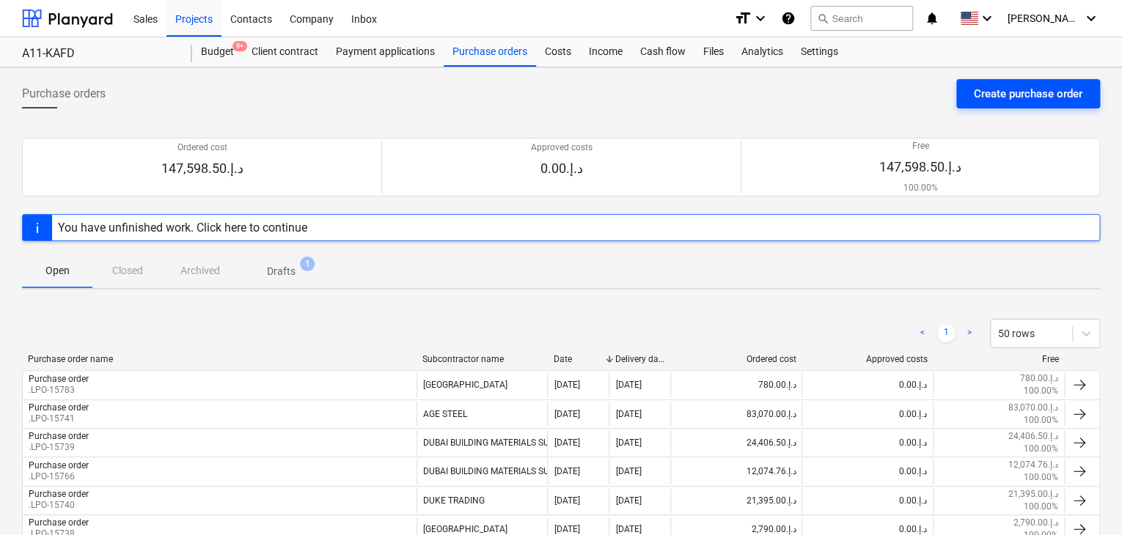
click at [1001, 92] on div "Create purchase order" at bounding box center [1028, 93] width 109 height 19
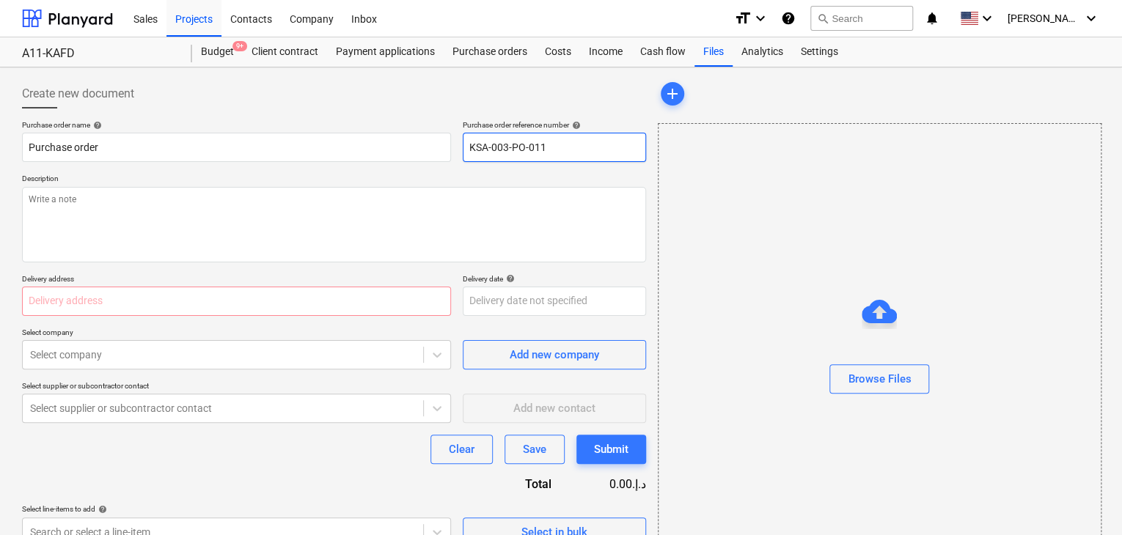
drag, startPoint x: 550, startPoint y: 153, endPoint x: 353, endPoint y: 127, distance: 198.3
click at [353, 127] on div "Purchase order name help Purchase order Purchase order reference number help KS…" at bounding box center [334, 141] width 624 height 42
type textarea "x"
type input "."
type textarea "x"
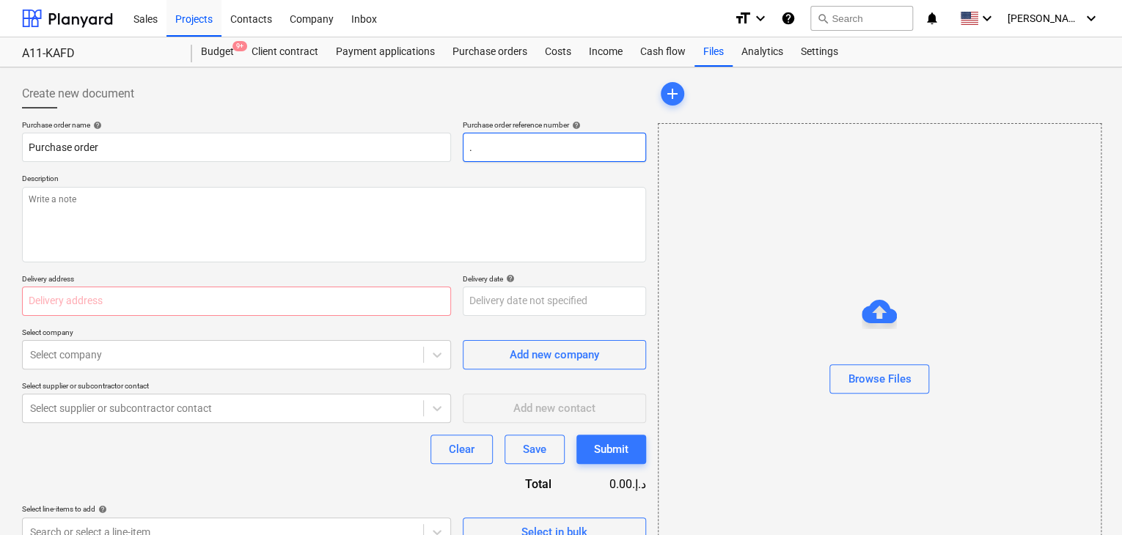
type input ".L"
type textarea "x"
type input ".LP"
type textarea "x"
type input ".LPO"
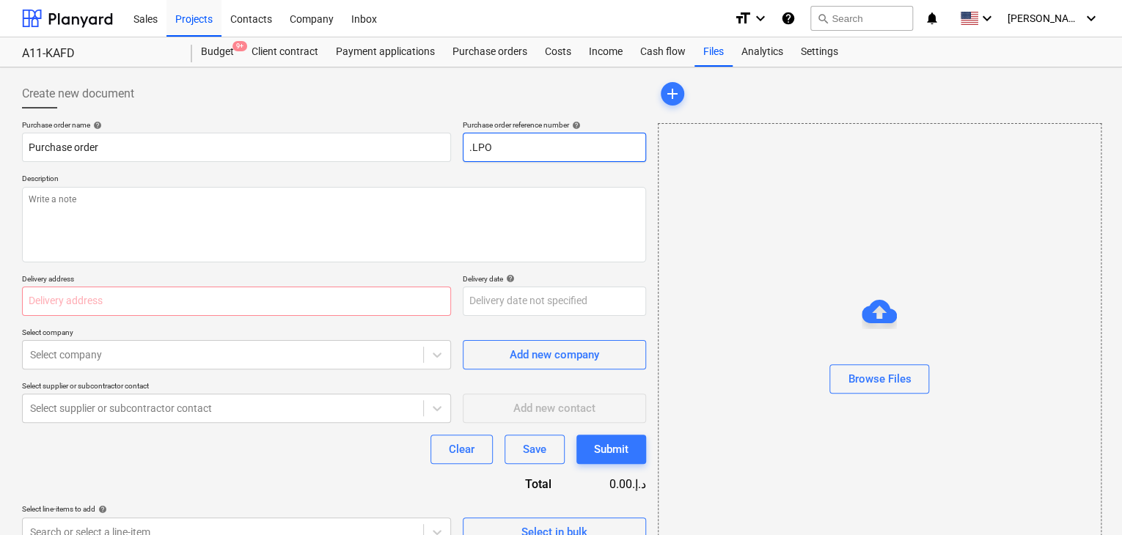
type textarea "x"
type input ".LPO-"
type textarea "x"
type input ".LPO-1"
type textarea "x"
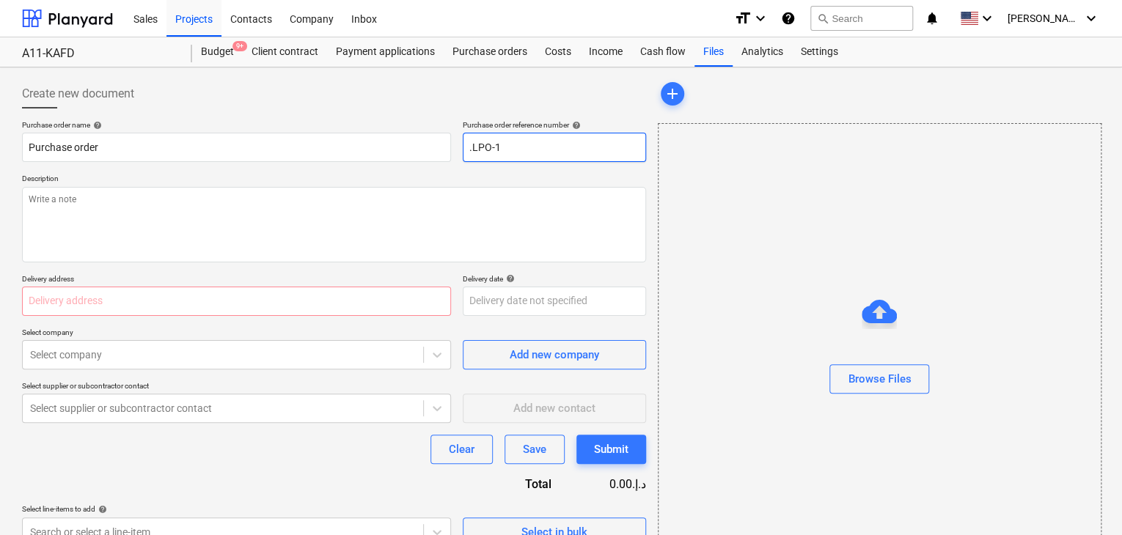
type input ".LPO-15"
type textarea "x"
type input ".LPO-157"
type textarea "x"
type input ".LPO-1578"
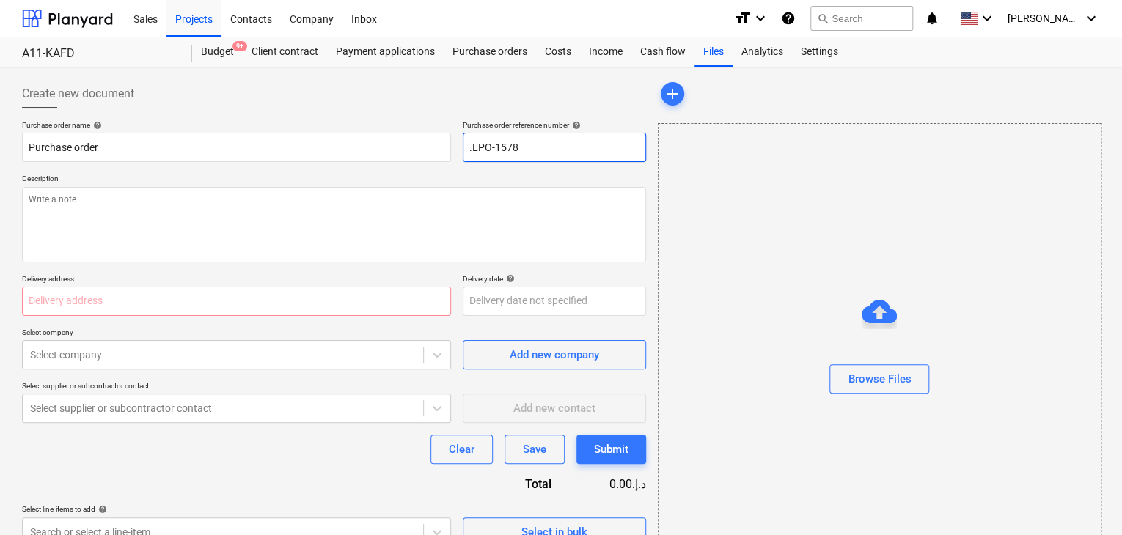
type textarea "x"
type input ".LPO-15784"
click at [110, 186] on p "Description" at bounding box center [334, 180] width 624 height 12
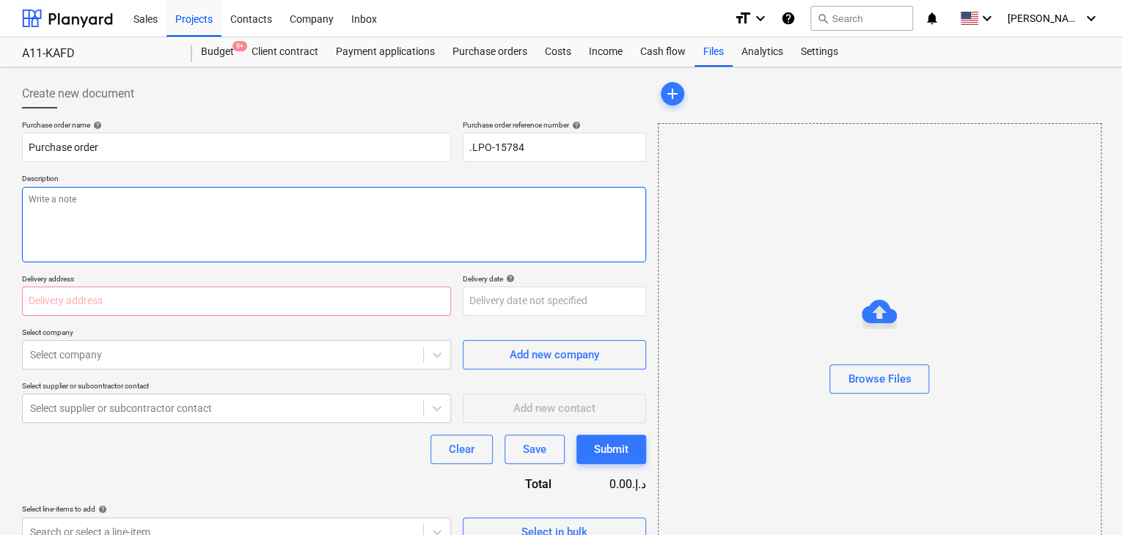
click at [82, 203] on textarea at bounding box center [334, 225] width 624 height 76
type textarea "x"
type textarea "1"
type textarea "x"
type textarea "15"
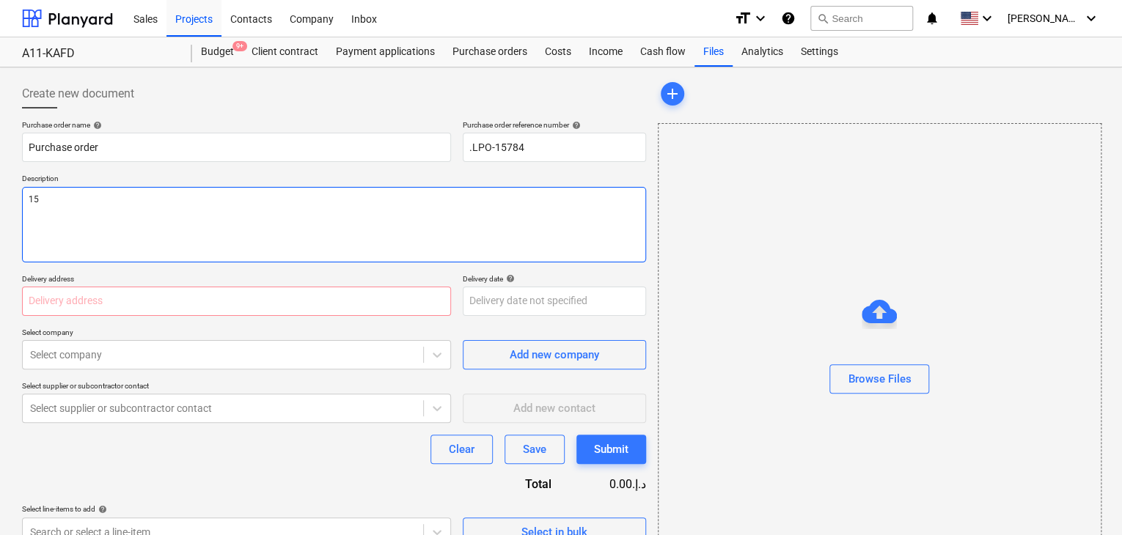
type textarea "x"
type textarea "15/"
type textarea "x"
type textarea "15/O"
type textarea "x"
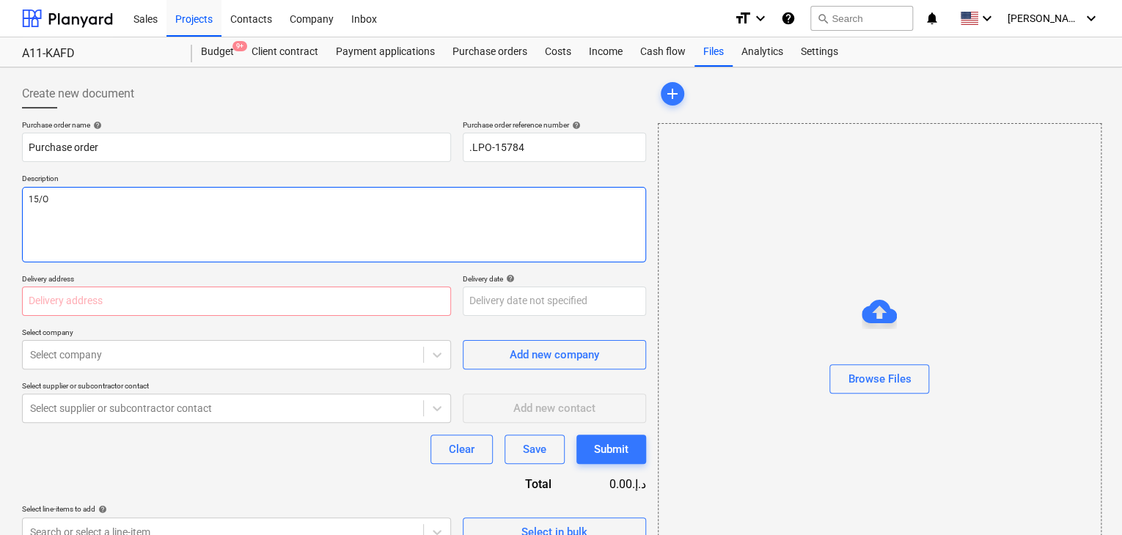
type textarea "15/OC"
type textarea "x"
type textarea "15/OCT"
type textarea "x"
type textarea "15/OCT."
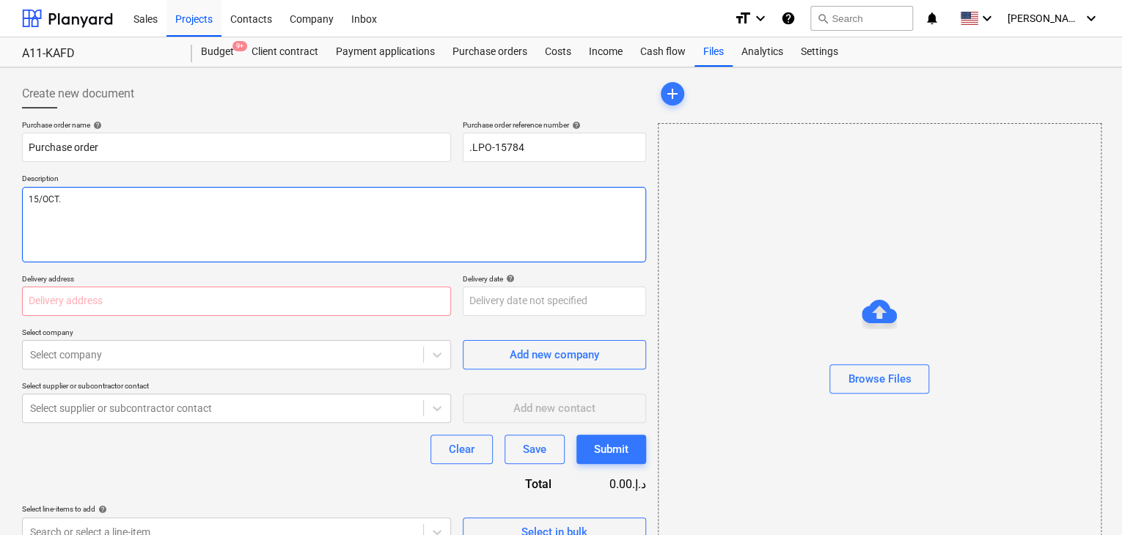
type textarea "x"
type textarea "15/OCT"
type textarea "x"
type textarea "15/OCT/"
type textarea "x"
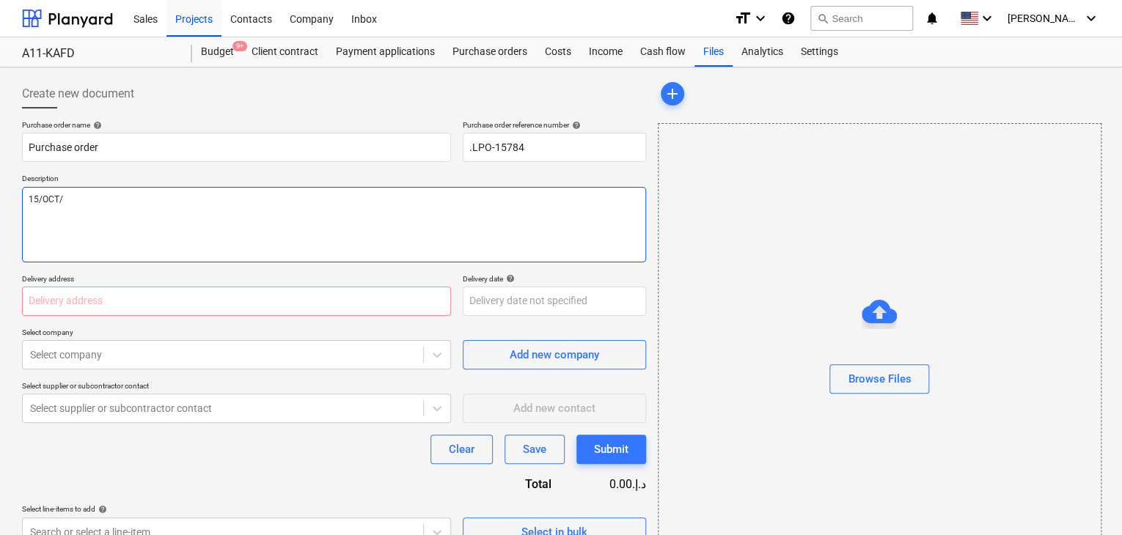
type textarea "15/[DATE]"
type textarea "x"
type textarea "[DATE]"
type textarea "x"
type textarea "[DATE]"
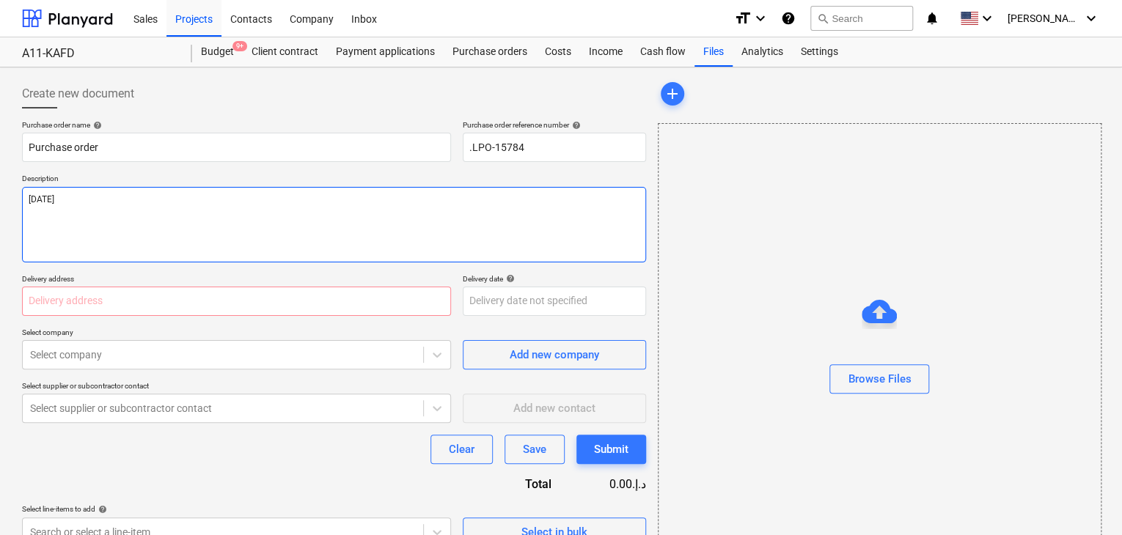
type textarea "x"
type textarea "[DATE]"
click at [54, 296] on input "text" at bounding box center [236, 301] width 429 height 29
type textarea "x"
type input "L"
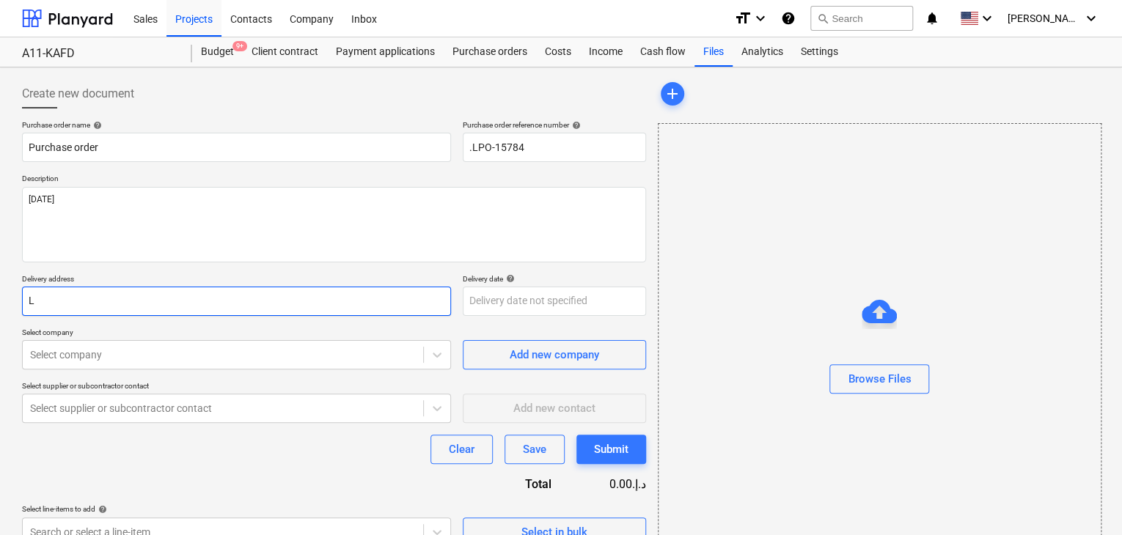
type textarea "x"
type input "LU"
type textarea "x"
type input "LUC"
type textarea "x"
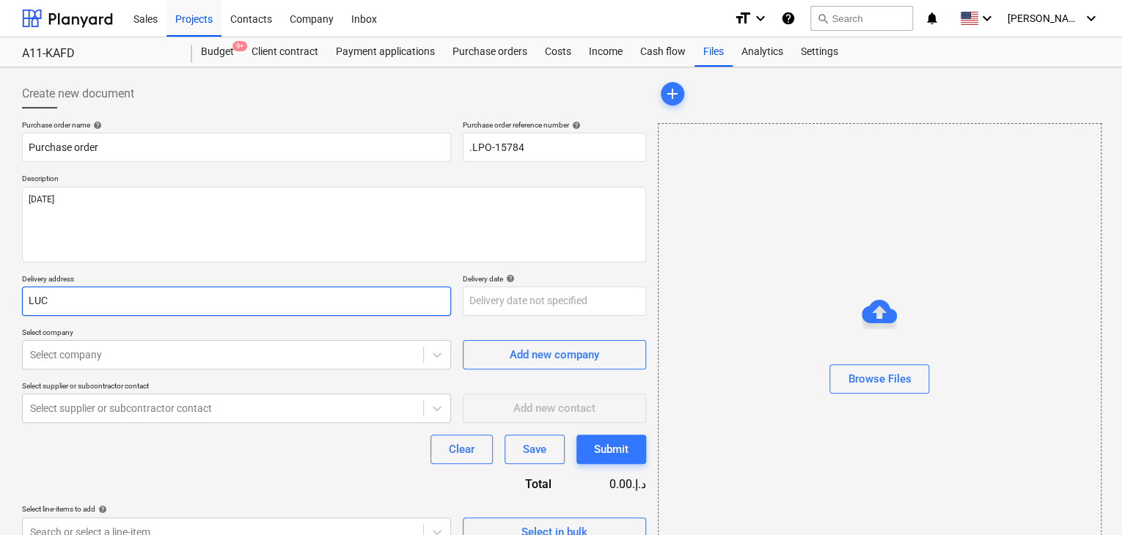
type input "LUCK"
type textarea "x"
type input "LUCKY"
type textarea "x"
type input "LUCKY"
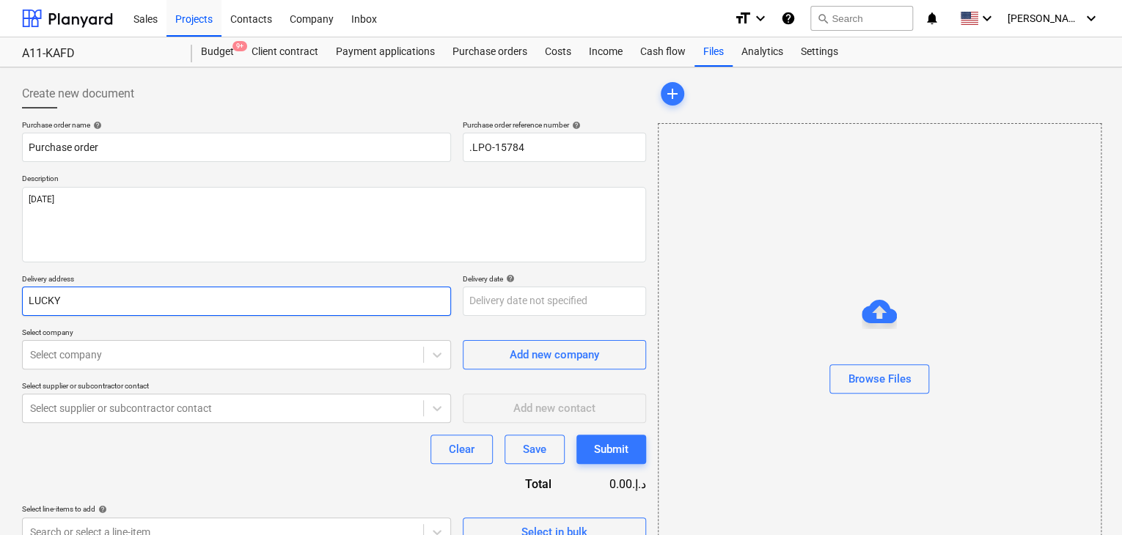
type textarea "x"
type input "LUCKY E"
type textarea "x"
type input "LUCKY EN"
type textarea "x"
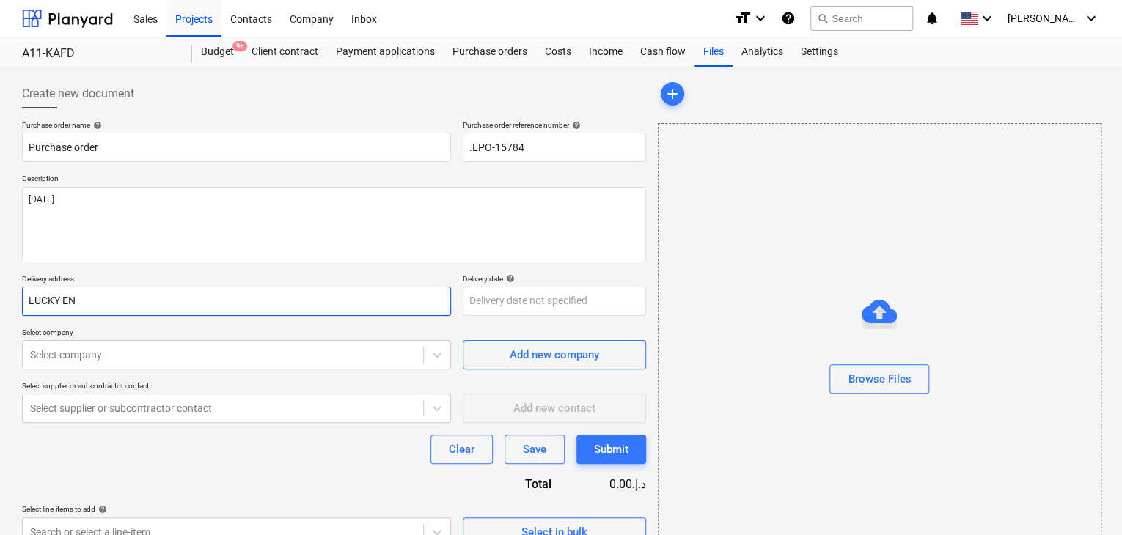
type input "LUCKY ENG"
type textarea "x"
type input "LUCKY ENGI"
type textarea "x"
type input "LUCKY ENGIN"
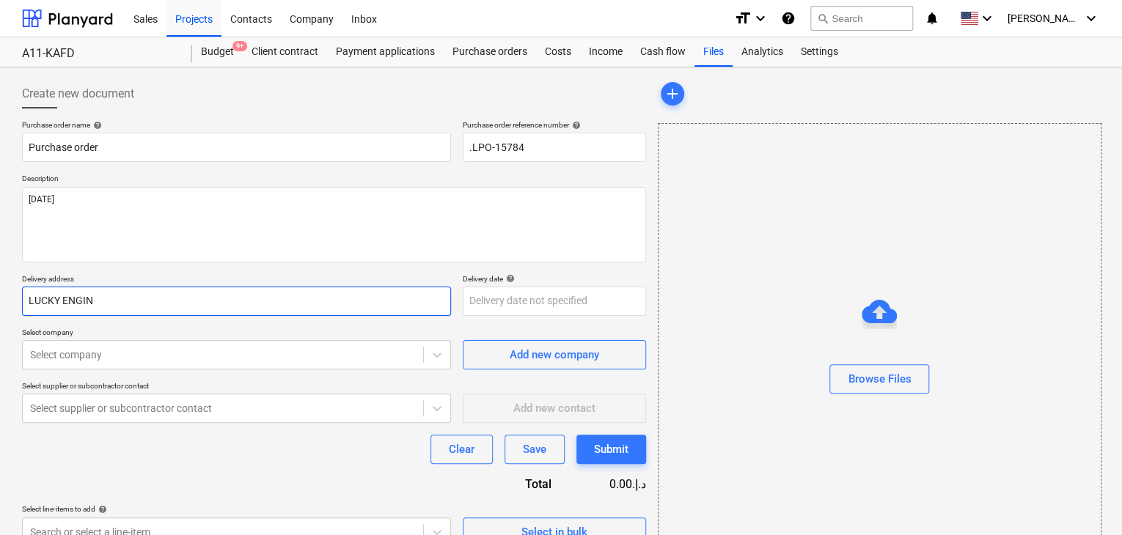
type textarea "x"
type input "LUCKY ENGINE"
type textarea "x"
type input "LUCKY ENGINEE"
type textarea "x"
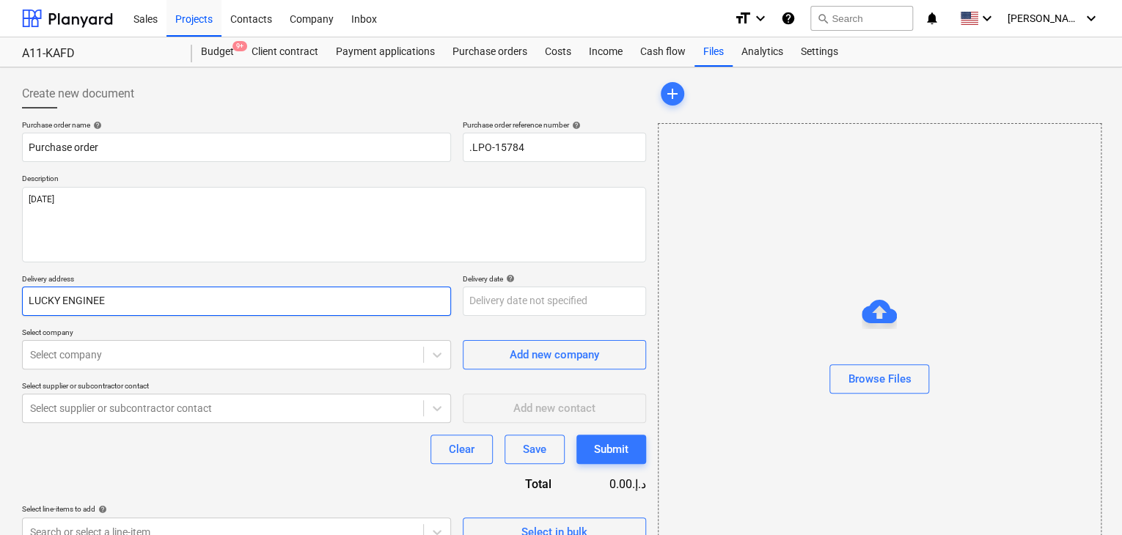
type input "LUCKY ENGINEER"
type textarea "x"
type input "LUCKY ENGINEERI"
type textarea "x"
type input "LUCKY ENGINEERIN"
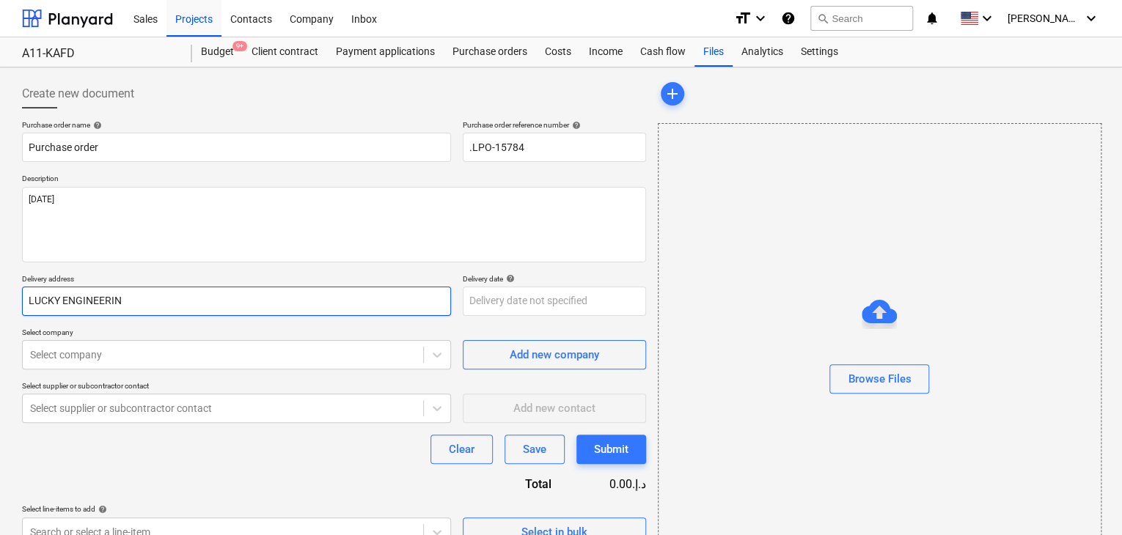
type textarea "x"
type input "LUCKY ENGINEERING"
type textarea "x"
type input "LUCKY ENGINEERING"
type textarea "x"
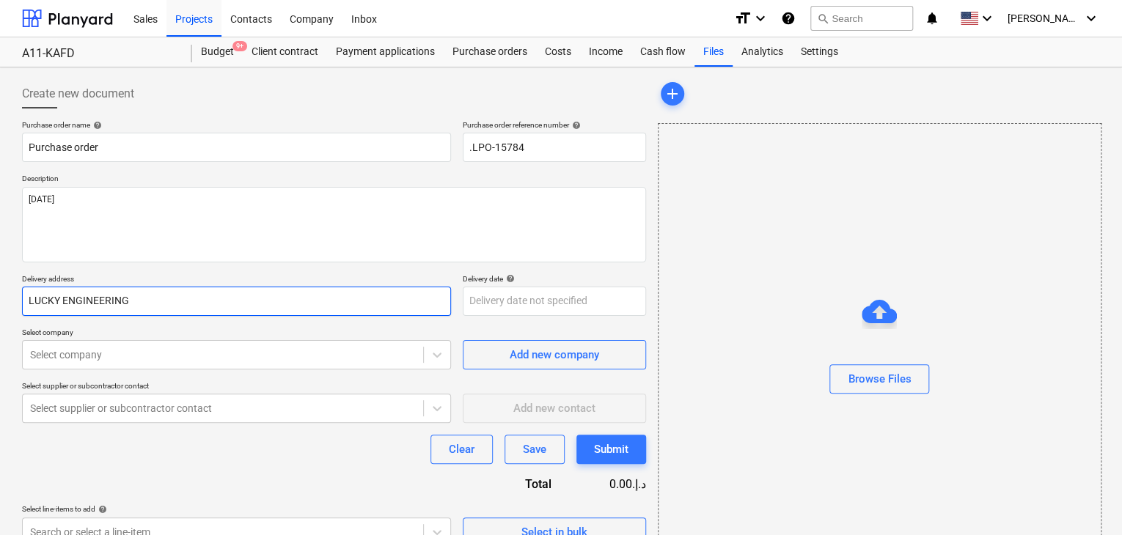
type input "LUCKY ENGINEERING S"
type textarea "x"
type input "LUCKY ENGINEERING SE"
type textarea "x"
type input "LUCKY ENGINEERING SER"
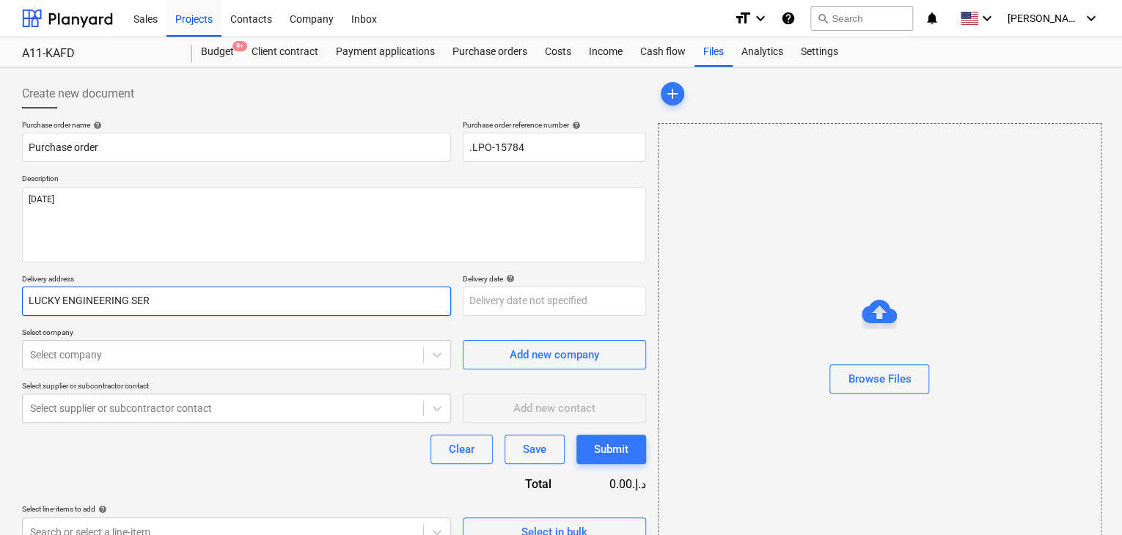
type textarea "x"
type input "LUCKY ENGINEERING SERV"
type textarea "x"
type input "LUCKY ENGINEERING SERVI"
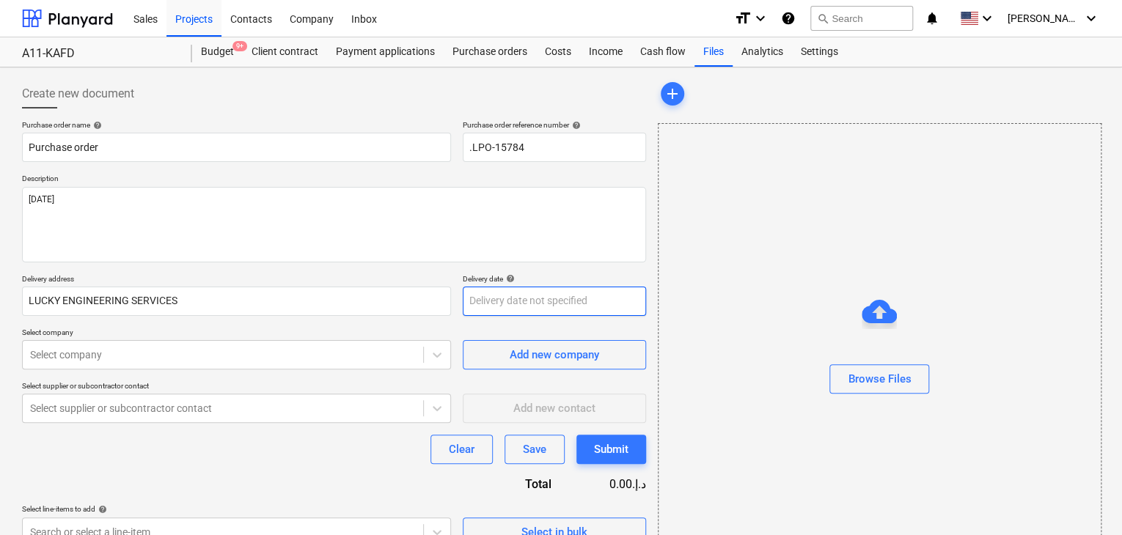
click at [472, 304] on body "Sales Projects Contacts Company Inbox format_size keyboard_arrow_down help sear…" at bounding box center [561, 267] width 1122 height 535
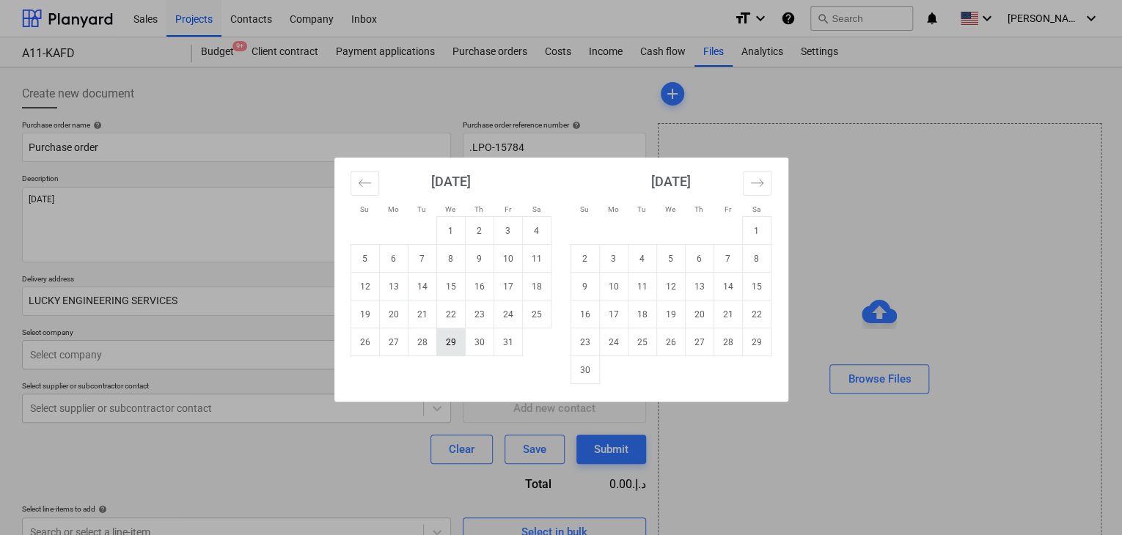
click at [444, 348] on td "29" at bounding box center [450, 343] width 29 height 28
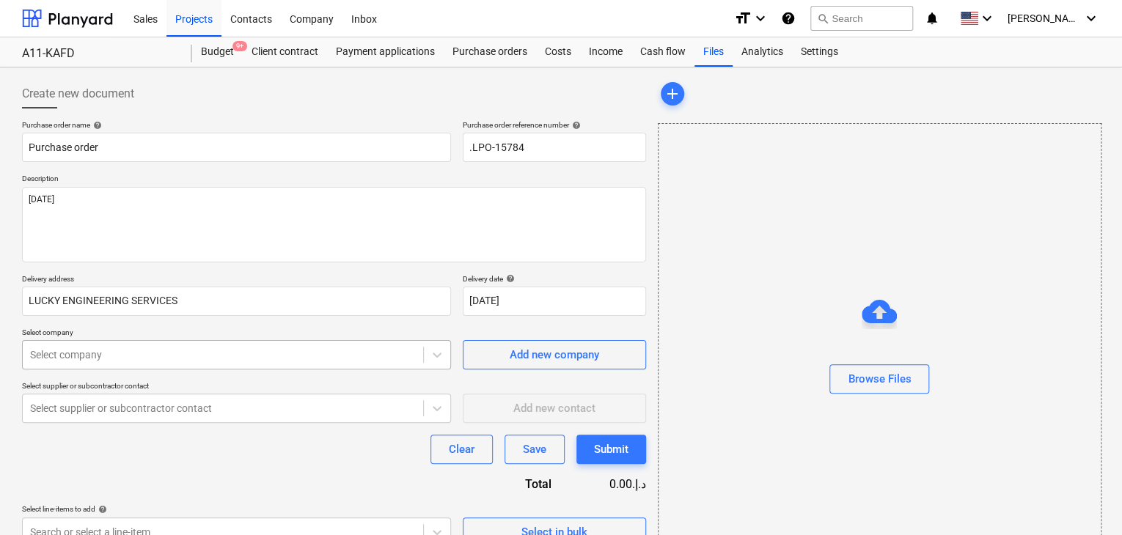
click at [121, 360] on body "Sales Projects Contacts Company Inbox format_size keyboard_arrow_down help sear…" at bounding box center [561, 267] width 1122 height 535
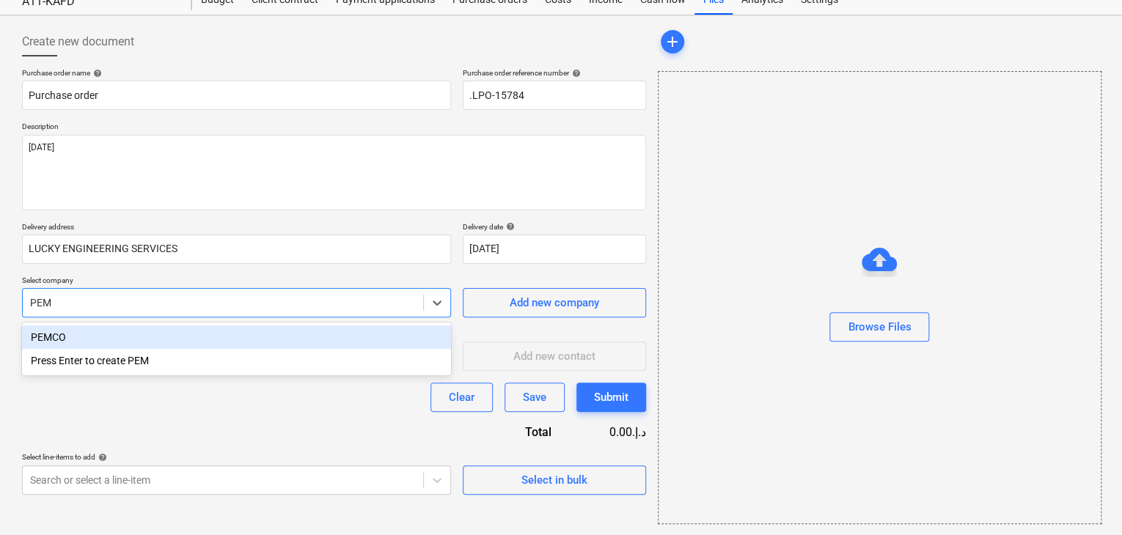
click at [93, 331] on div "PEMCO" at bounding box center [236, 337] width 429 height 23
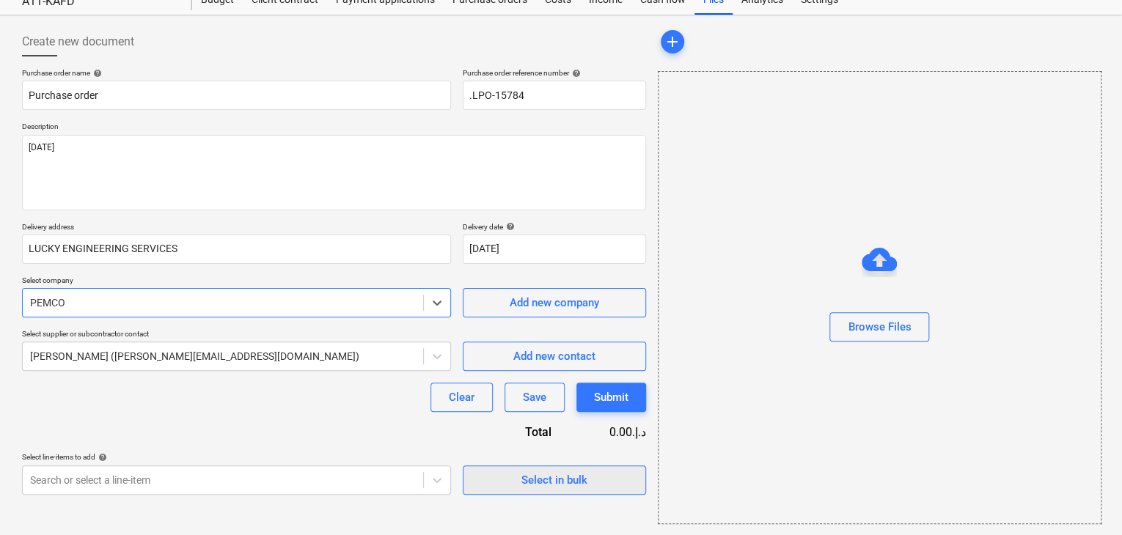
click at [582, 488] on div "Select in bulk" at bounding box center [554, 480] width 66 height 19
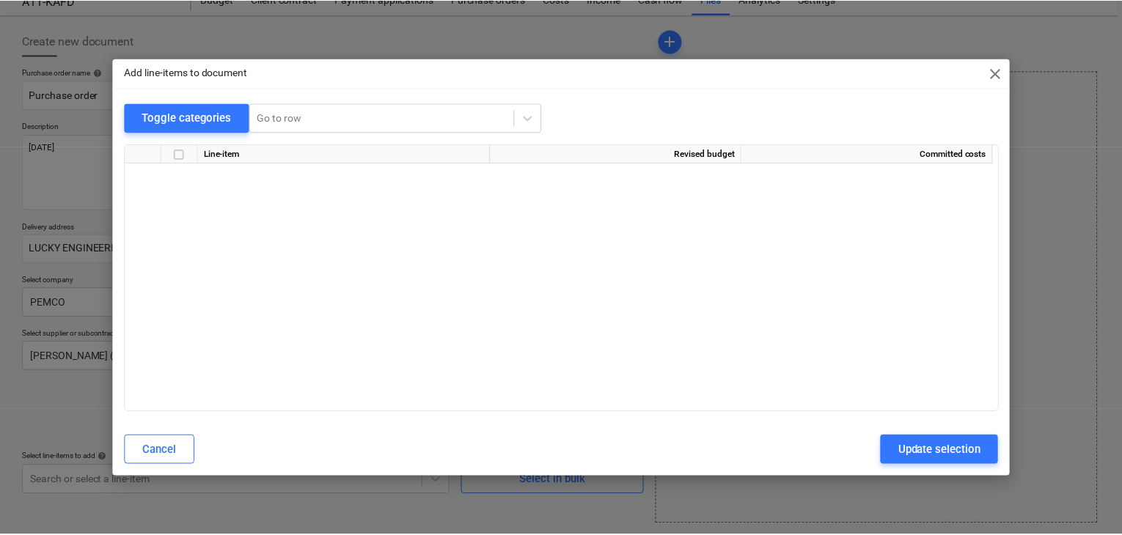
scroll to position [2191, 0]
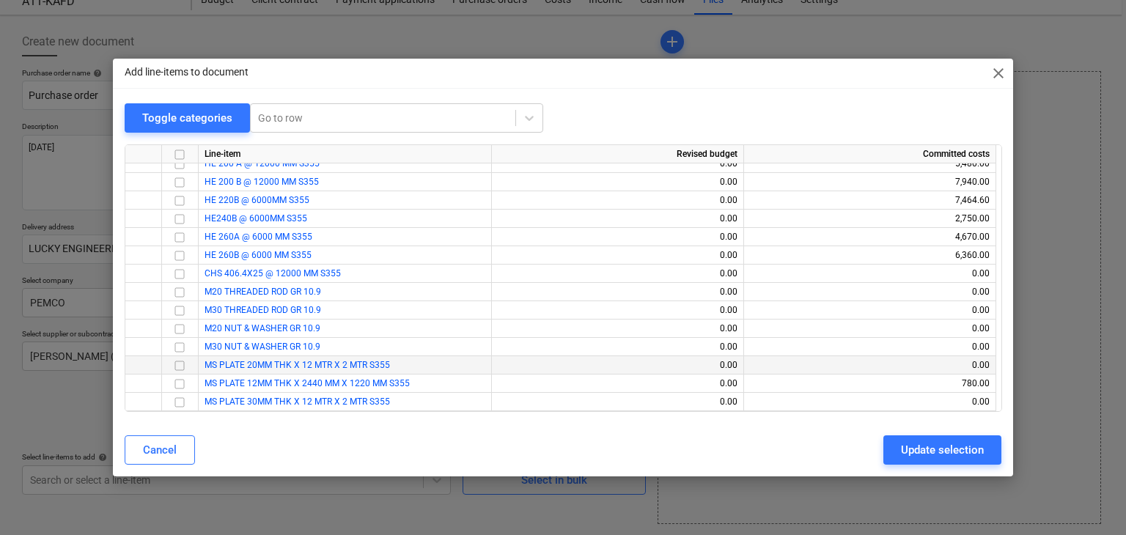
click at [178, 367] on input "checkbox" at bounding box center [180, 366] width 18 height 18
click at [176, 399] on input "checkbox" at bounding box center [180, 403] width 18 height 18
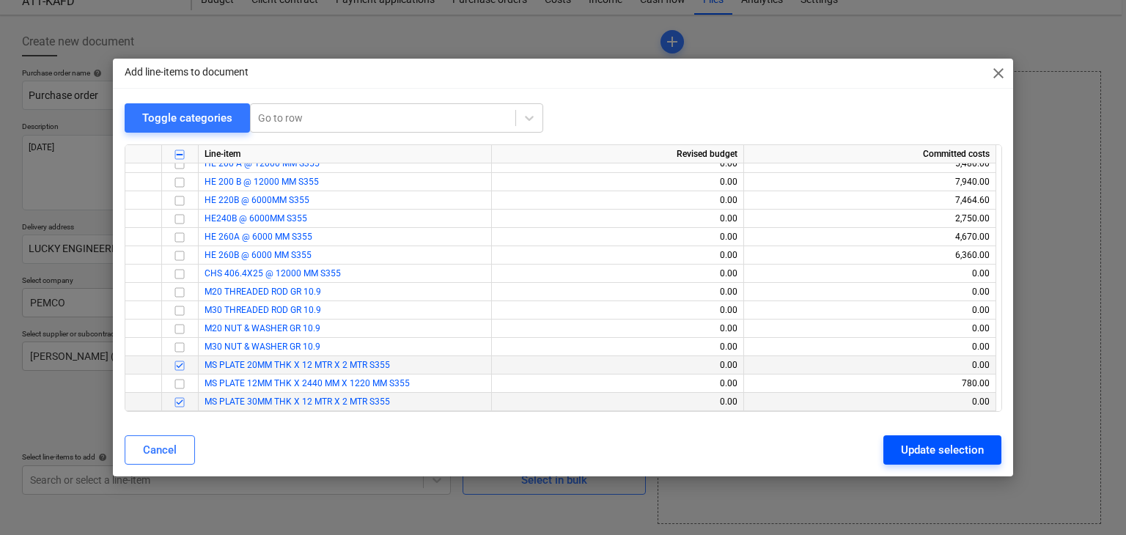
drag, startPoint x: 906, startPoint y: 444, endPoint x: 818, endPoint y: 444, distance: 88.0
click at [906, 444] on div "Update selection" at bounding box center [942, 450] width 83 height 19
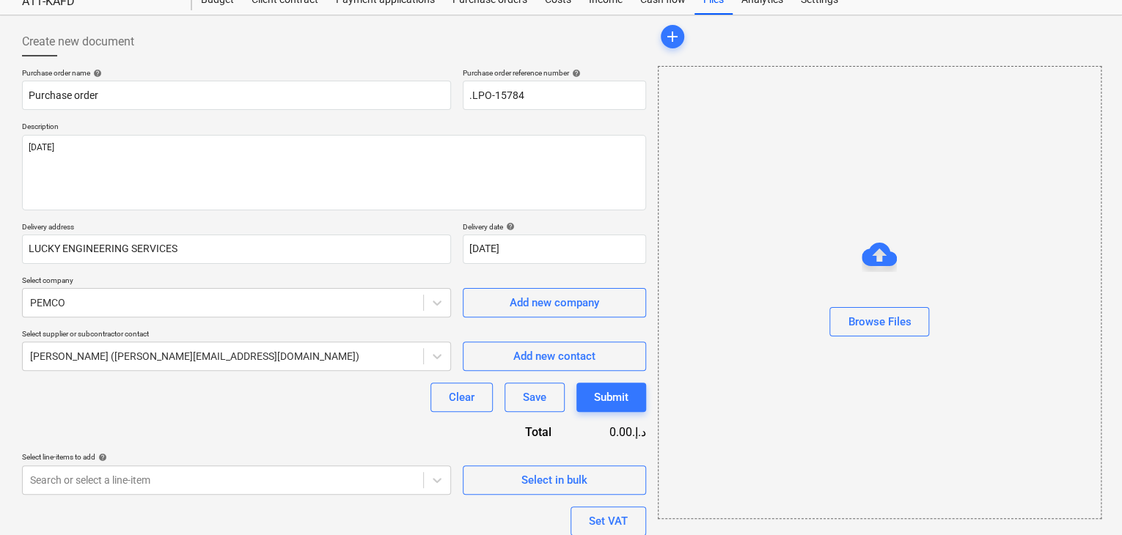
scroll to position [179, 0]
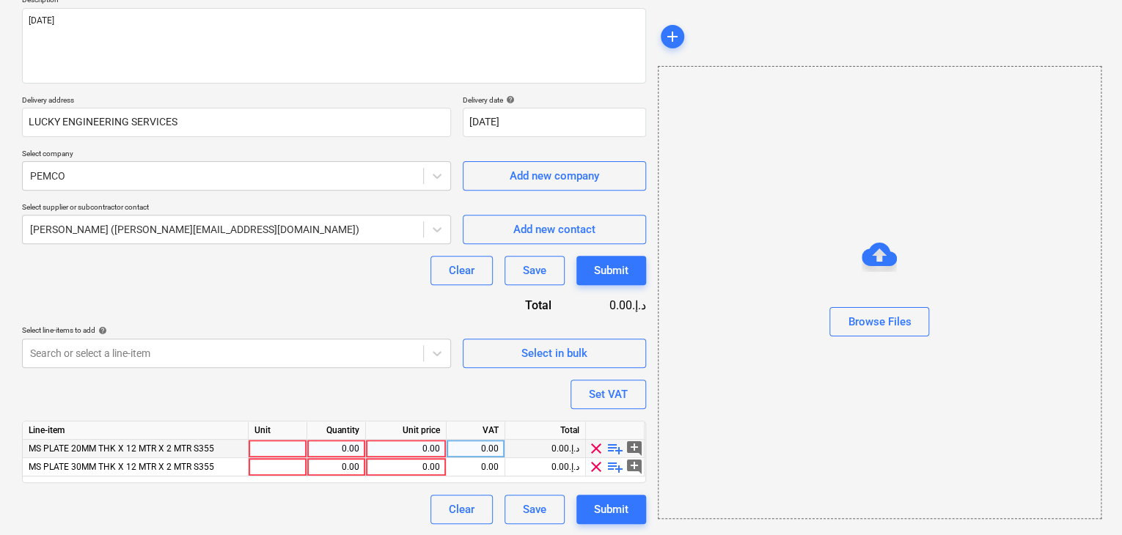
click at [266, 447] on div at bounding box center [278, 449] width 59 height 18
click at [258, 464] on div at bounding box center [278, 467] width 59 height 18
click at [337, 450] on div "0.00" at bounding box center [336, 449] width 46 height 18
click at [395, 444] on div "0.00" at bounding box center [406, 449] width 68 height 18
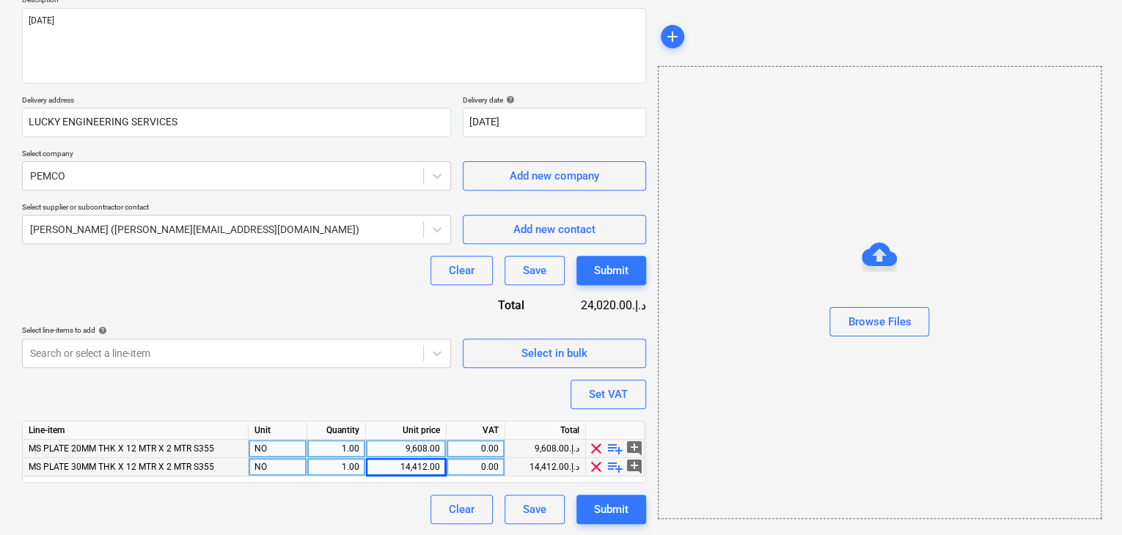
drag, startPoint x: 719, startPoint y: 337, endPoint x: 622, endPoint y: 382, distance: 107.3
click at [716, 340] on div at bounding box center [880, 343] width 442 height 12
click at [615, 394] on div "Set VAT" at bounding box center [608, 394] width 39 height 19
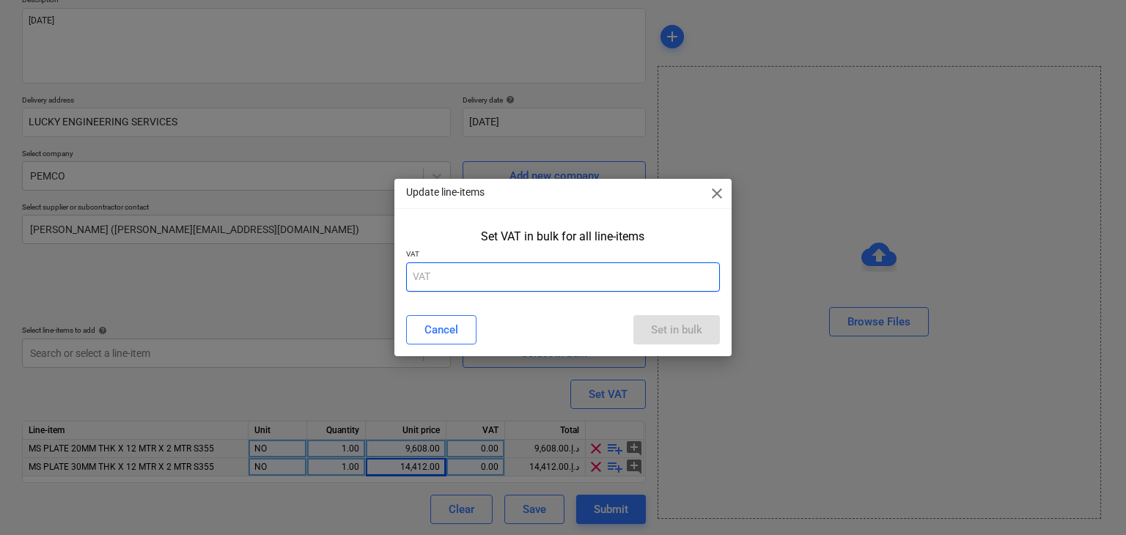
click at [505, 284] on input "text" at bounding box center [563, 277] width 315 height 29
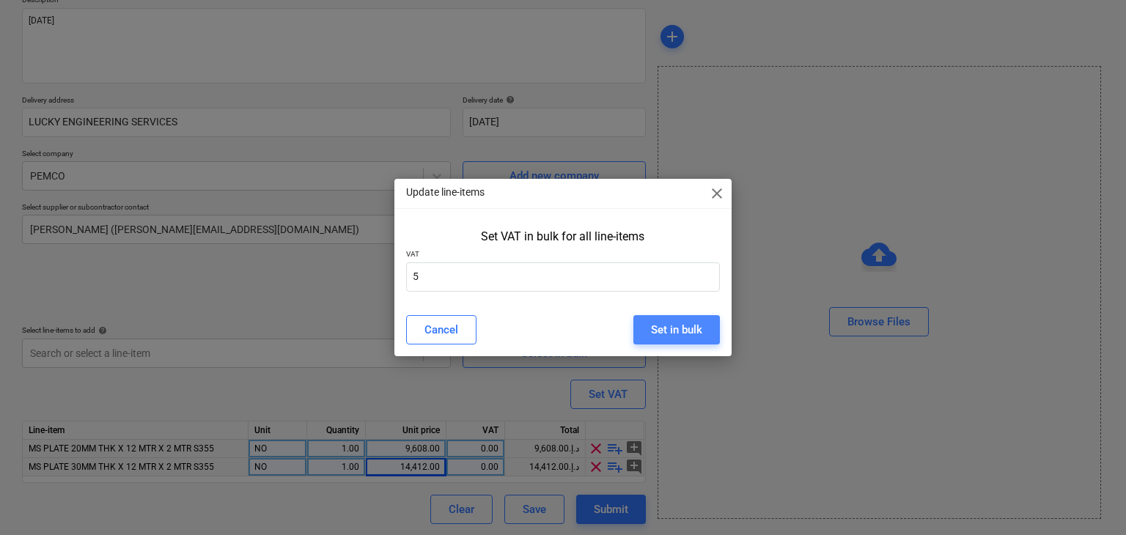
click at [701, 332] on div "Set in bulk" at bounding box center [676, 329] width 51 height 19
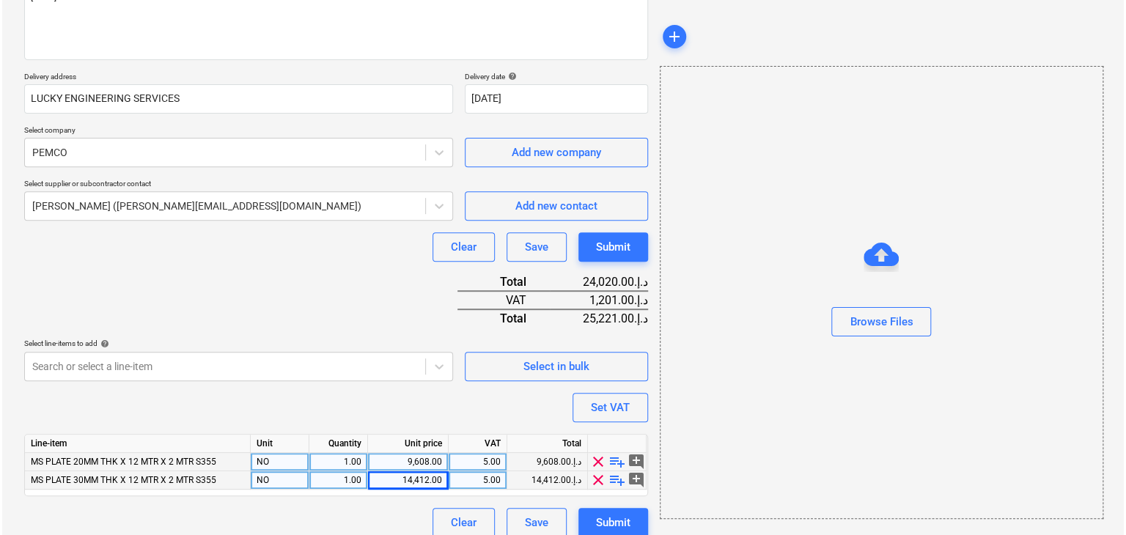
scroll to position [216, 0]
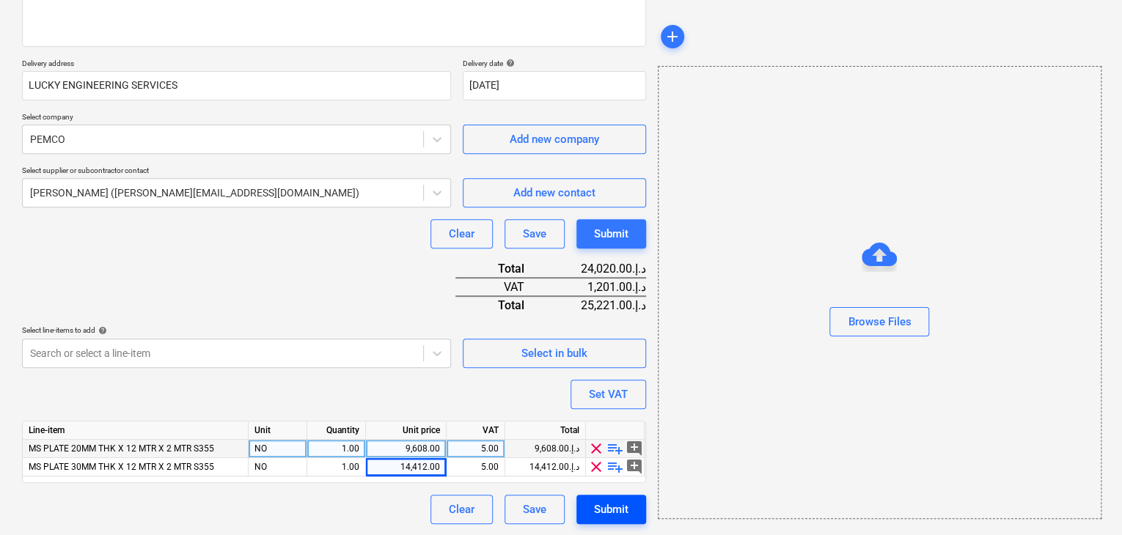
click at [606, 502] on div "Submit" at bounding box center [611, 509] width 34 height 19
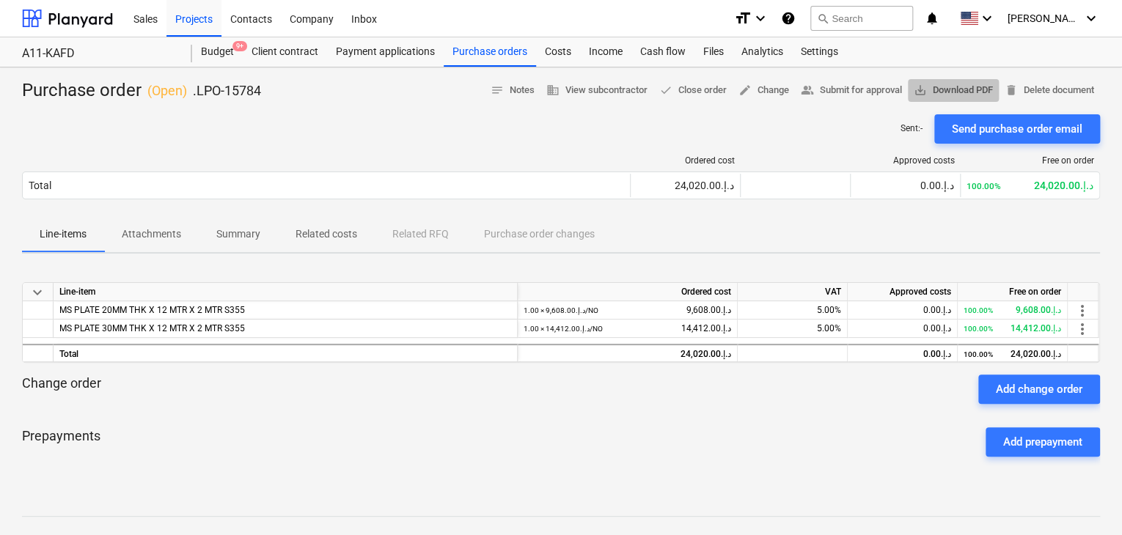
click at [939, 89] on span "save_alt Download PDF" at bounding box center [953, 90] width 79 height 17
